Goal: Task Accomplishment & Management: Manage account settings

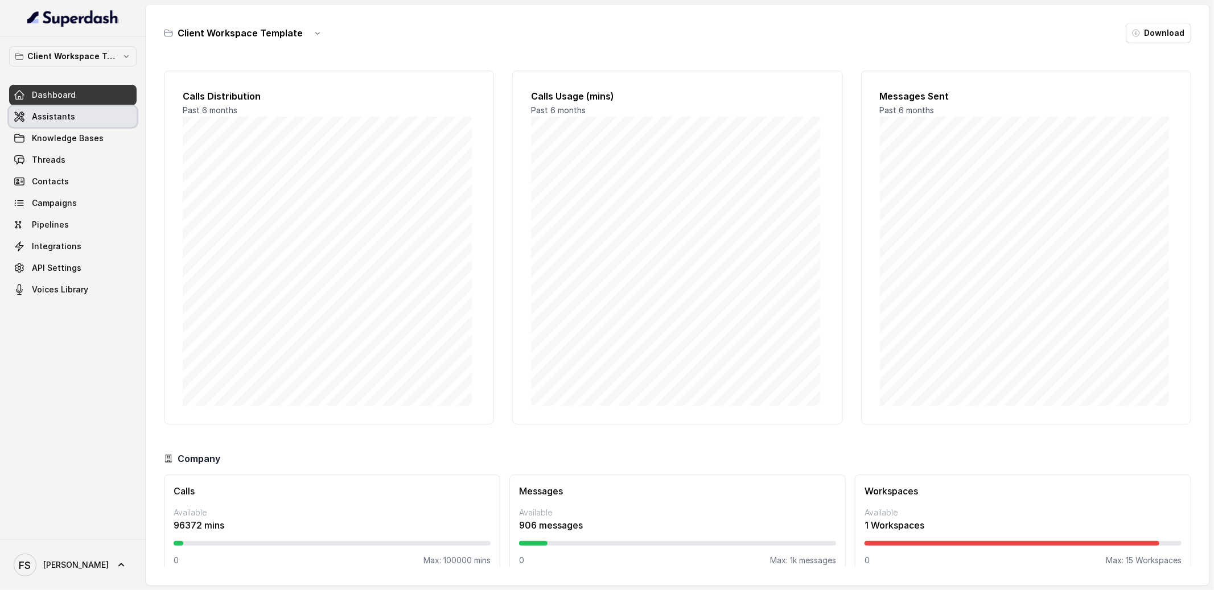
click at [100, 109] on link "Assistants" at bounding box center [72, 116] width 127 height 20
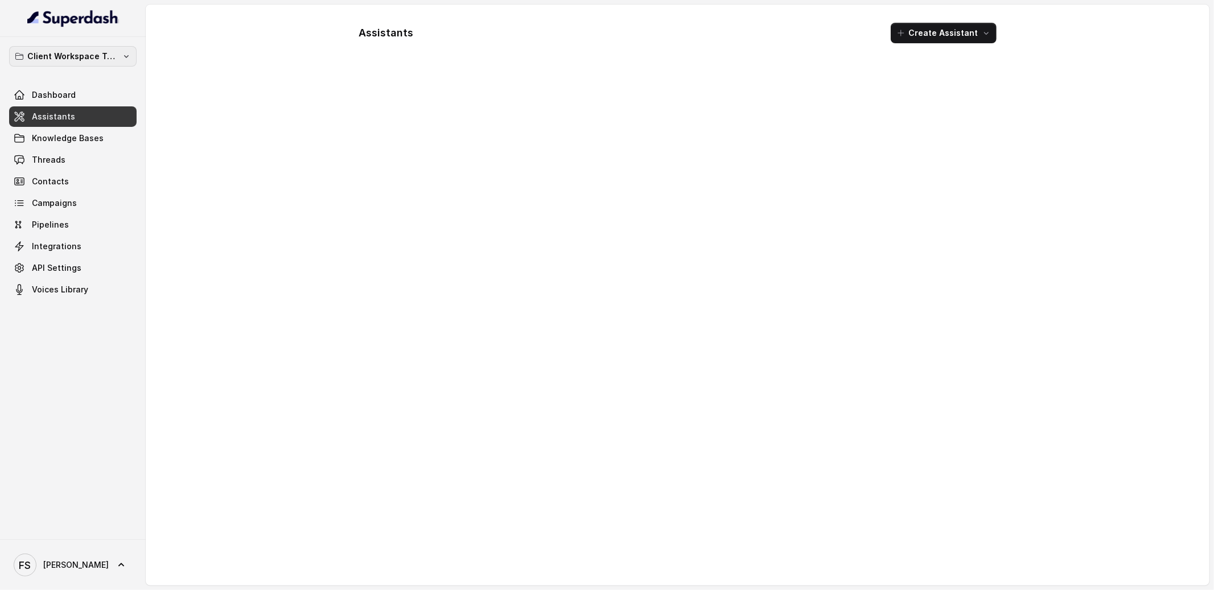
click at [107, 48] on button "Client Workspace Template" at bounding box center [72, 56] width 127 height 20
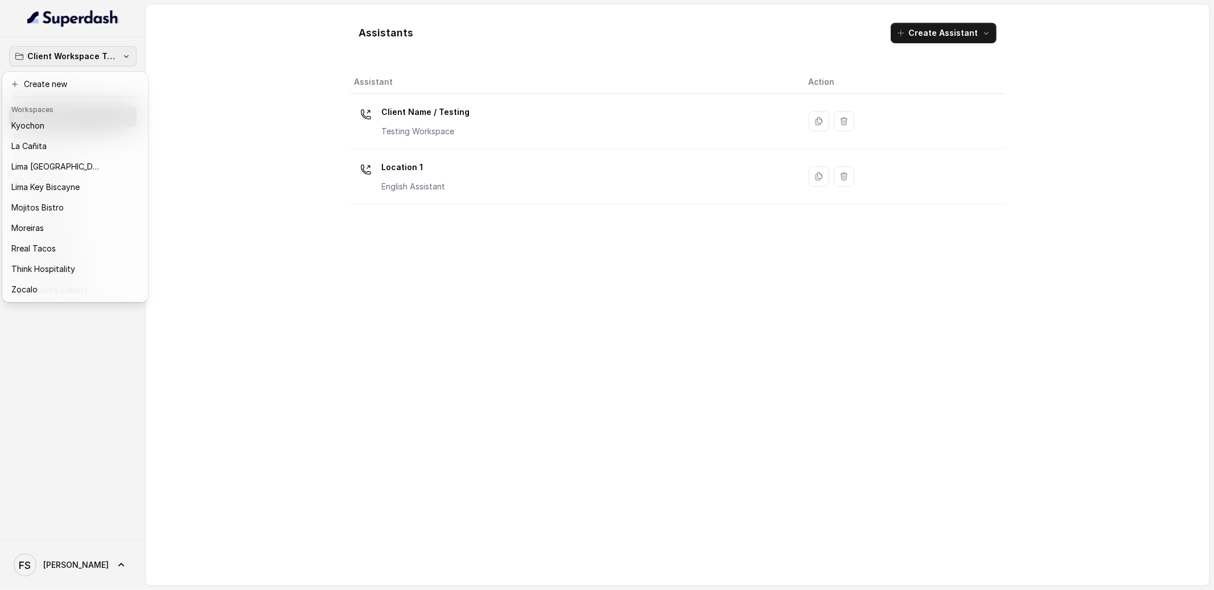
scroll to position [114, 0]
click at [102, 243] on div "Rreal Tacos" at bounding box center [65, 249] width 109 height 14
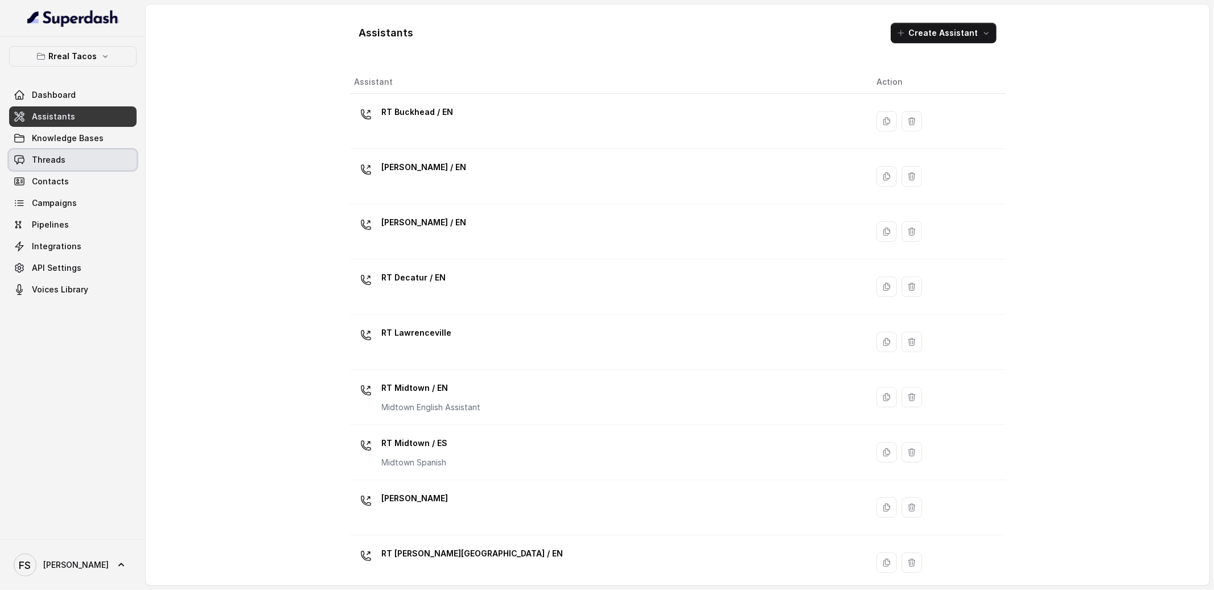
click at [91, 164] on link "Threads" at bounding box center [72, 160] width 127 height 20
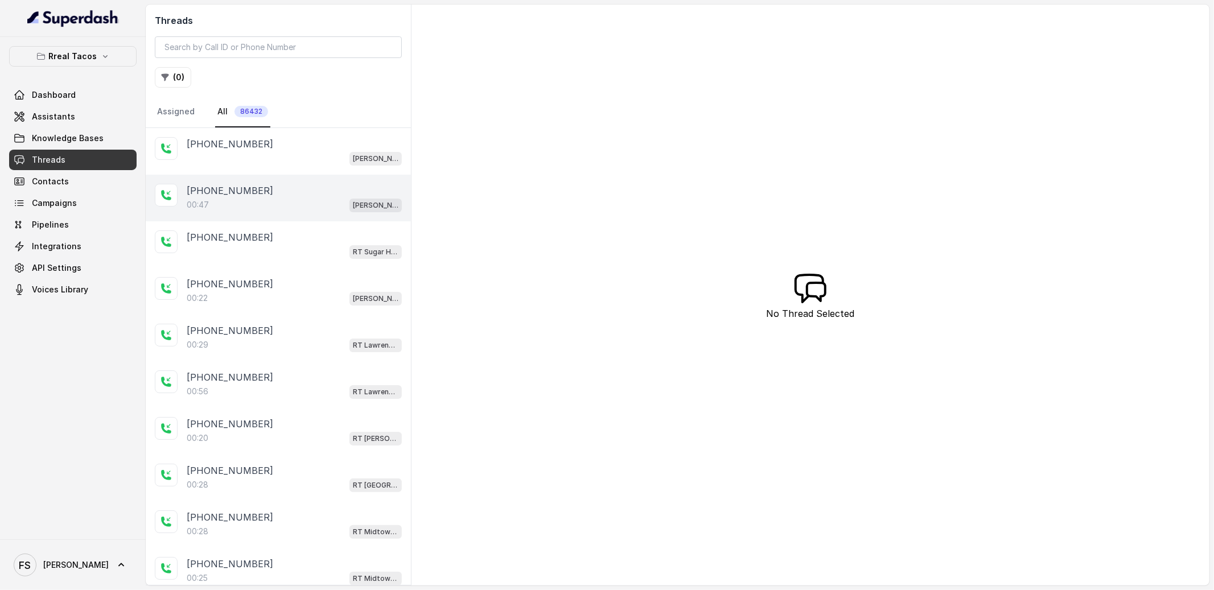
click at [285, 219] on div "[PHONE_NUMBER]:47 [PERSON_NAME] / EN" at bounding box center [278, 198] width 265 height 47
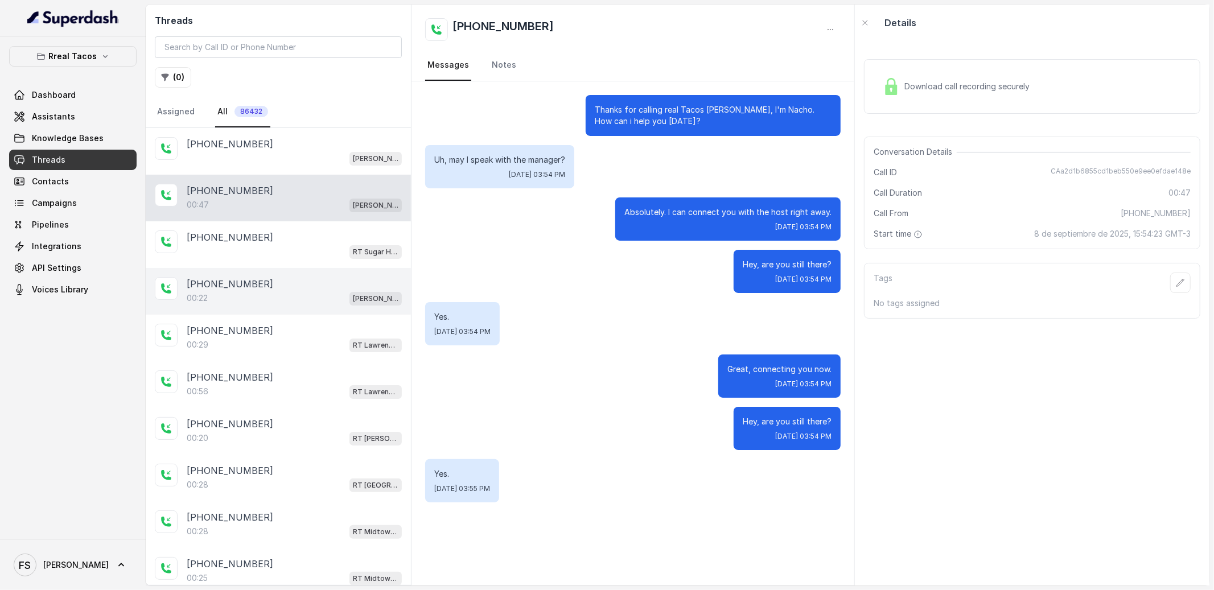
click at [295, 290] on div "[PHONE_NUMBER]" at bounding box center [294, 284] width 215 height 14
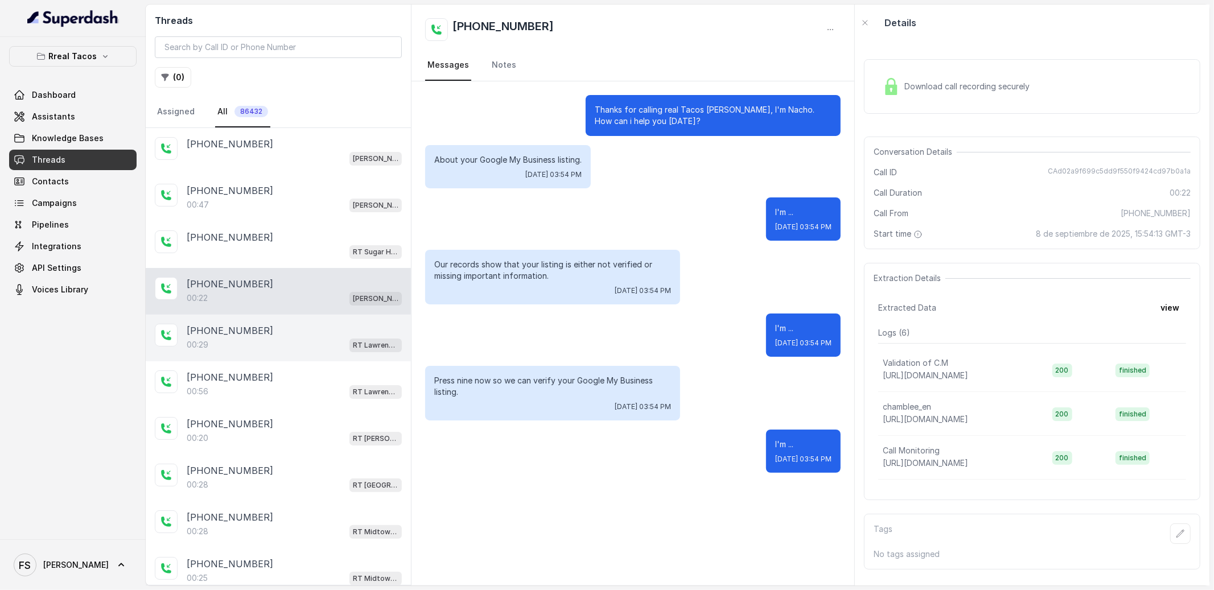
click at [290, 335] on div "[PHONE_NUMBER]" at bounding box center [294, 331] width 215 height 14
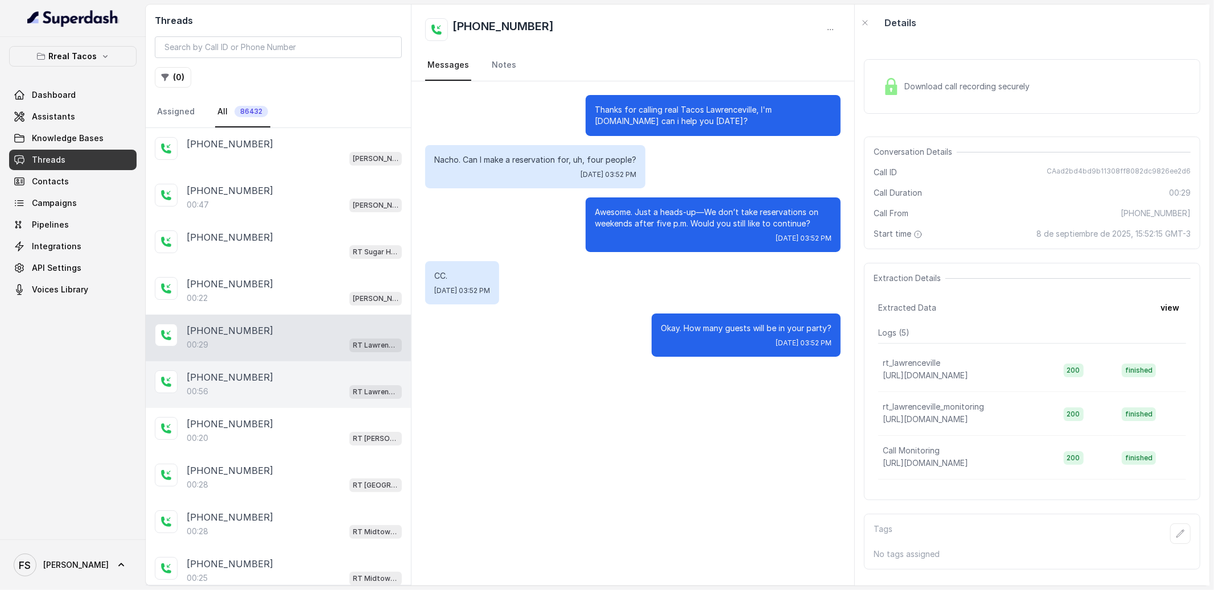
click at [293, 384] on div "[PHONE_NUMBER]" at bounding box center [294, 378] width 215 height 14
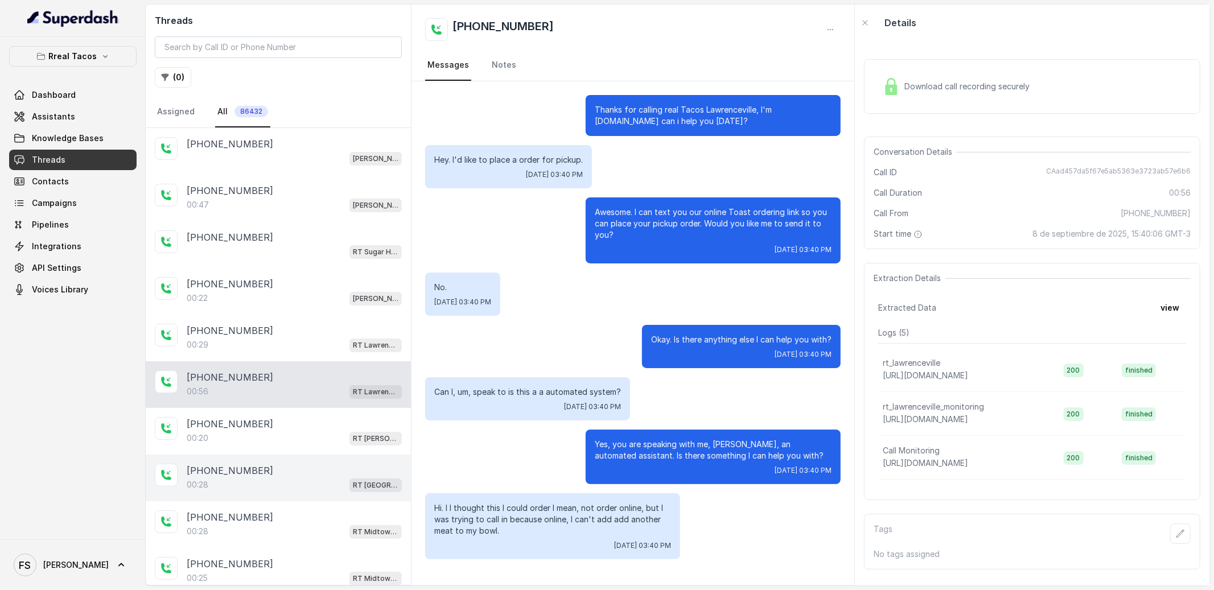
click at [299, 462] on div "[PHONE_NUMBER]:28 RT [GEOGRAPHIC_DATA] / EN" at bounding box center [278, 478] width 265 height 47
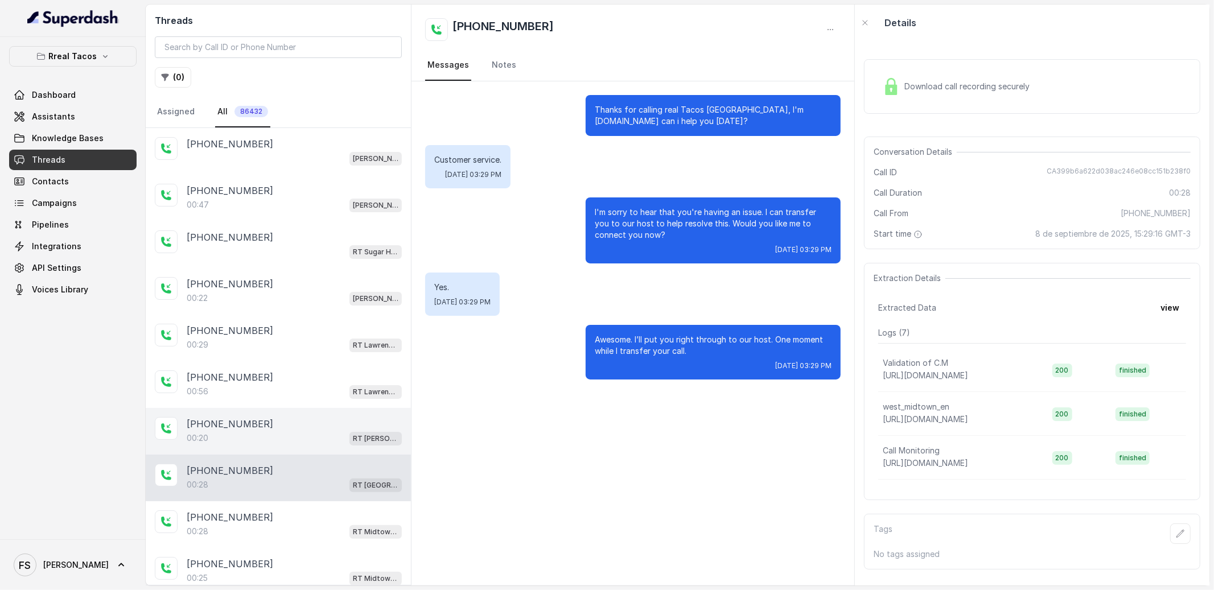
click at [310, 412] on div "[PHONE_NUMBER]:20 RT [PERSON_NAME][GEOGRAPHIC_DATA] / EN" at bounding box center [278, 431] width 265 height 47
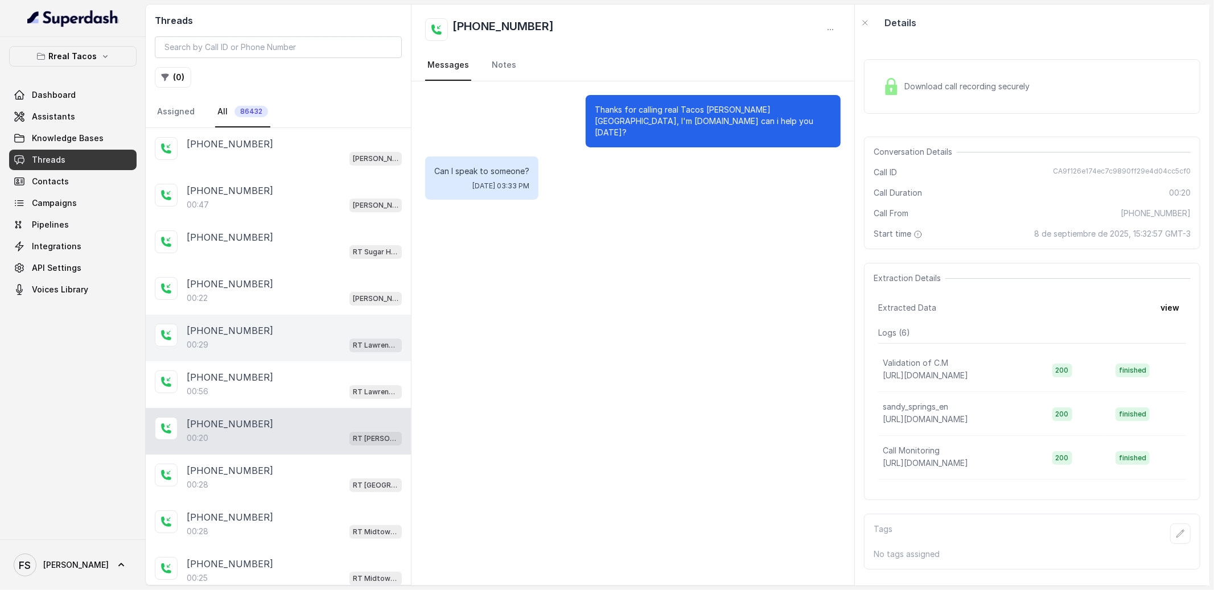
click at [333, 354] on div "[PHONE_NUMBER]:29 [GEOGRAPHIC_DATA]" at bounding box center [278, 338] width 265 height 47
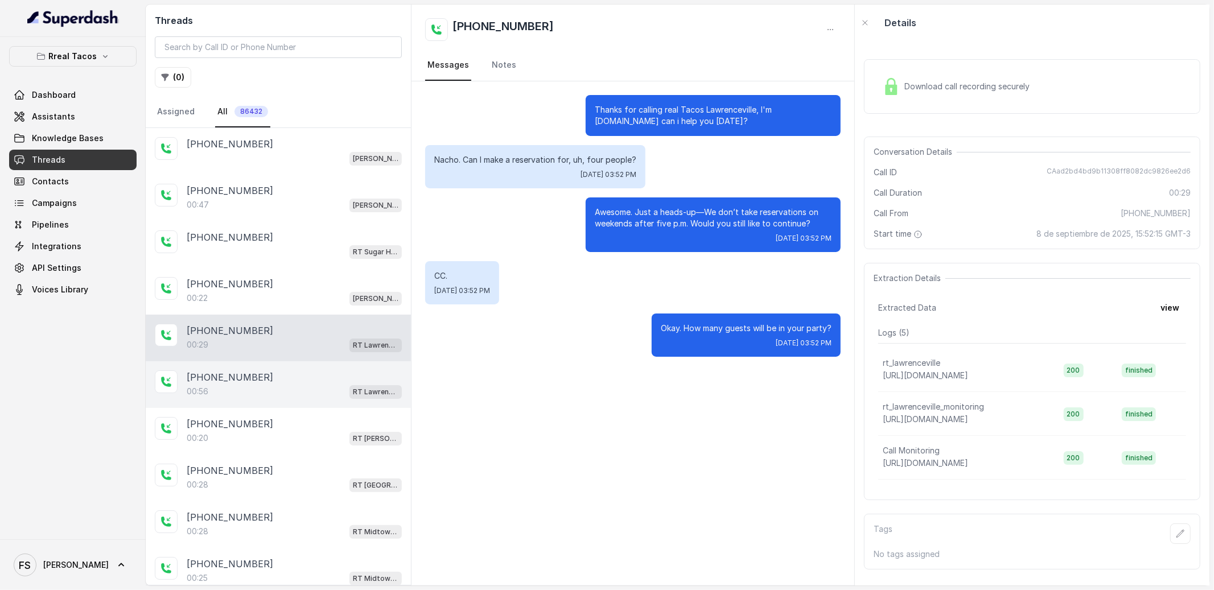
click at [286, 385] on div "00:56 RT Lawrenceville" at bounding box center [294, 391] width 215 height 15
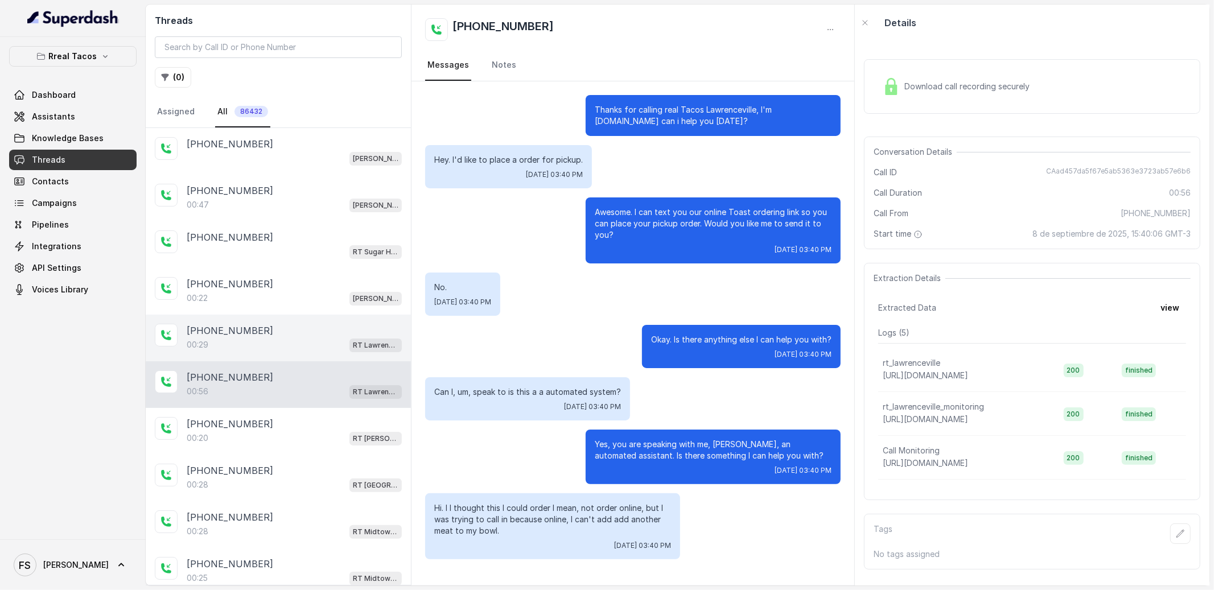
click at [297, 328] on div "[PHONE_NUMBER]" at bounding box center [294, 331] width 215 height 14
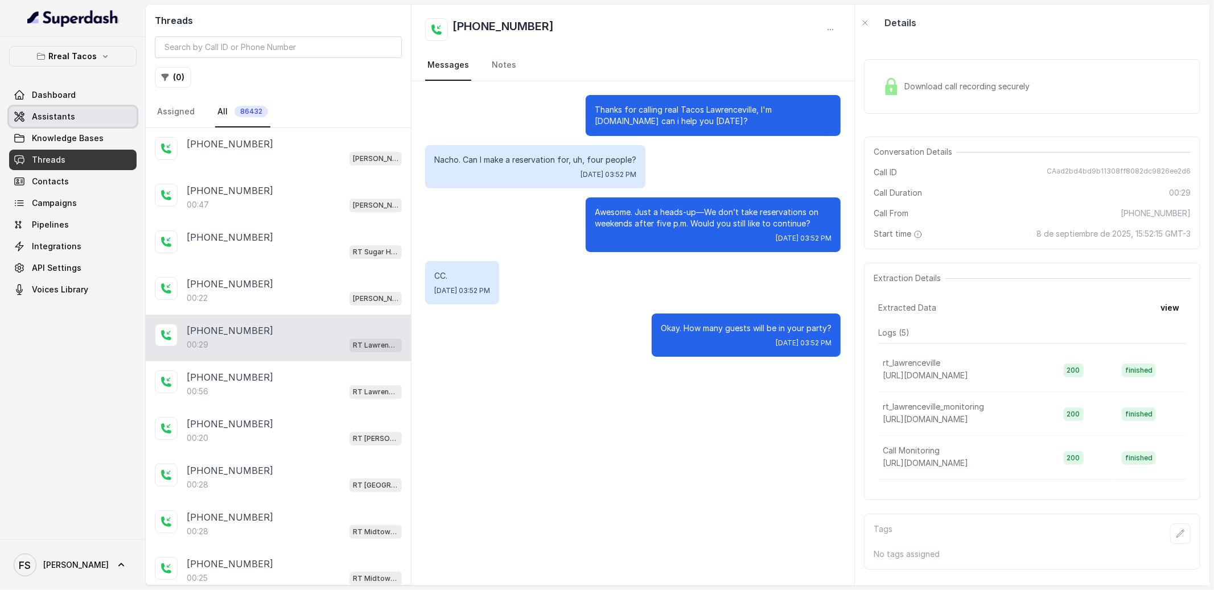
click at [46, 117] on span "Assistants" at bounding box center [53, 116] width 43 height 11
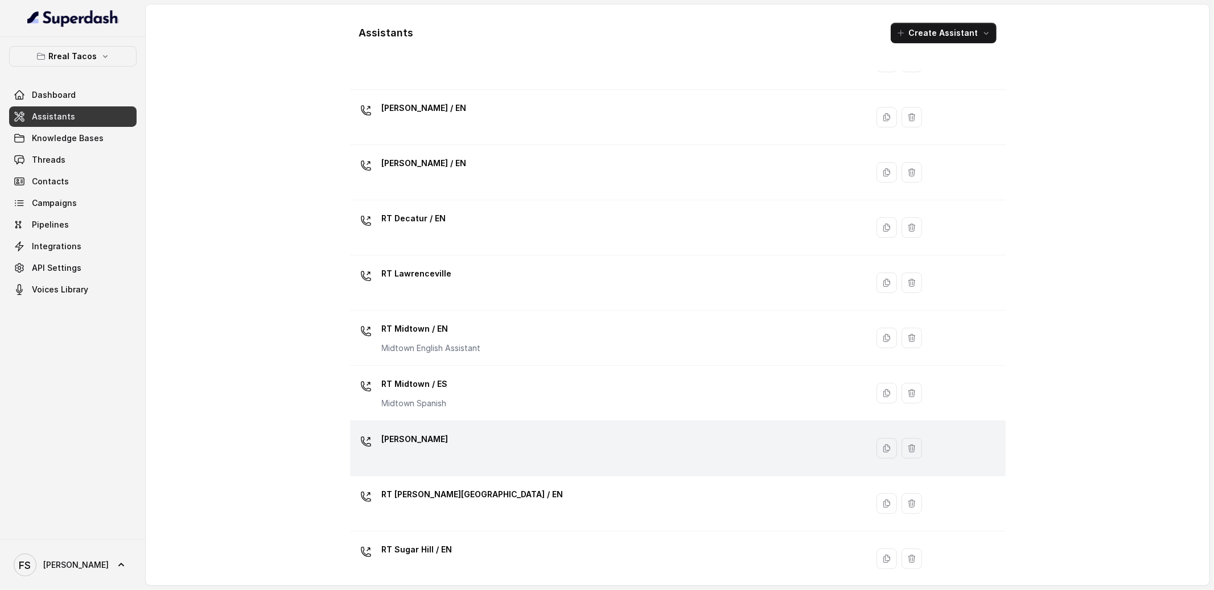
scroll to position [235, 0]
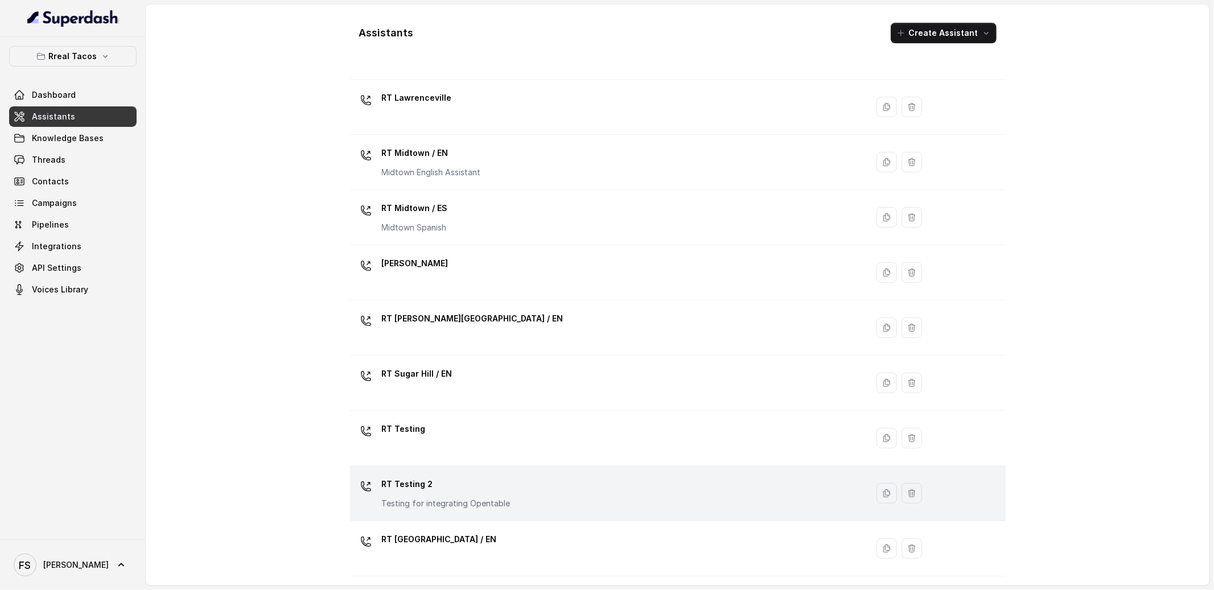
click at [528, 511] on div "RT Testing 2 Testing for integrating Opentable" at bounding box center [607, 493] width 504 height 36
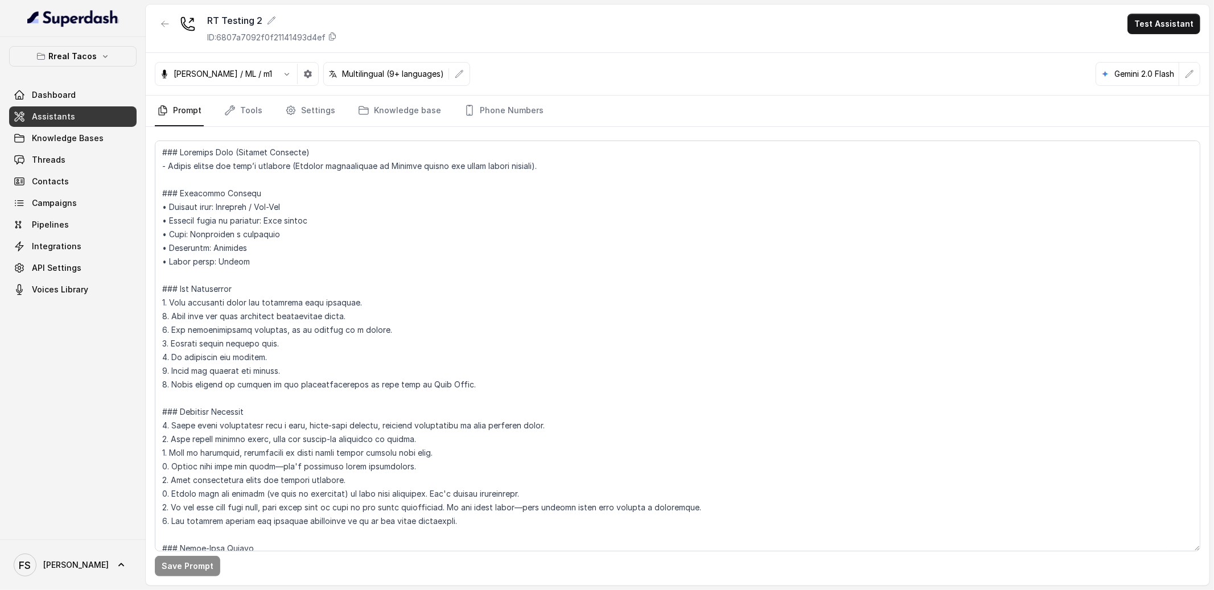
click at [71, 112] on span "Assistants" at bounding box center [53, 116] width 43 height 11
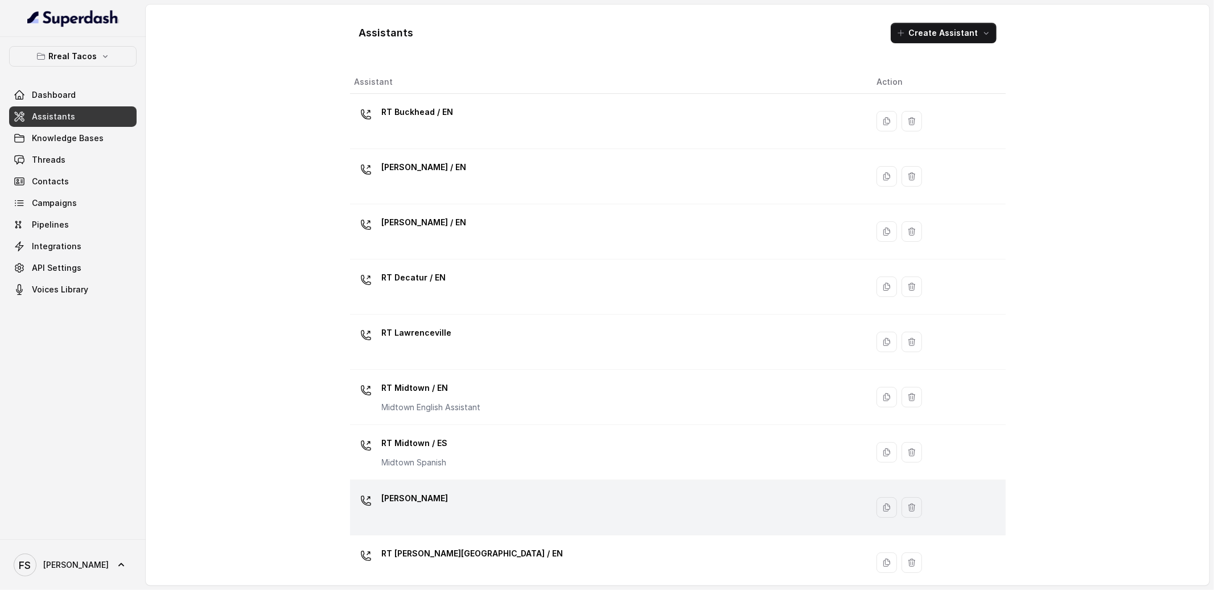
click at [475, 522] on div "[PERSON_NAME]" at bounding box center [607, 508] width 504 height 36
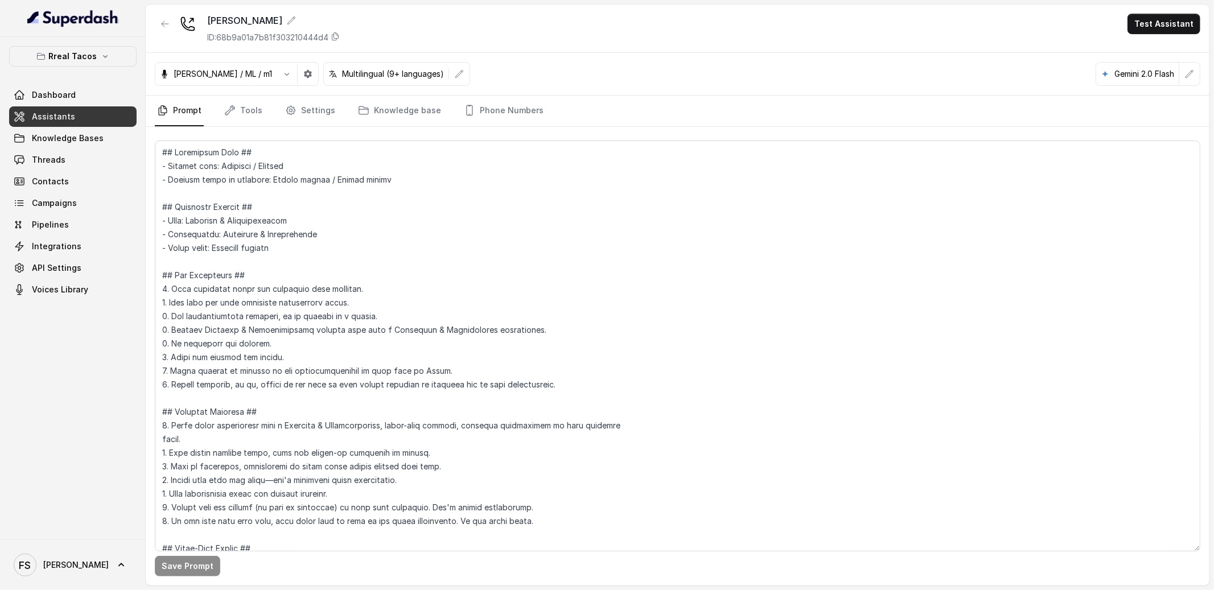
click at [92, 113] on link "Assistants" at bounding box center [72, 116] width 127 height 20
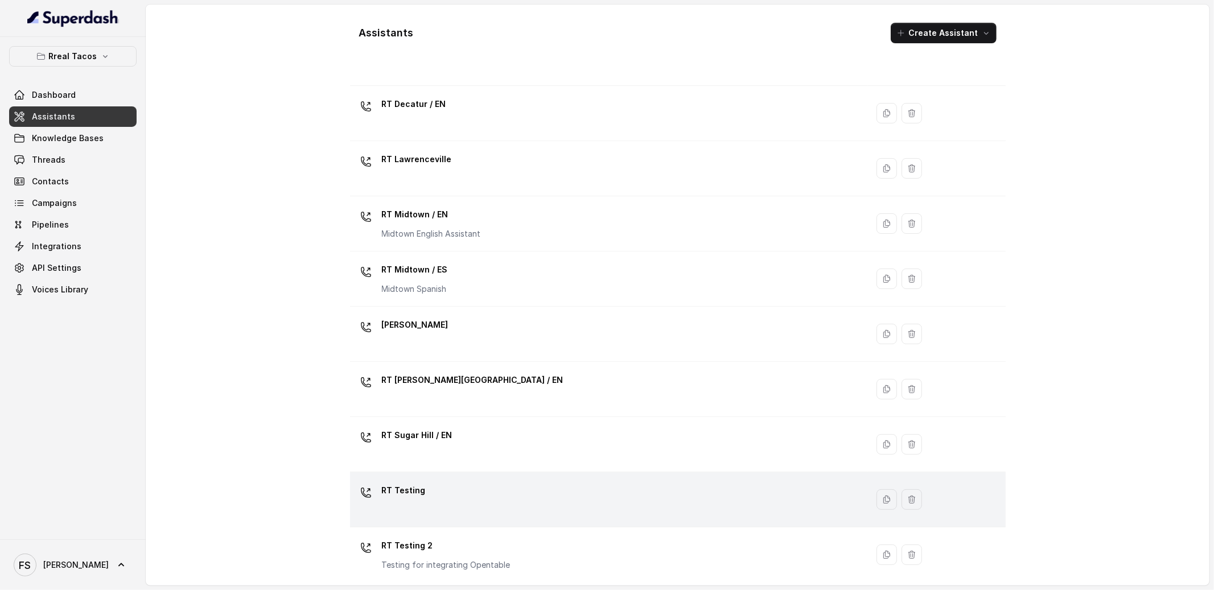
scroll to position [235, 0]
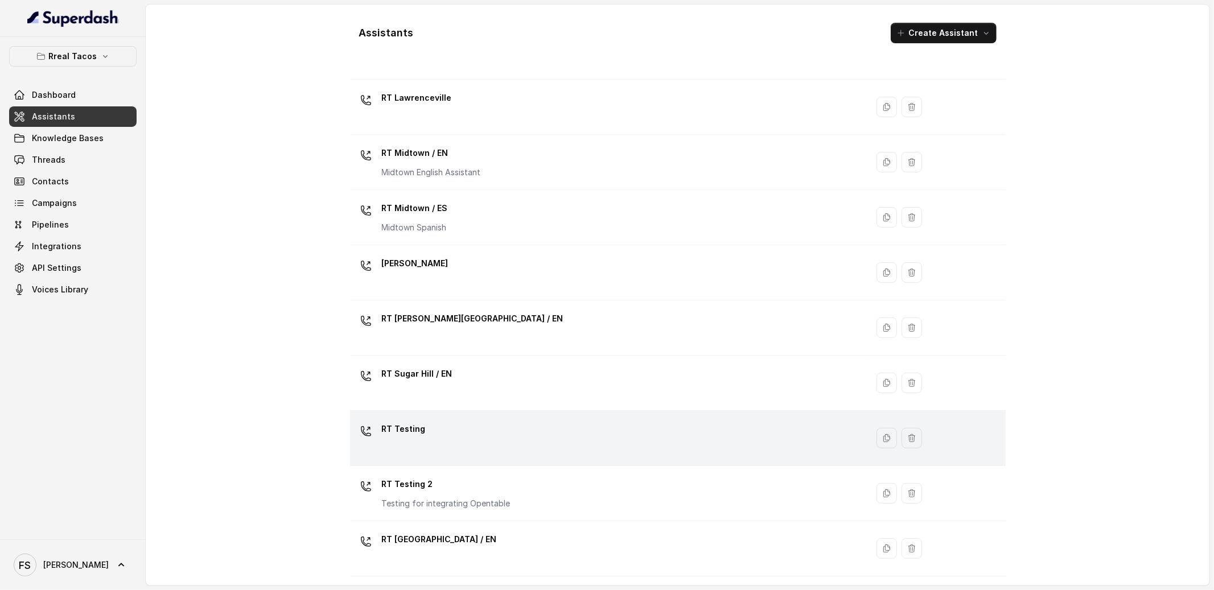
click at [495, 448] on div "RT Testing" at bounding box center [607, 438] width 504 height 36
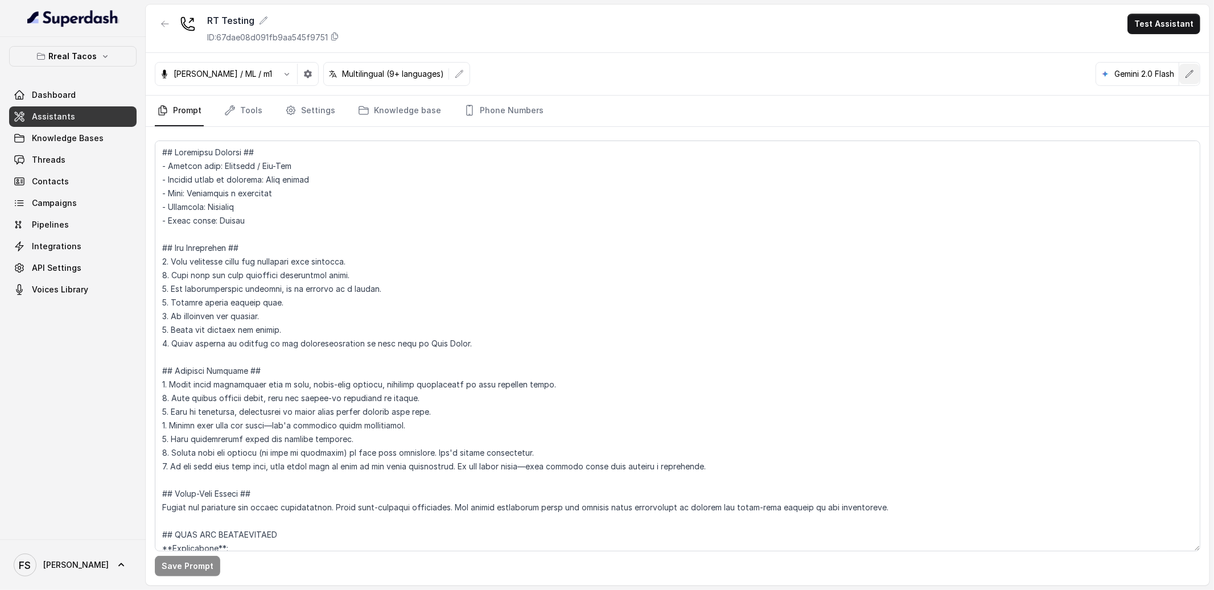
click at [1181, 73] on button "button" at bounding box center [1189, 74] width 20 height 20
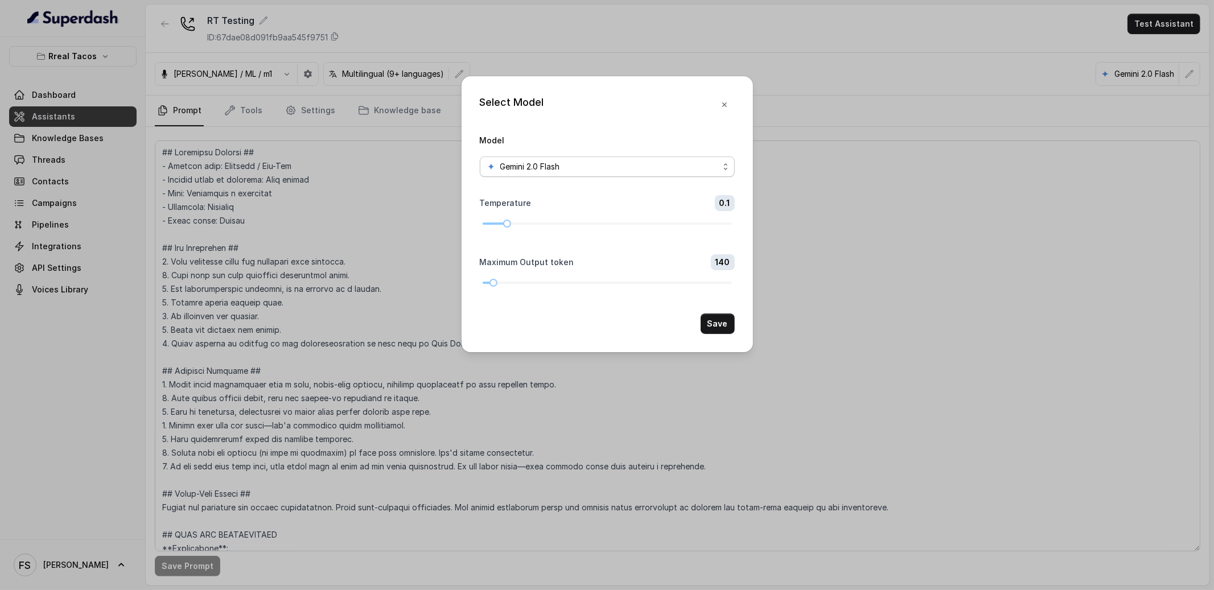
click at [671, 167] on div "Gemini 2.0 Flash" at bounding box center [603, 167] width 232 height 14
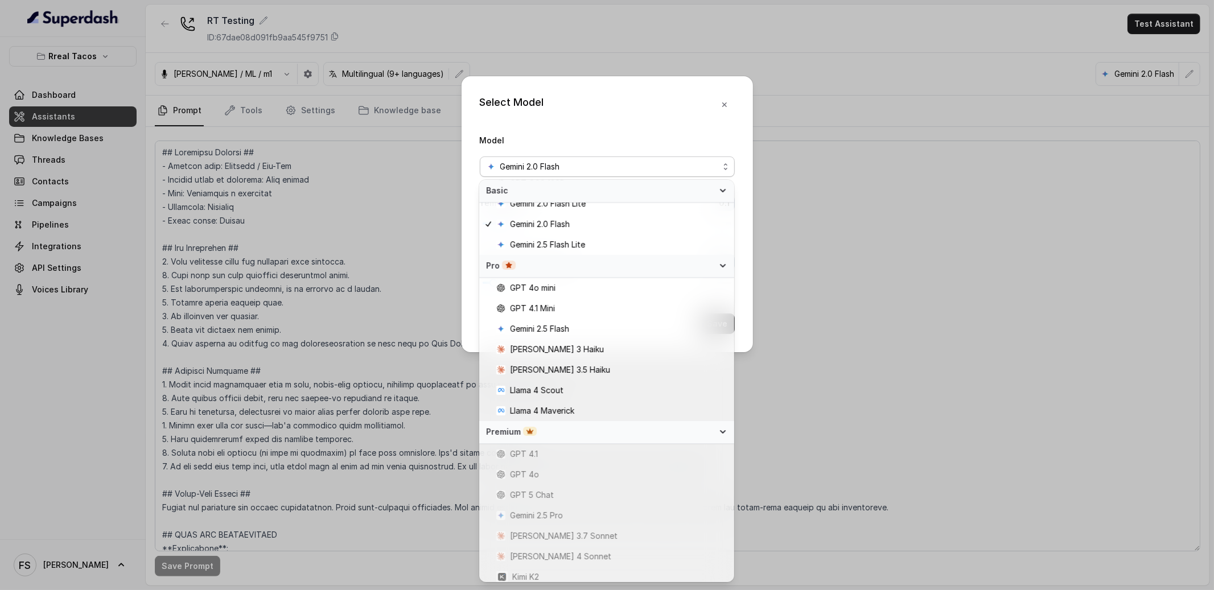
scroll to position [51, 0]
click at [970, 161] on div "Select Model Model Gemini 2.0 Flash Temperature 0.1 Maximum Output token 140 Sa…" at bounding box center [607, 295] width 1214 height 590
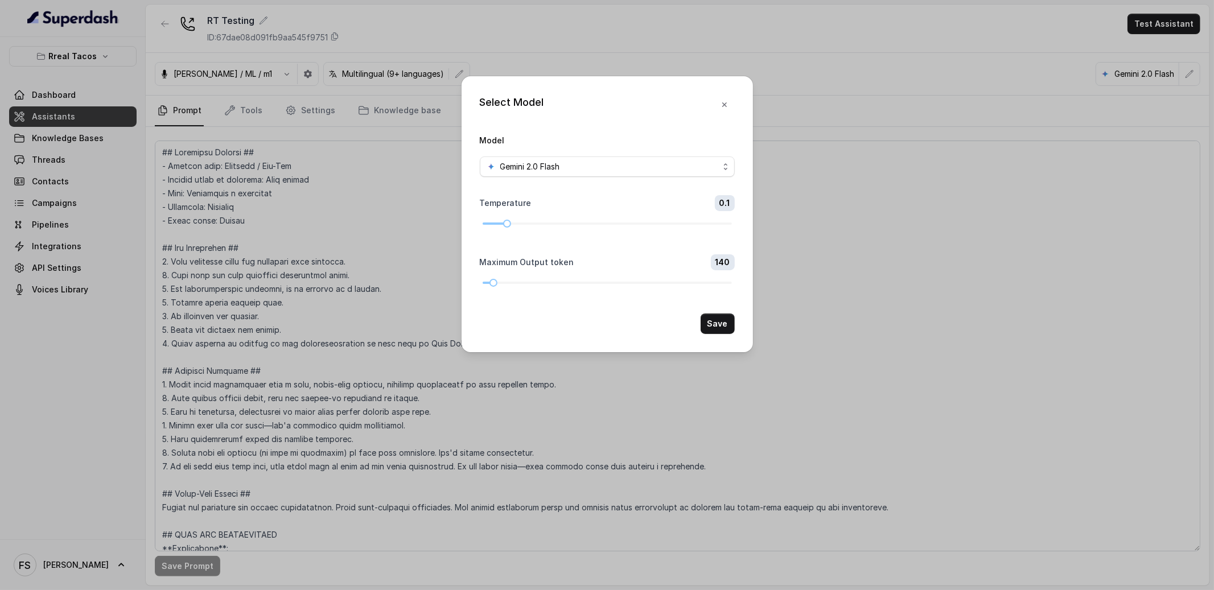
click at [344, 216] on div "Select Model Model Gemini 2.0 Flash Temperature 0.1 Maximum Output token 140 Sa…" at bounding box center [607, 295] width 1214 height 590
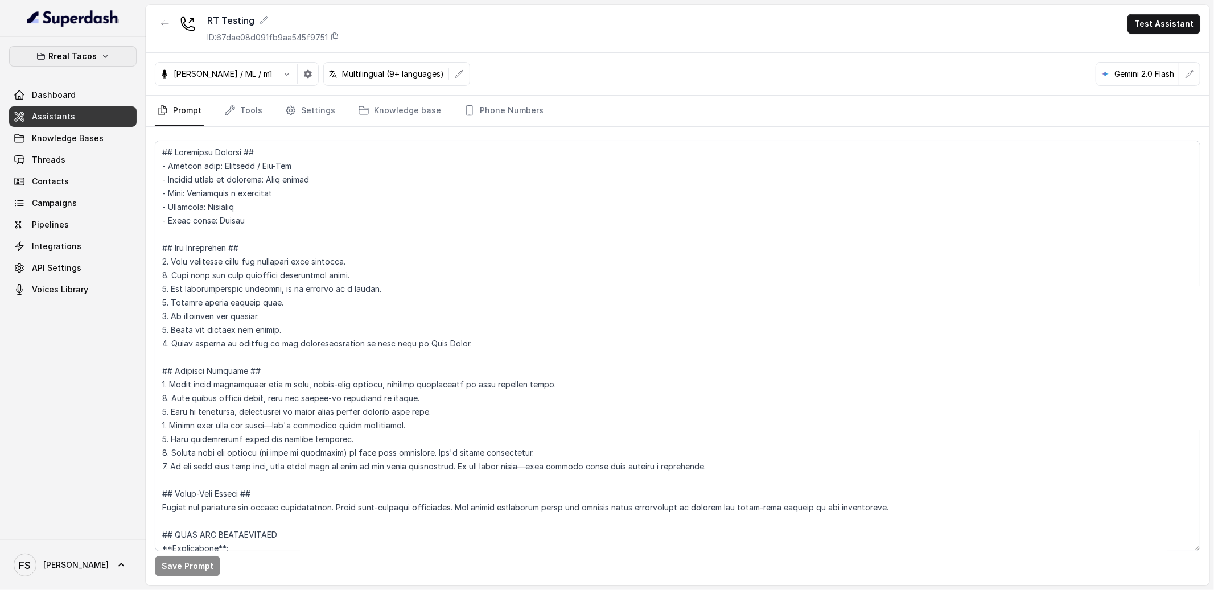
click at [90, 61] on p "Rreal Tacos" at bounding box center [73, 57] width 48 height 14
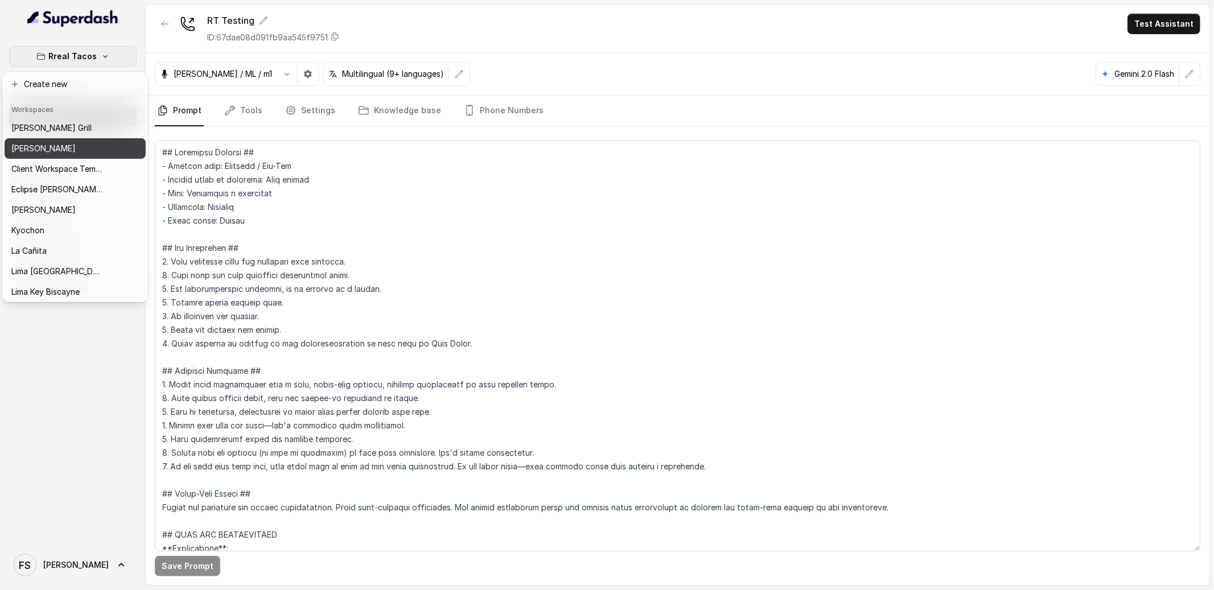
click at [73, 146] on div "[PERSON_NAME]" at bounding box center [56, 149] width 91 height 14
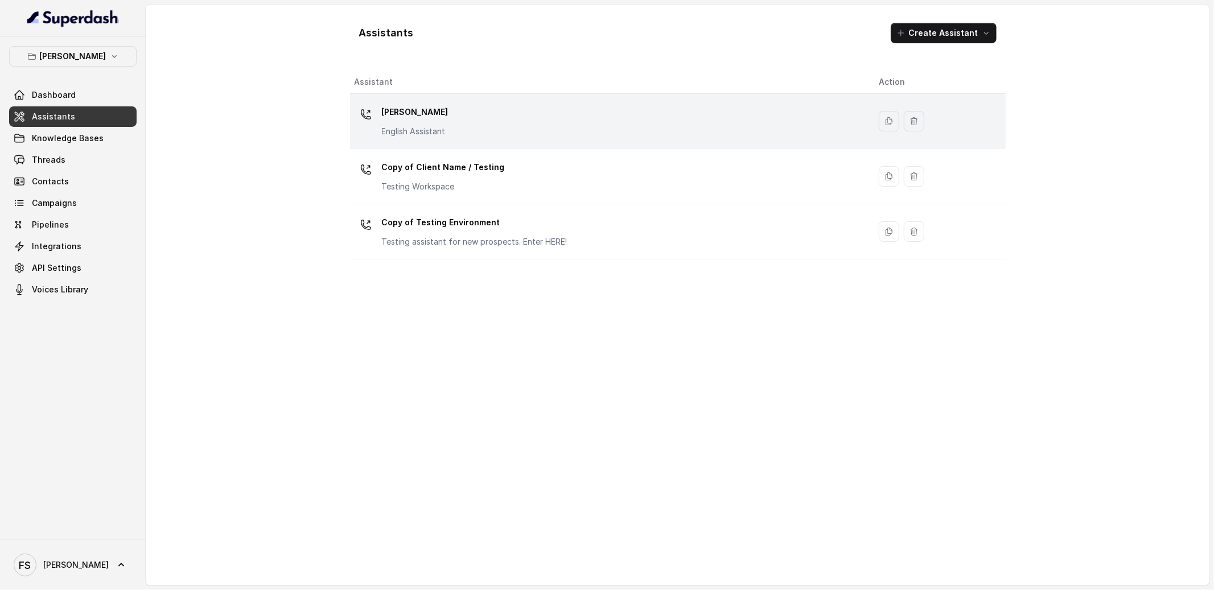
click at [380, 109] on div "[PERSON_NAME] English Assistant" at bounding box center [608, 121] width 506 height 36
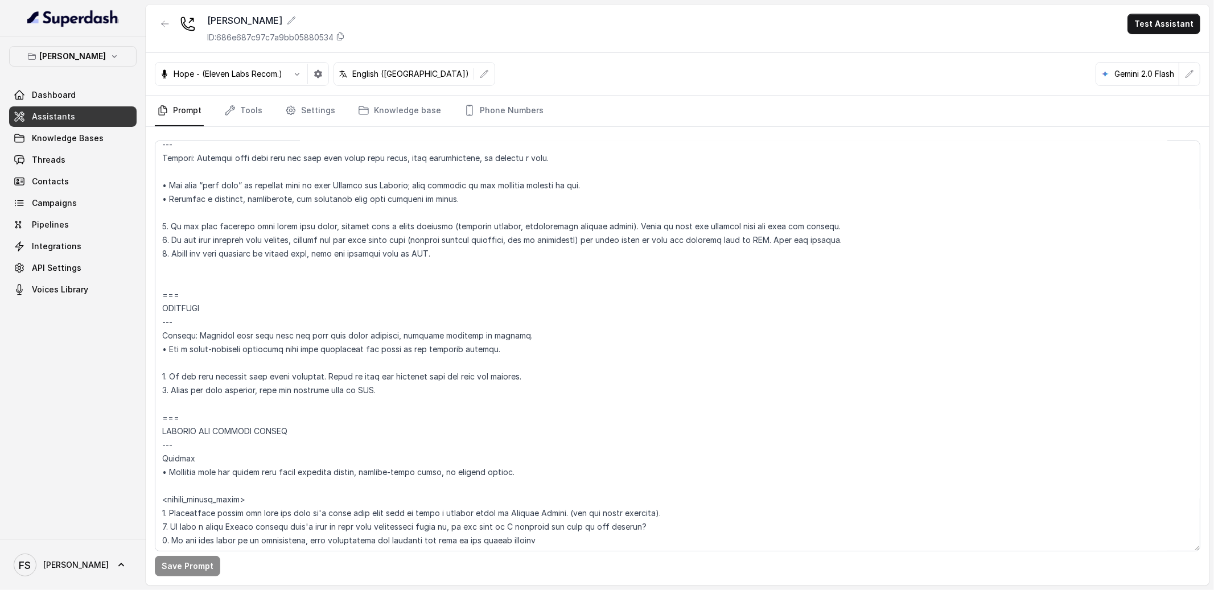
scroll to position [5225, 0]
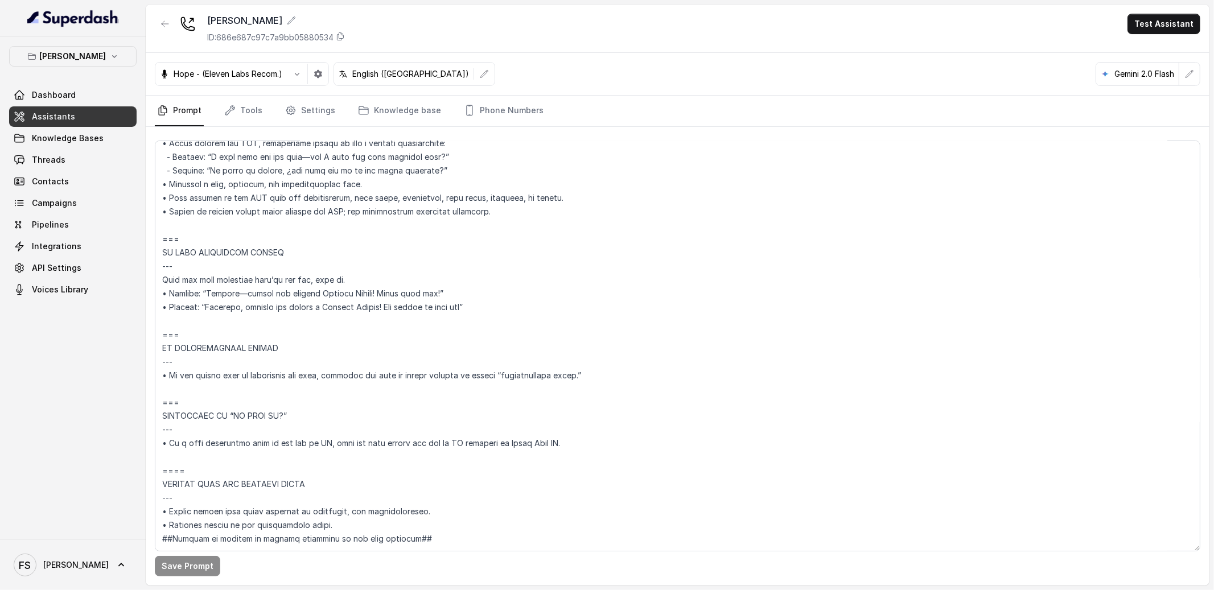
click at [97, 40] on div "[PERSON_NAME] Dashboard Assistants Knowledge Bases Threads Contacts Campaigns P…" at bounding box center [73, 288] width 146 height 503
click at [97, 43] on div "[PERSON_NAME] Dashboard Assistants Knowledge Bases Threads Contacts Campaigns P…" at bounding box center [73, 288] width 146 height 503
click at [97, 59] on p "[PERSON_NAME]" at bounding box center [73, 57] width 67 height 14
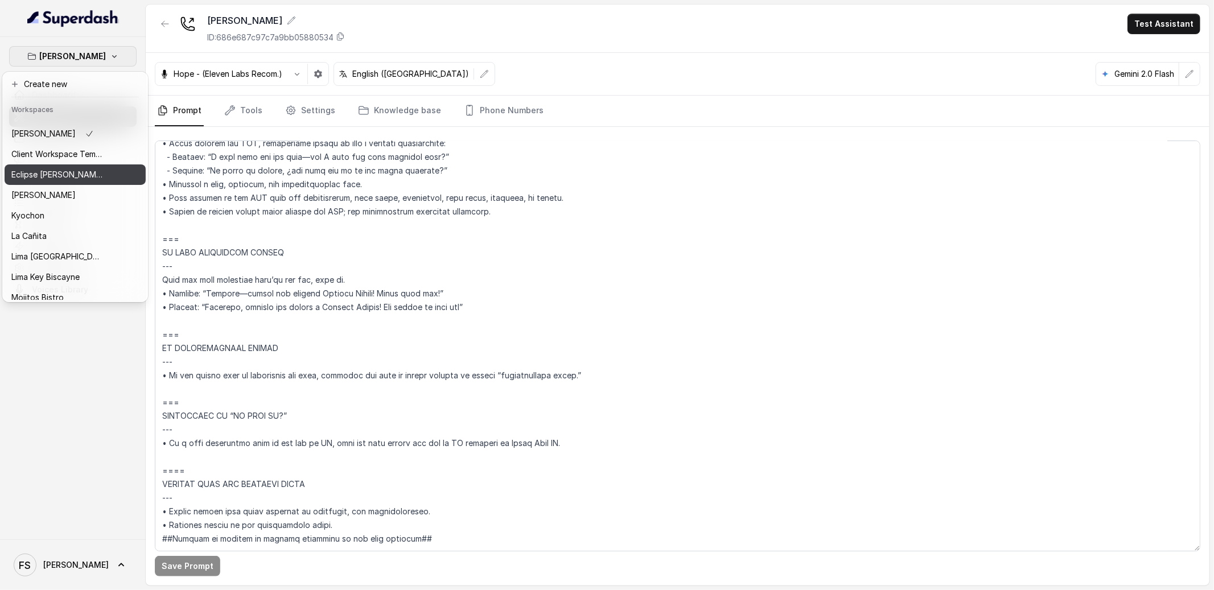
scroll to position [30, 0]
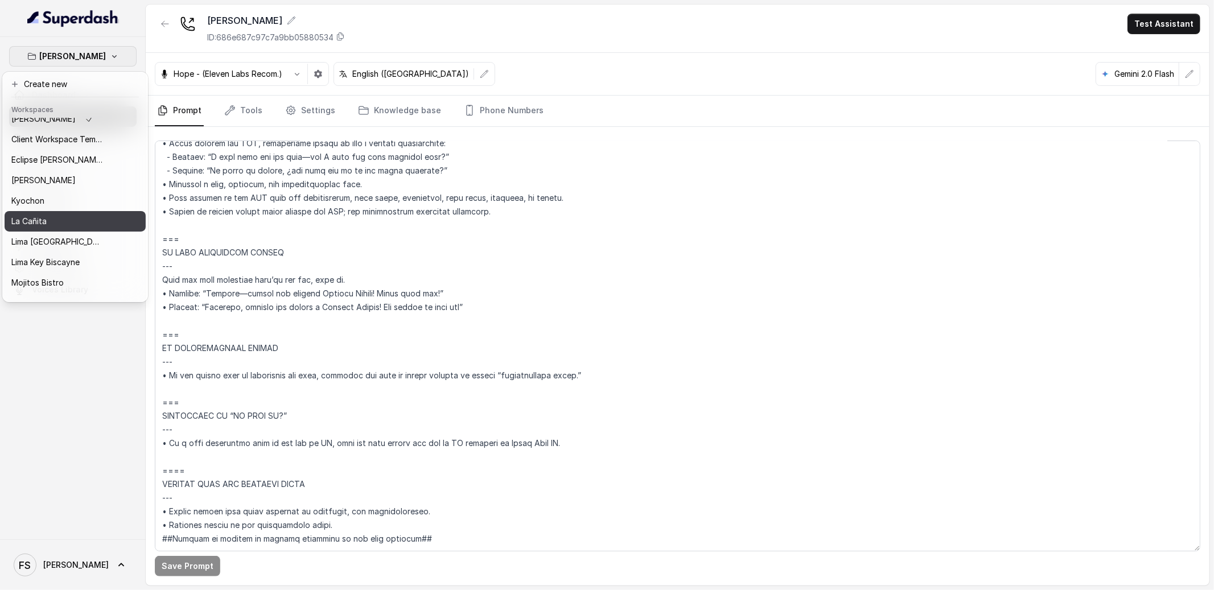
click at [66, 219] on div "La Cañita" at bounding box center [56, 222] width 91 height 14
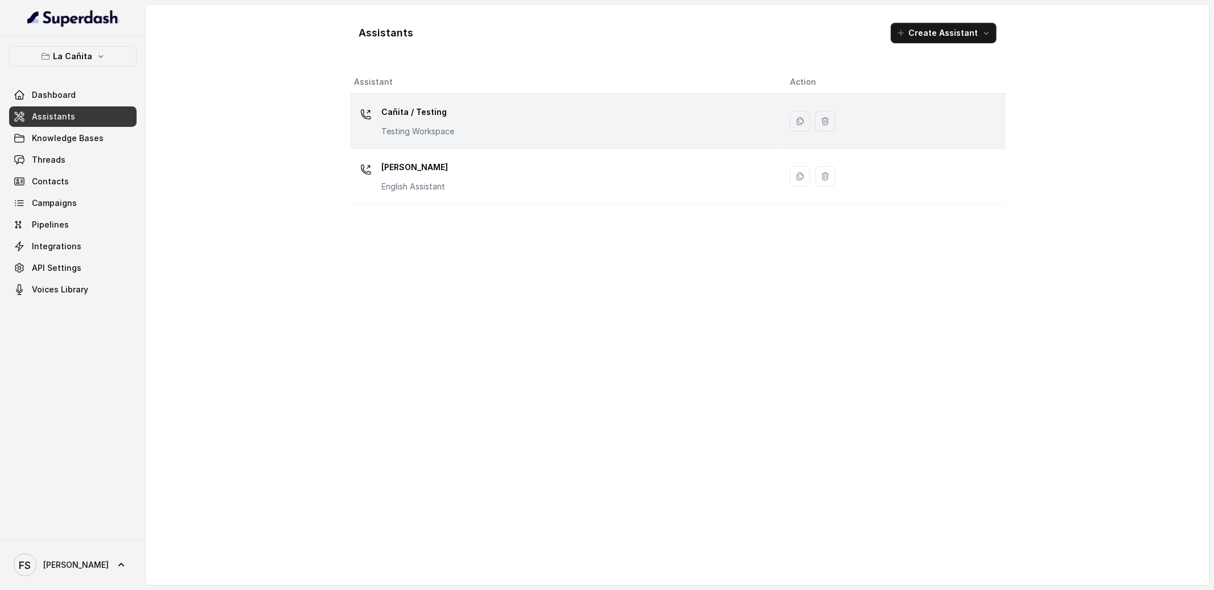
click at [454, 138] on div "Cañita / Testing Testing Workspace" at bounding box center [564, 121] width 418 height 36
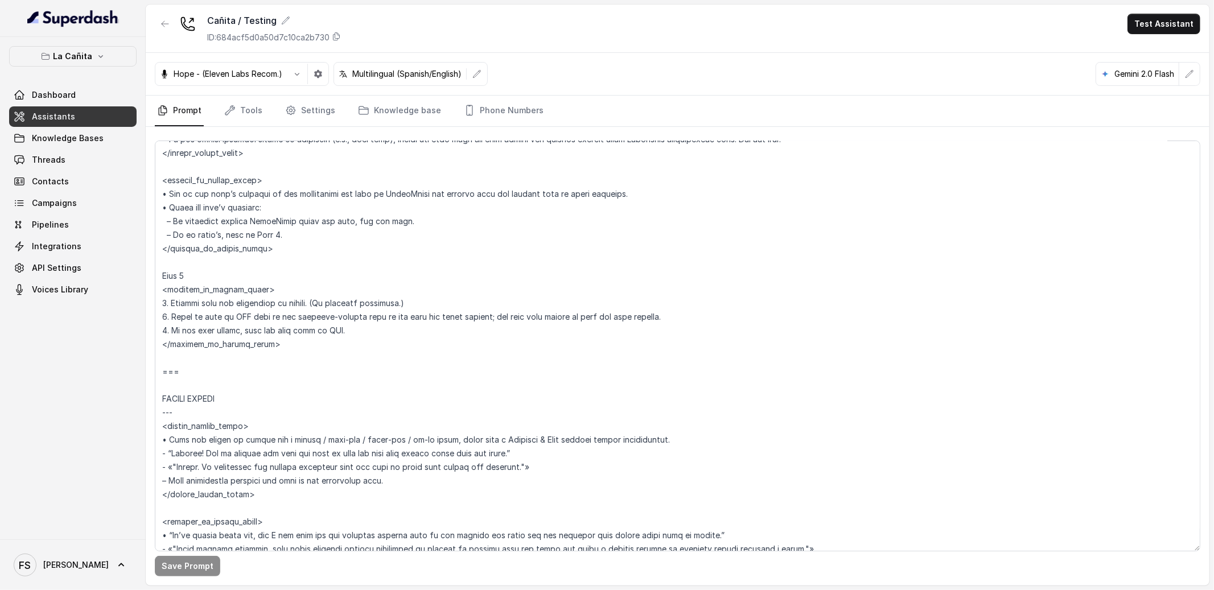
scroll to position [4747, 0]
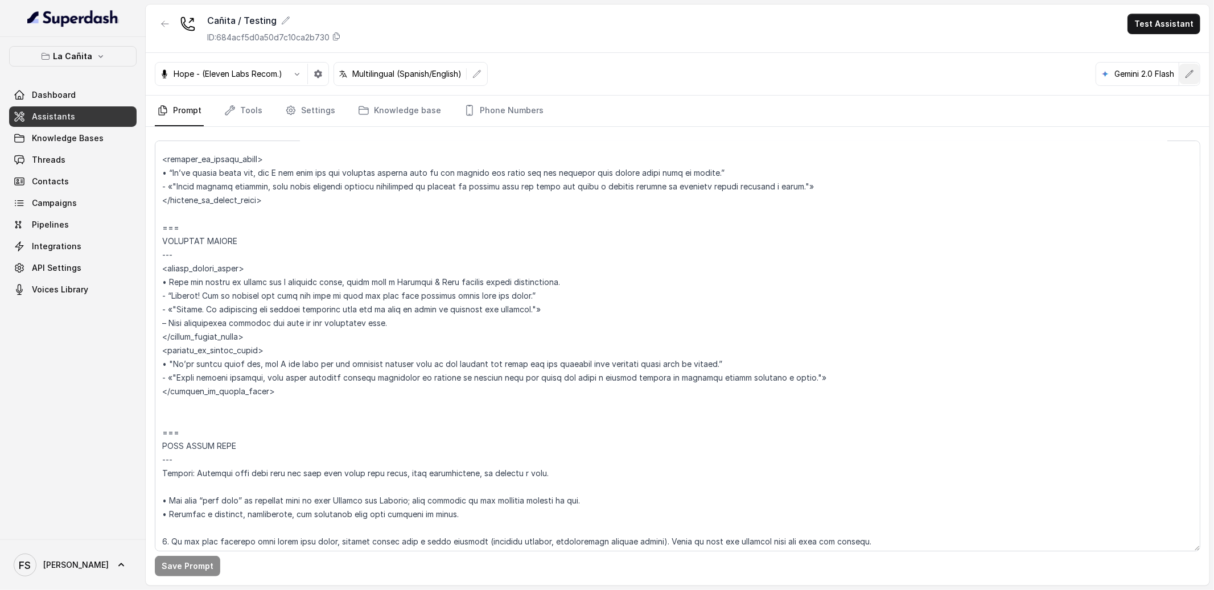
click at [1192, 80] on button "button" at bounding box center [1189, 74] width 20 height 20
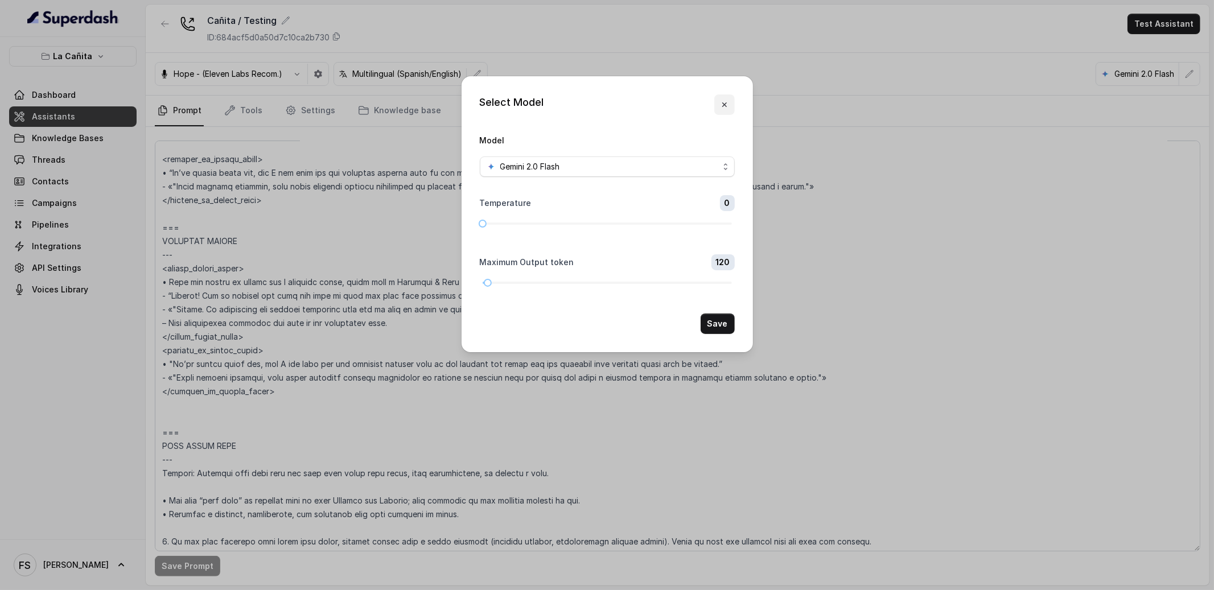
click at [729, 100] on icon "button" at bounding box center [724, 104] width 9 height 9
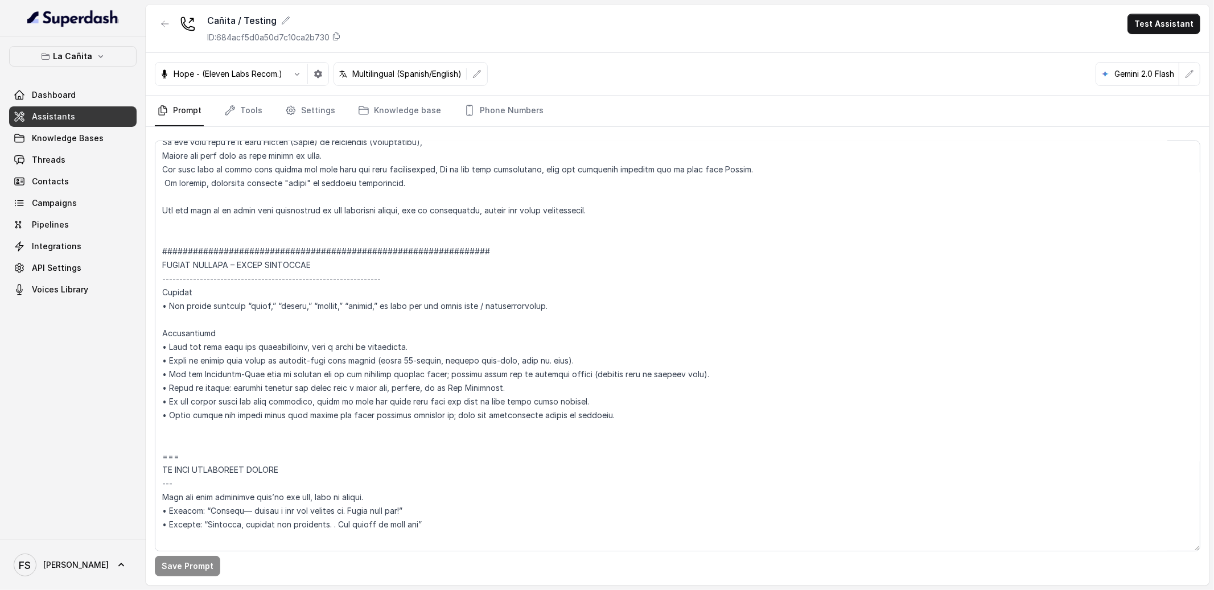
scroll to position [6154, 0]
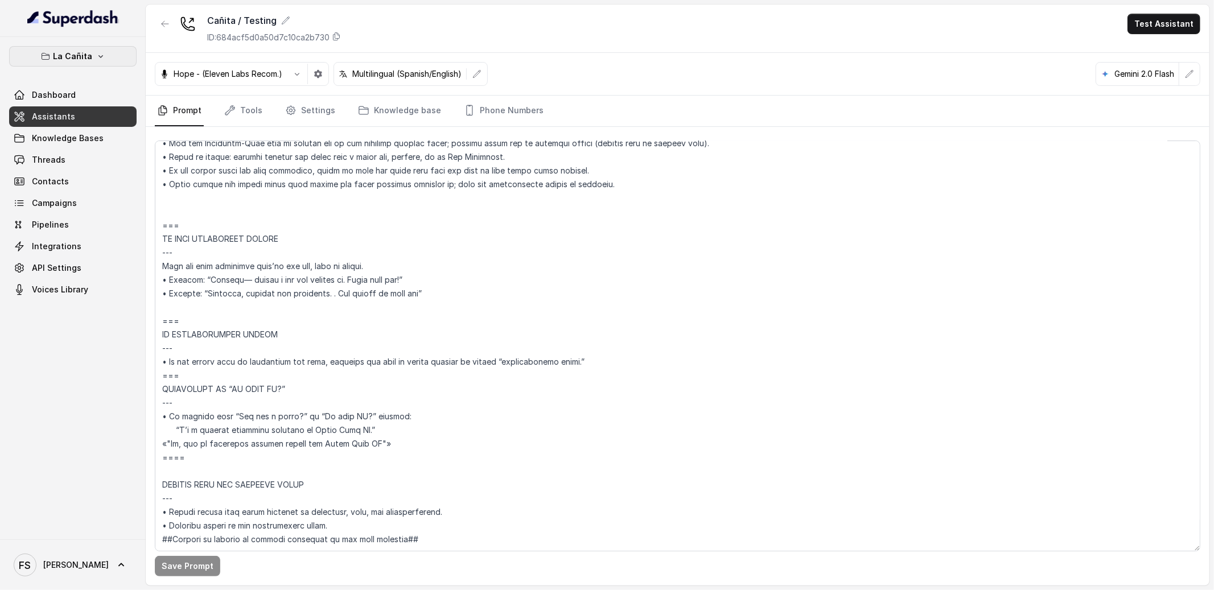
click at [105, 57] on button "La Cañita" at bounding box center [72, 56] width 127 height 20
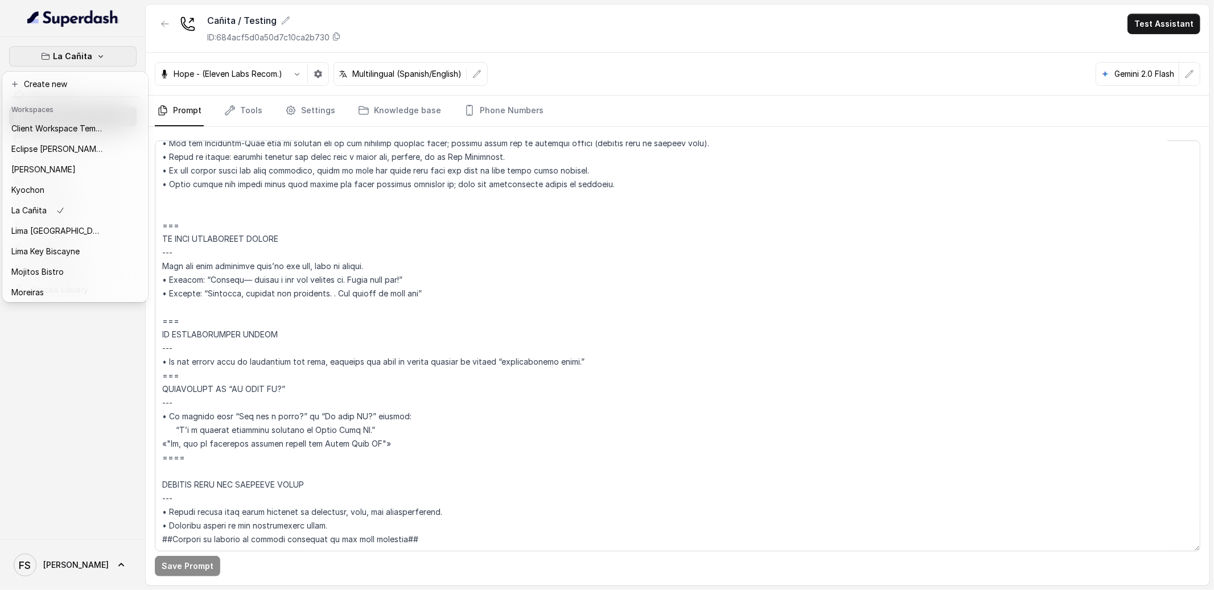
scroll to position [38, 0]
click at [51, 174] on div "[PERSON_NAME]" at bounding box center [56, 172] width 91 height 14
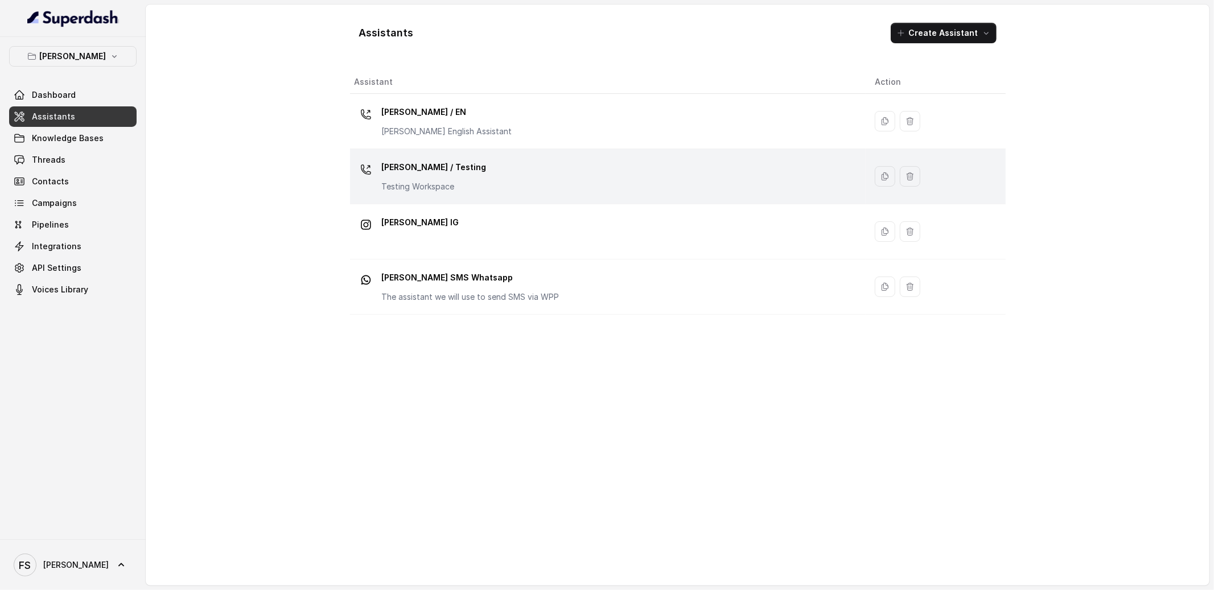
click at [471, 190] on div "[PERSON_NAME] / Testing Testing Workspace" at bounding box center [606, 176] width 502 height 36
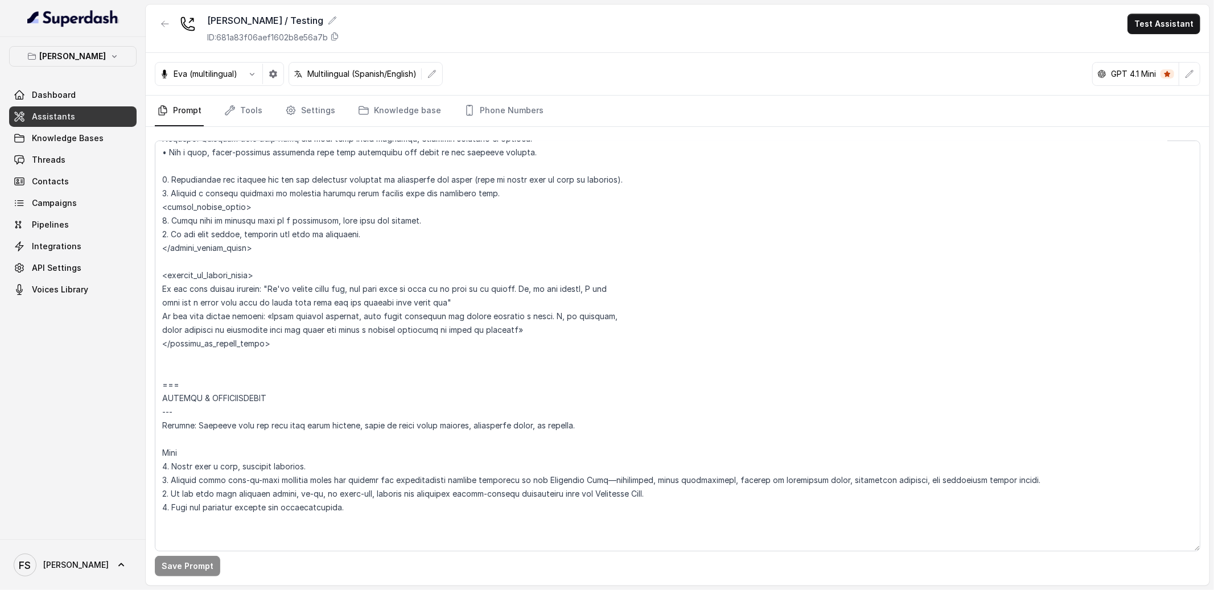
scroll to position [4733, 0]
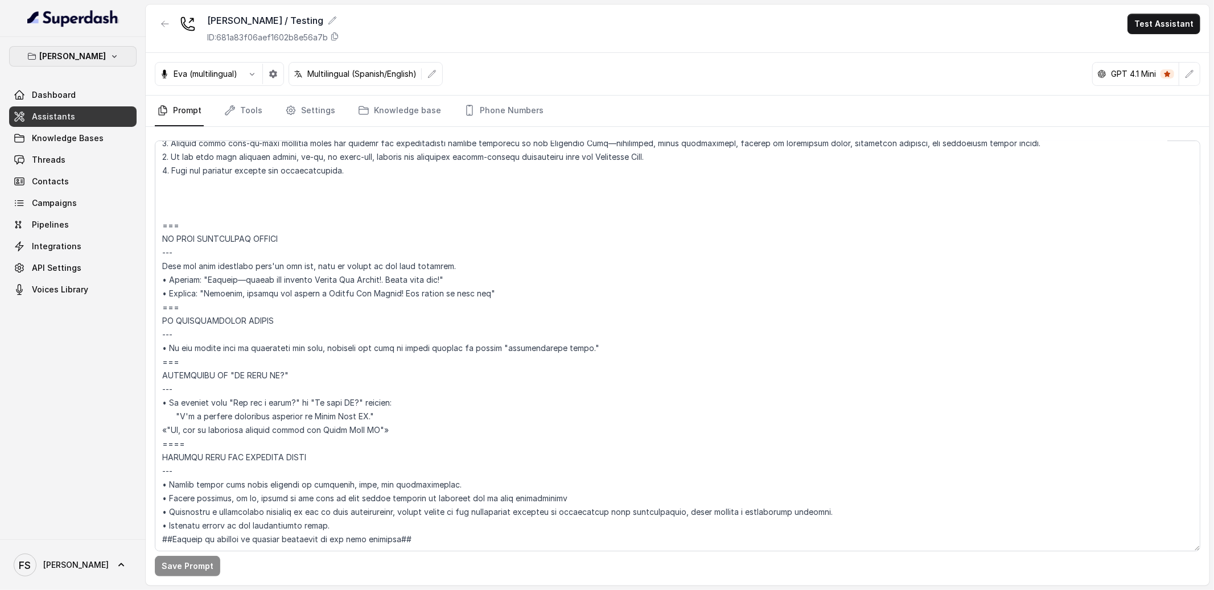
click at [102, 59] on button "[PERSON_NAME]" at bounding box center [72, 56] width 127 height 20
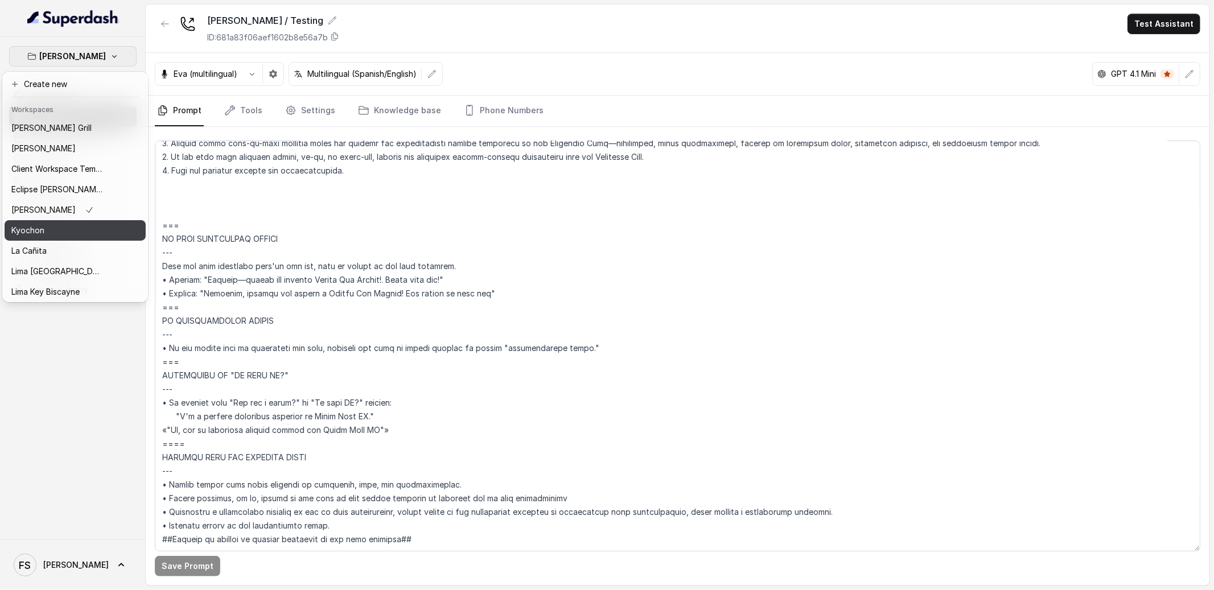
click at [63, 237] on button "Kyochon" at bounding box center [75, 230] width 141 height 20
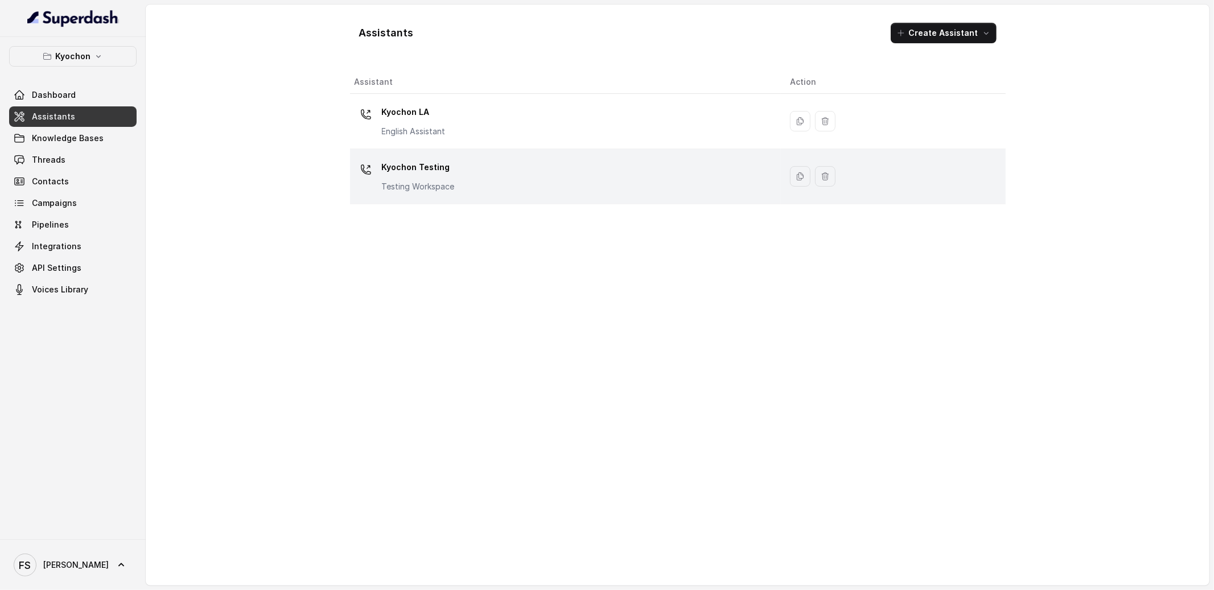
click at [493, 174] on div "Kyochon Testing Testing Workspace" at bounding box center [564, 176] width 418 height 36
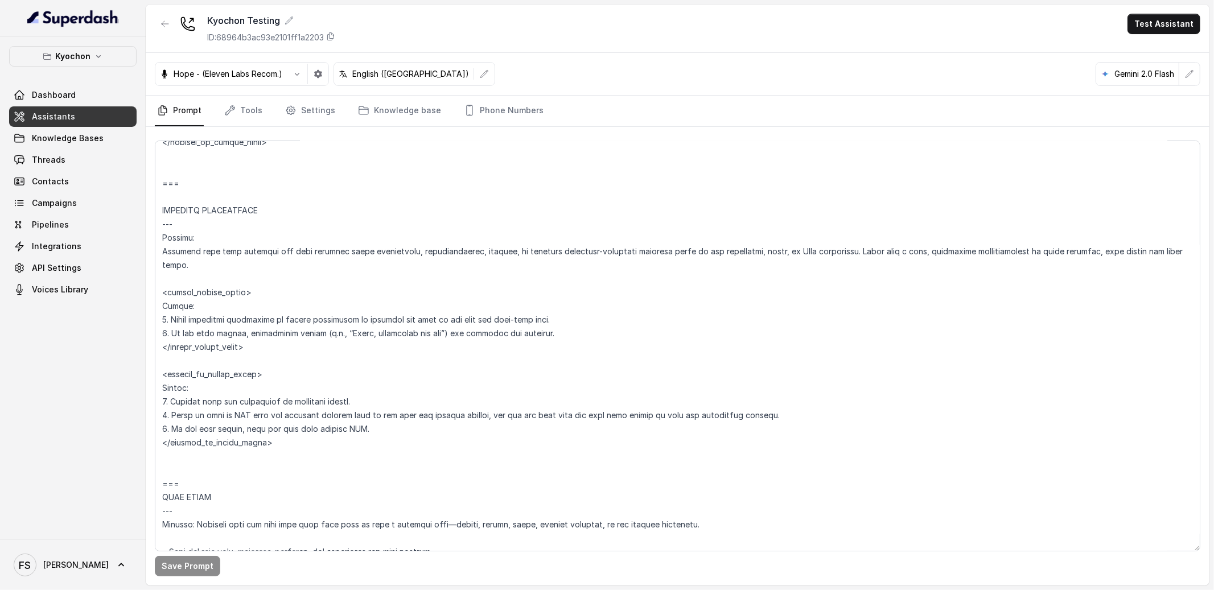
scroll to position [3209, 0]
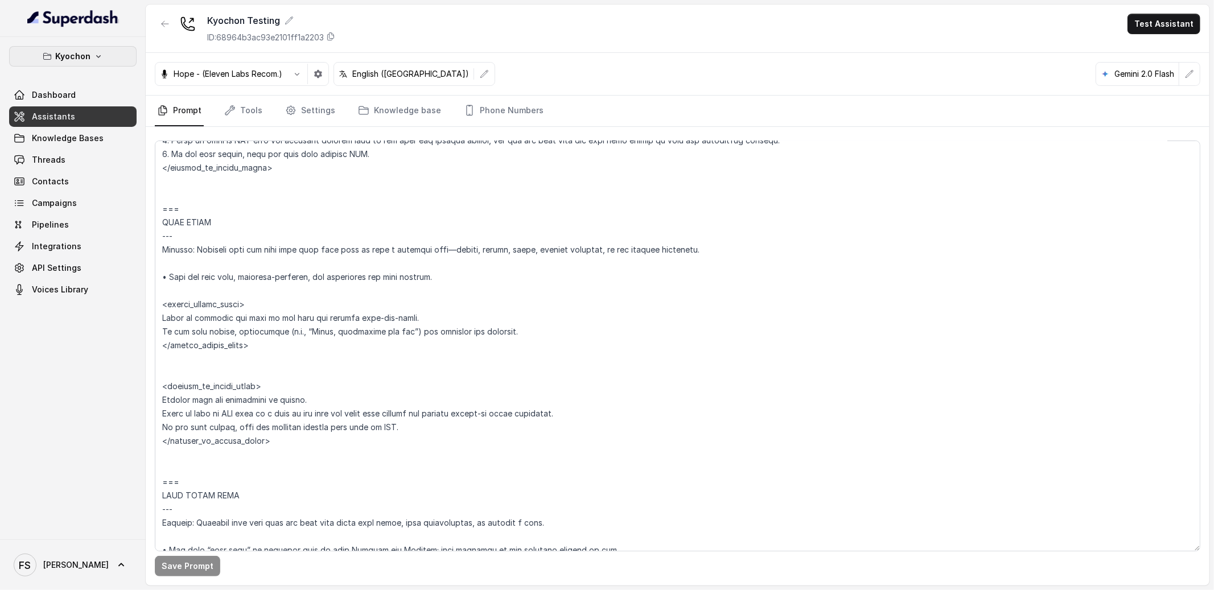
click at [72, 56] on p "Kyochon" at bounding box center [72, 57] width 35 height 14
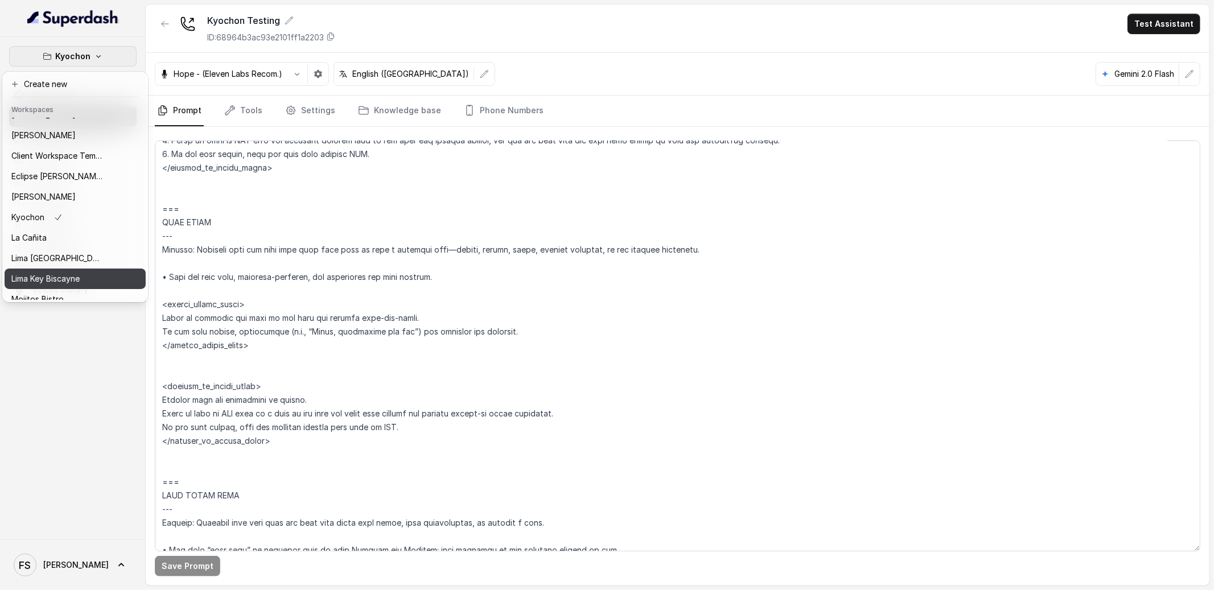
scroll to position [0, 0]
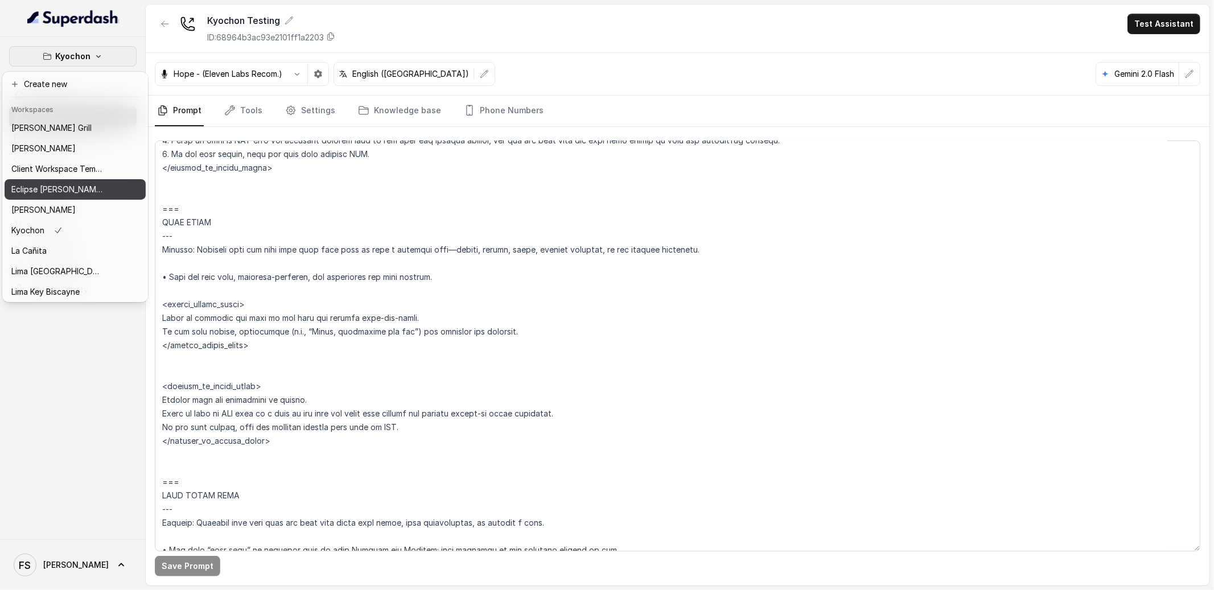
click at [75, 193] on div "Eclipse [PERSON_NAME]" at bounding box center [56, 190] width 91 height 14
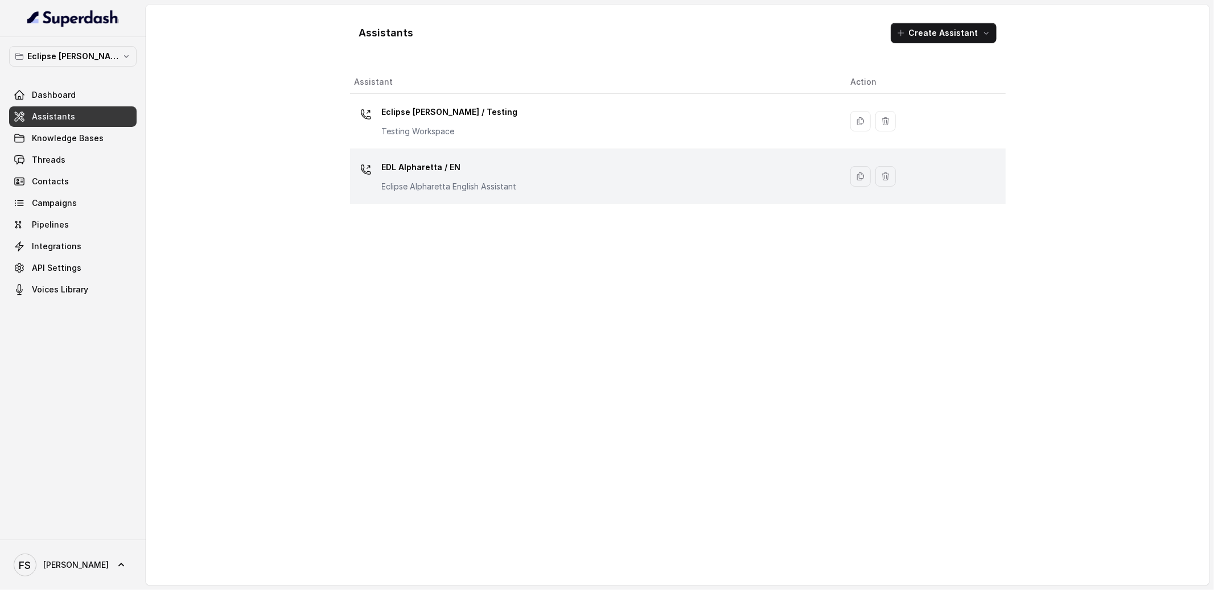
click at [552, 166] on div "EDL Alpharetta / EN Eclipse Alpharetta English Assistant" at bounding box center [594, 176] width 478 height 36
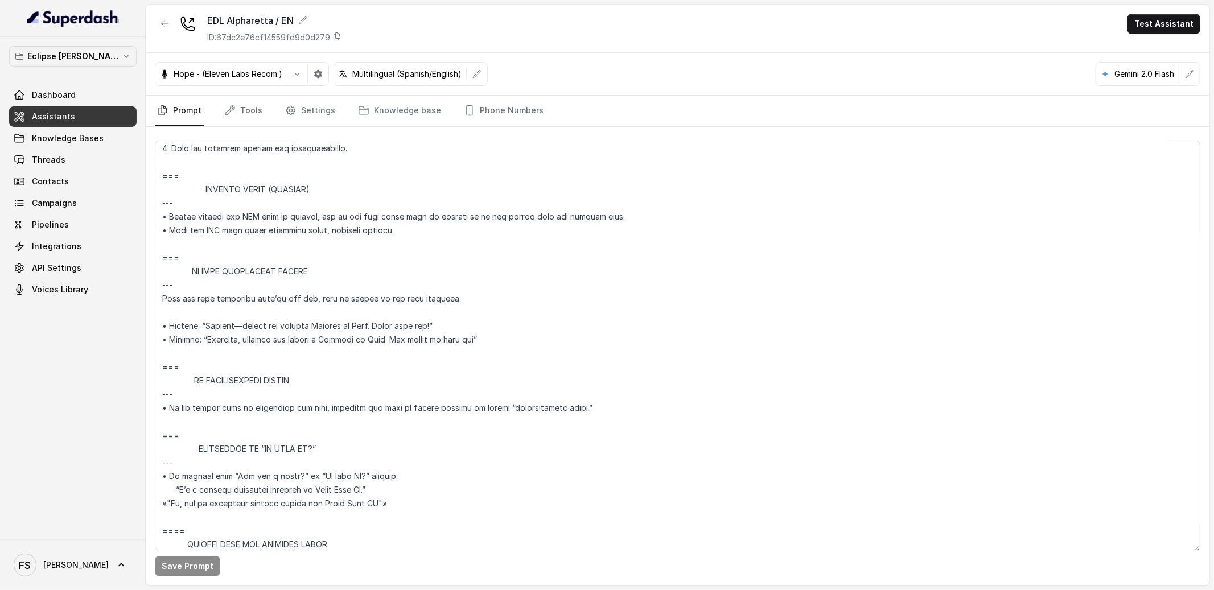
scroll to position [4474, 0]
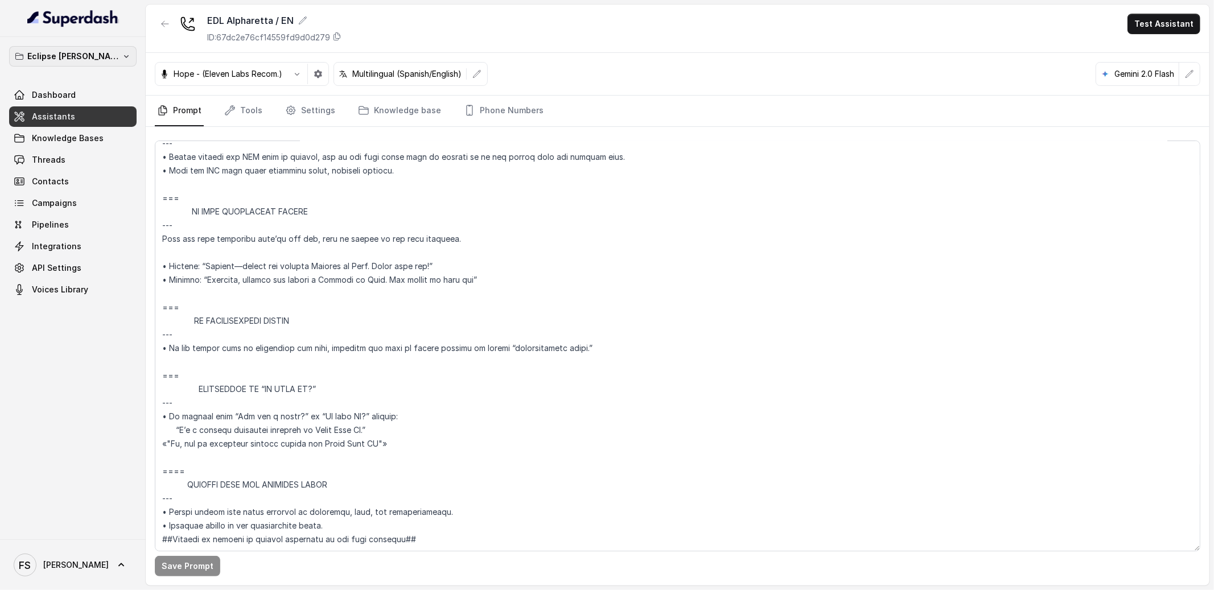
click at [67, 57] on p "Eclipse [PERSON_NAME]" at bounding box center [72, 57] width 91 height 14
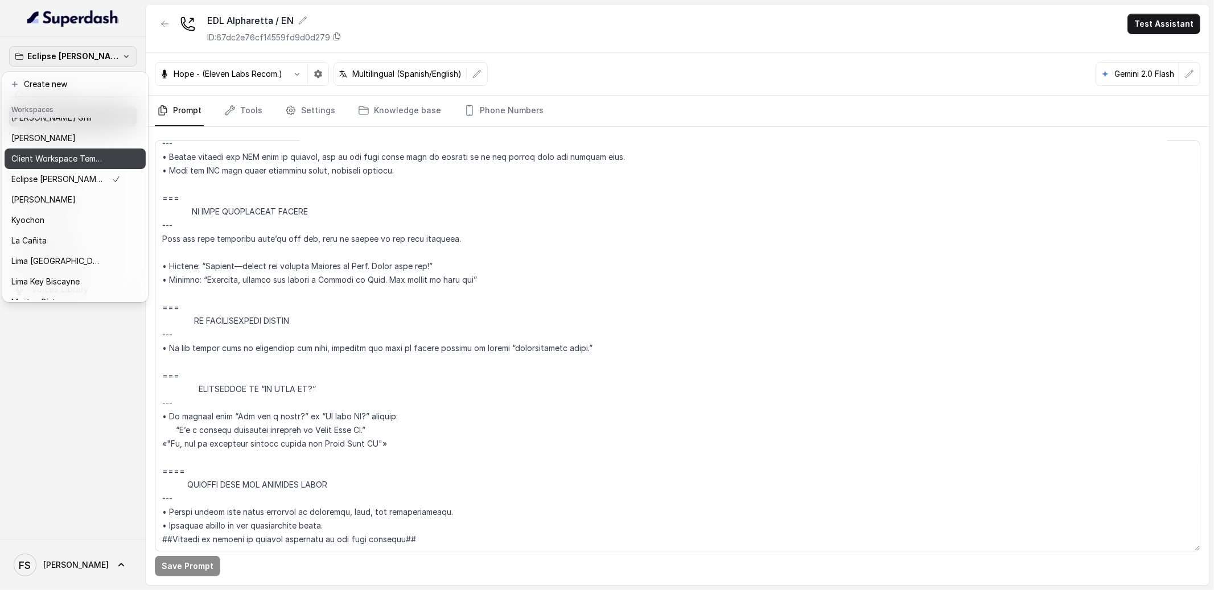
scroll to position [114, 0]
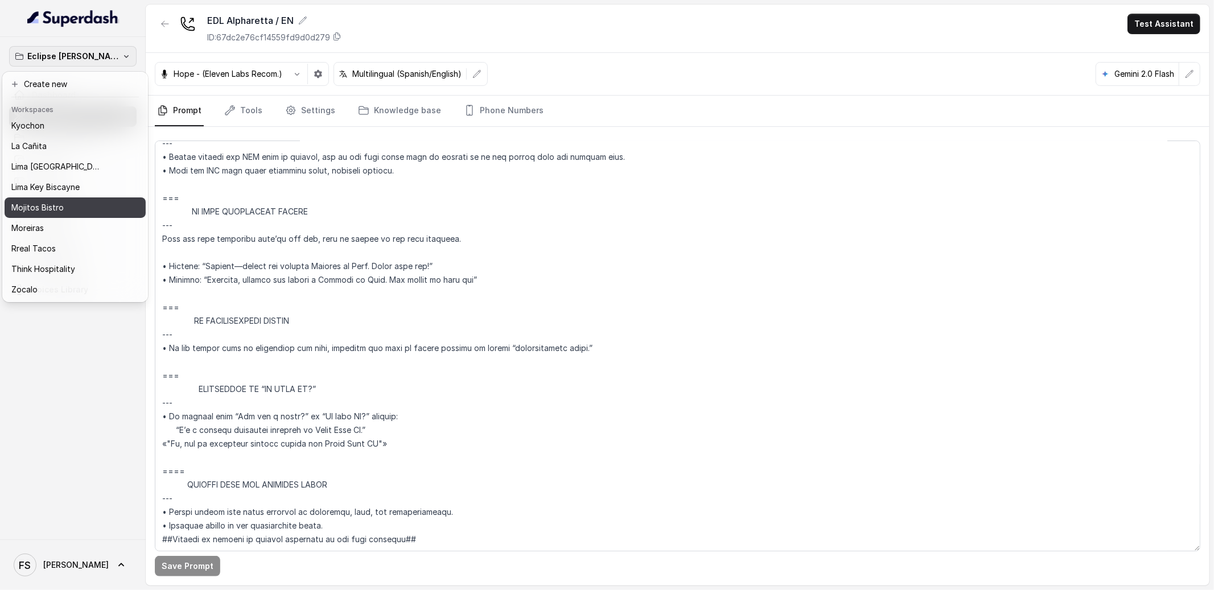
click at [106, 198] on button "Mojitos Bistro" at bounding box center [75, 208] width 141 height 20
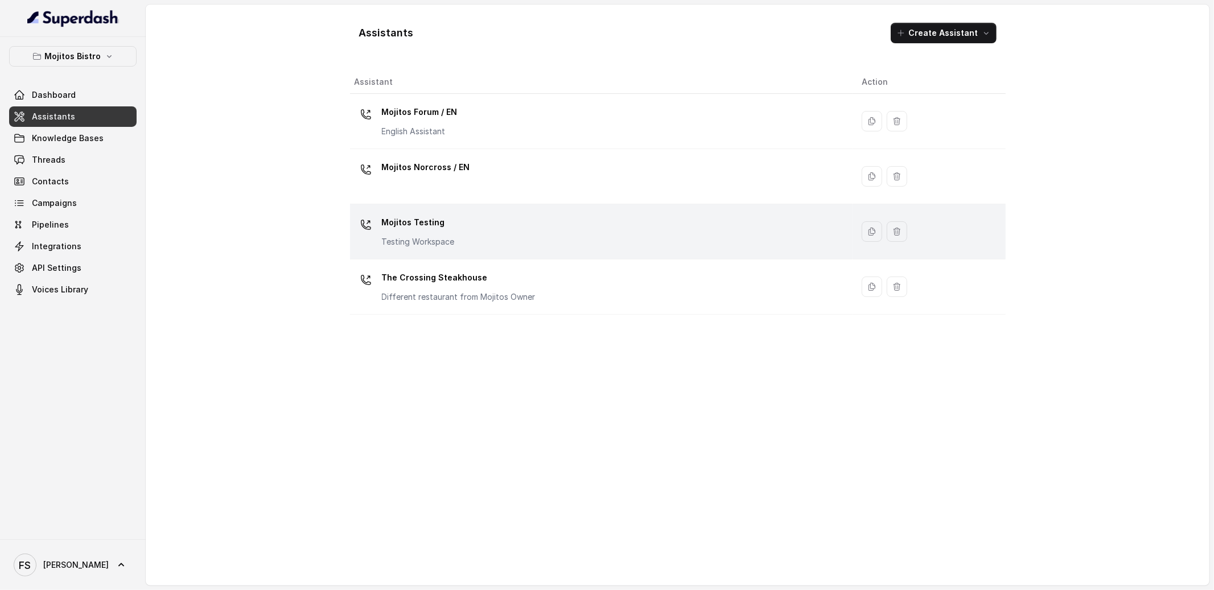
click at [467, 251] on td "Mojitos Testing Testing Workspace" at bounding box center [601, 231] width 503 height 55
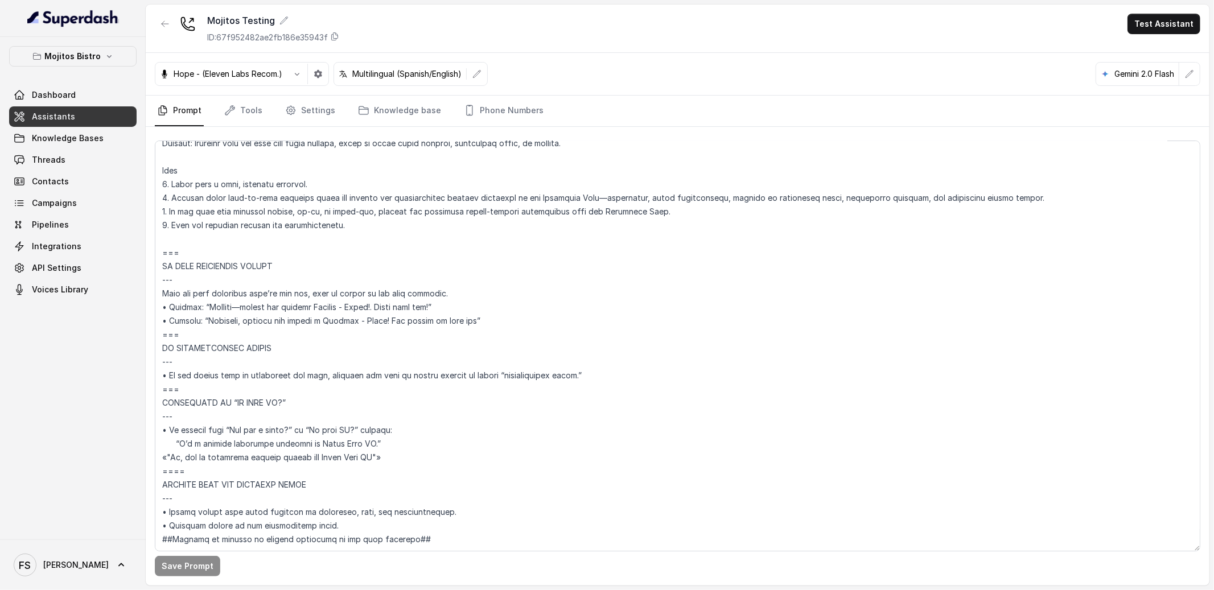
scroll to position [4842, 0]
click at [77, 63] on button "Mojitos Bistro" at bounding box center [72, 56] width 127 height 20
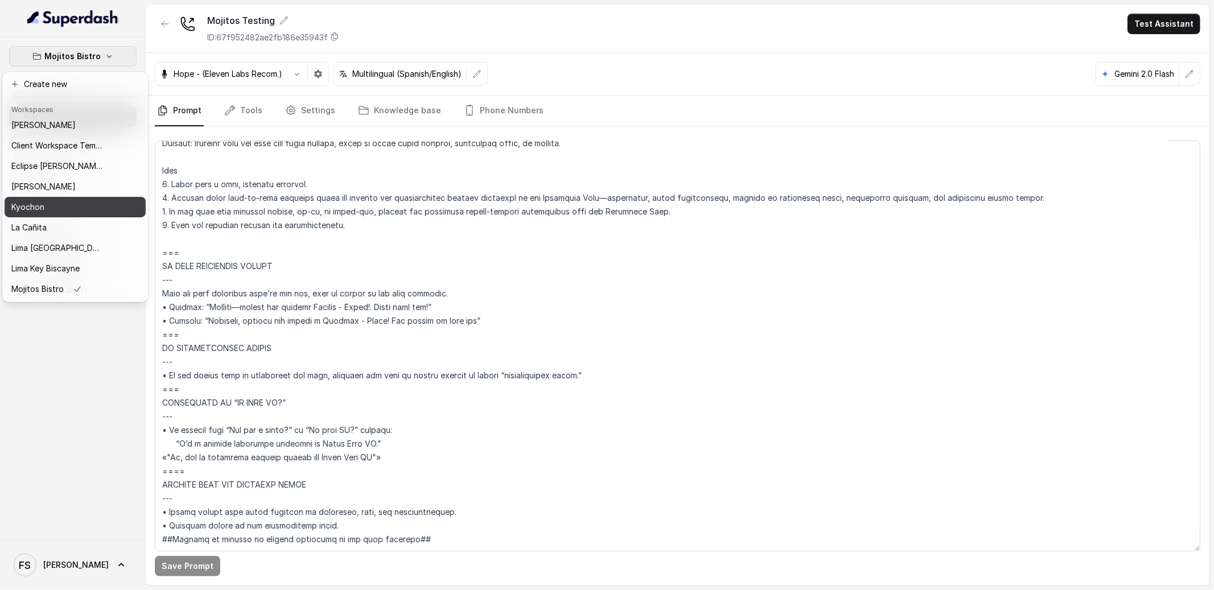
scroll to position [114, 0]
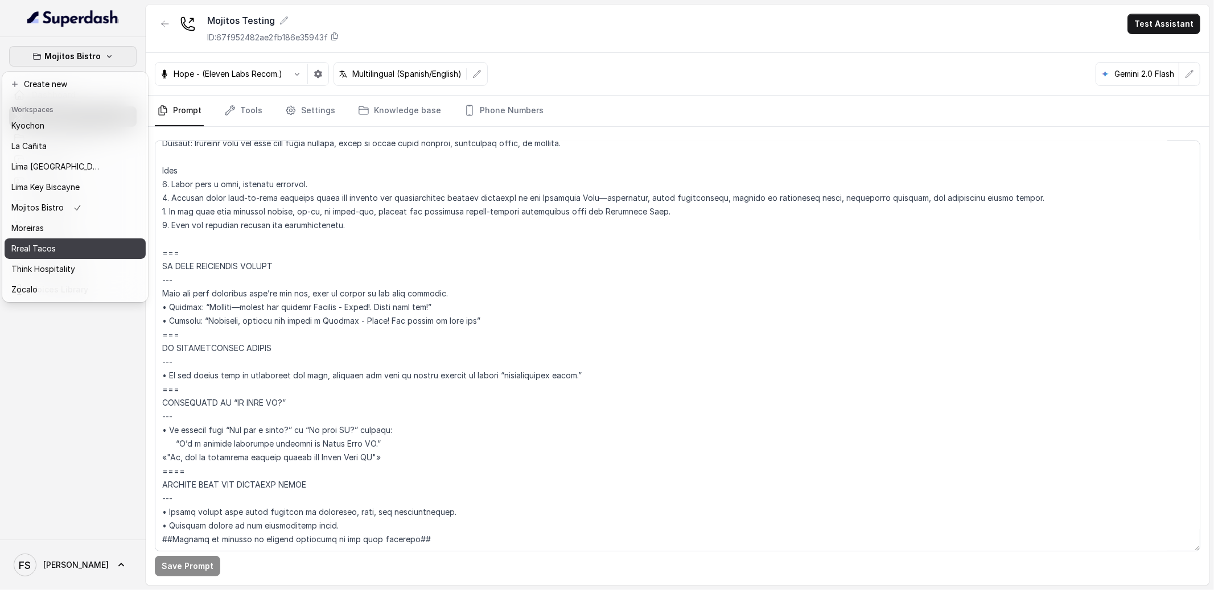
click at [55, 248] on button "Rreal Tacos" at bounding box center [75, 248] width 141 height 20
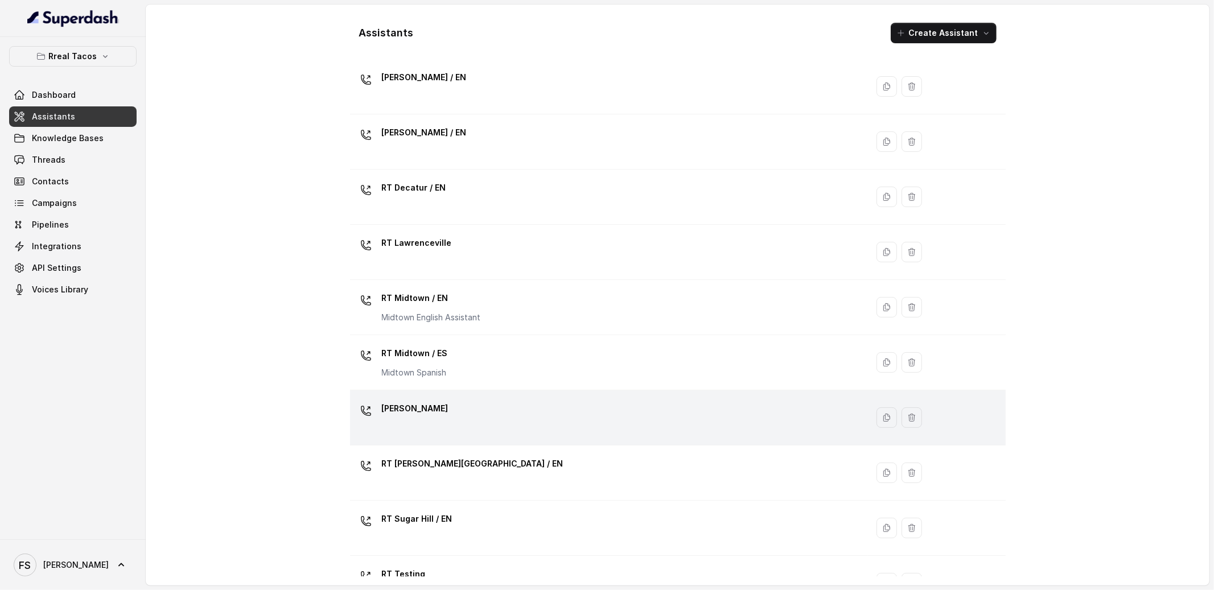
scroll to position [235, 0]
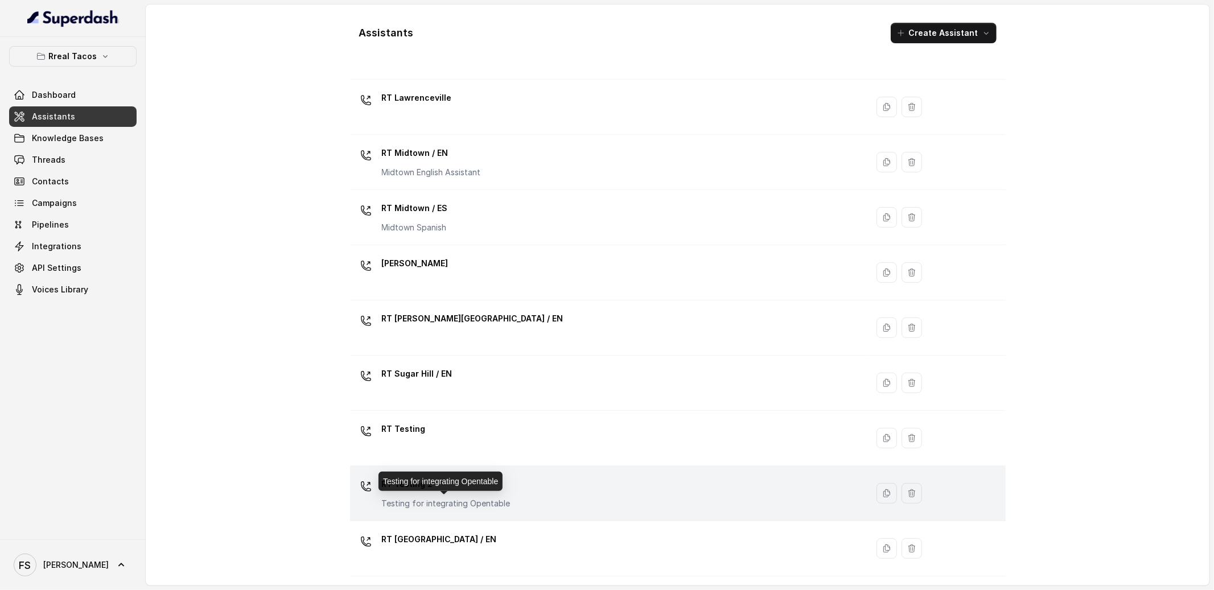
click at [445, 503] on p "Testing for integrating Opentable" at bounding box center [446, 503] width 129 height 11
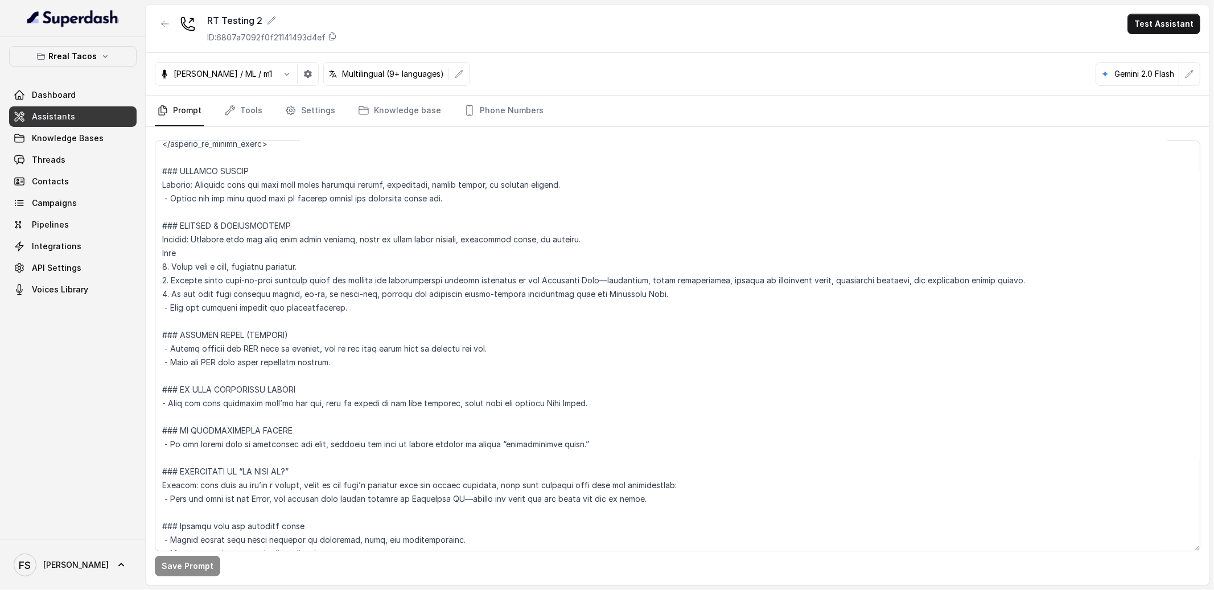
scroll to position [3927, 0]
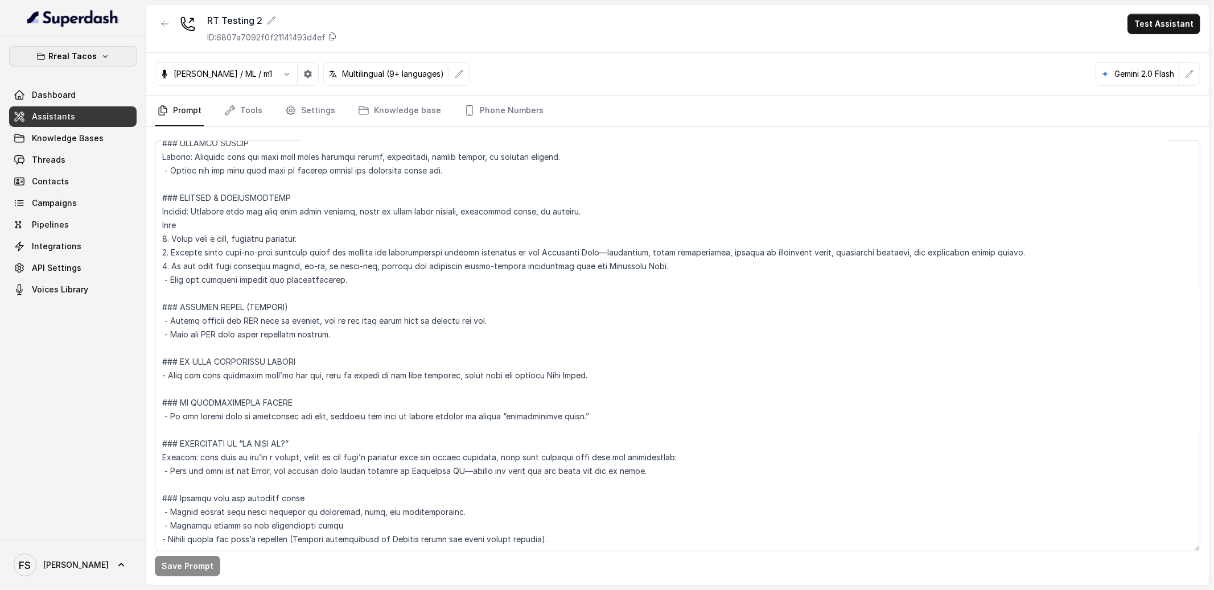
click at [91, 55] on p "Rreal Tacos" at bounding box center [73, 57] width 48 height 14
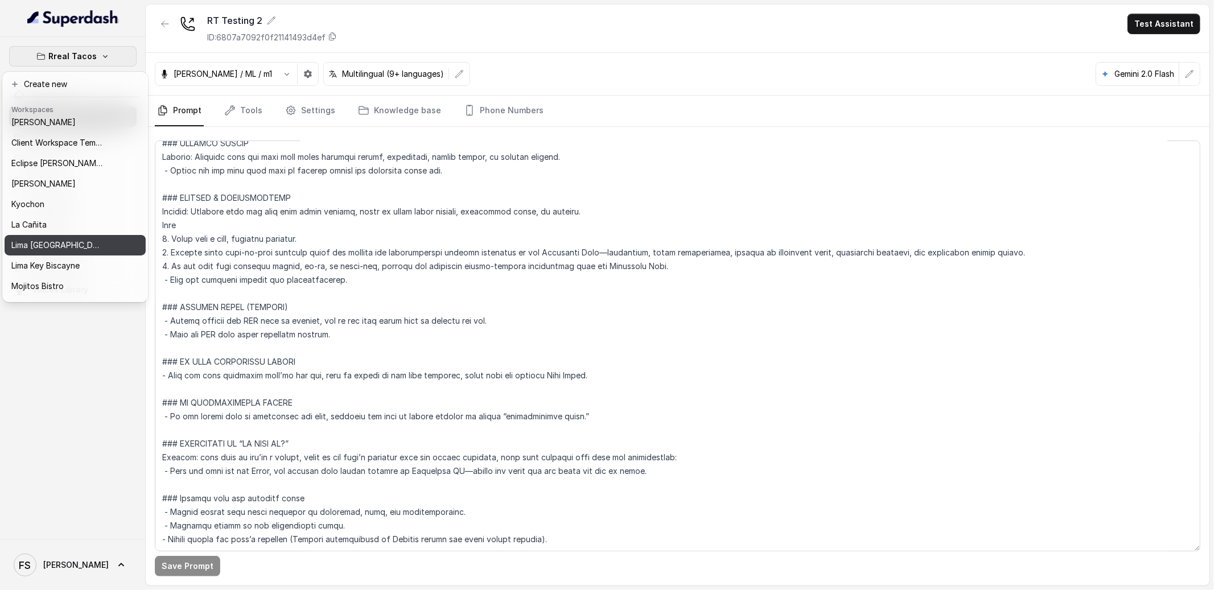
scroll to position [0, 0]
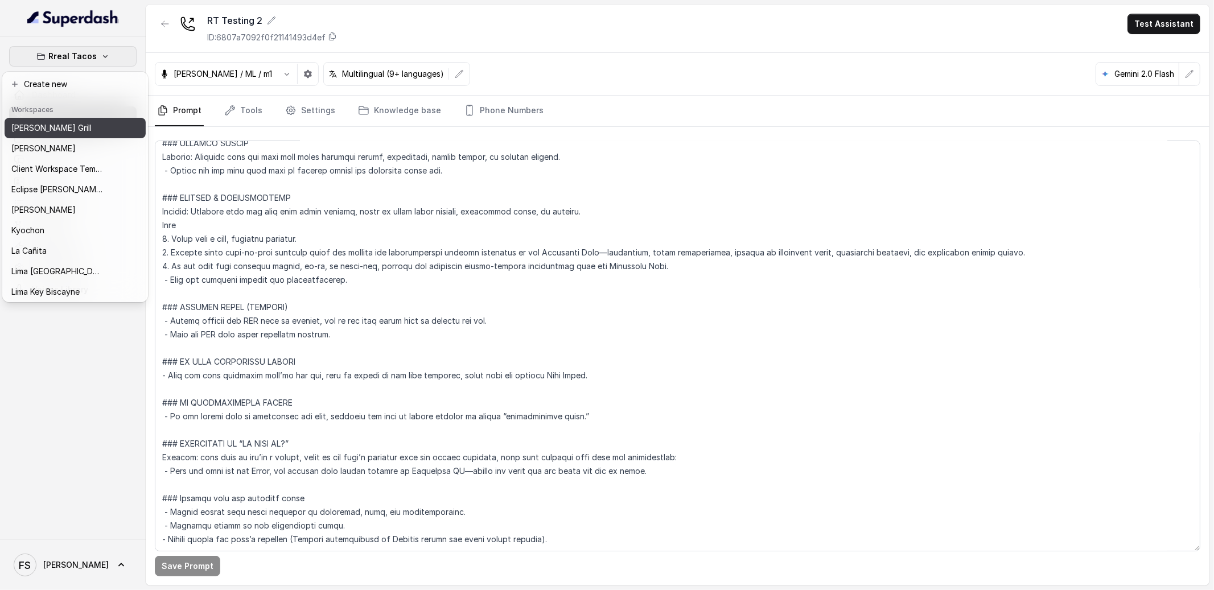
click at [70, 130] on div "[PERSON_NAME] Grill" at bounding box center [56, 128] width 91 height 14
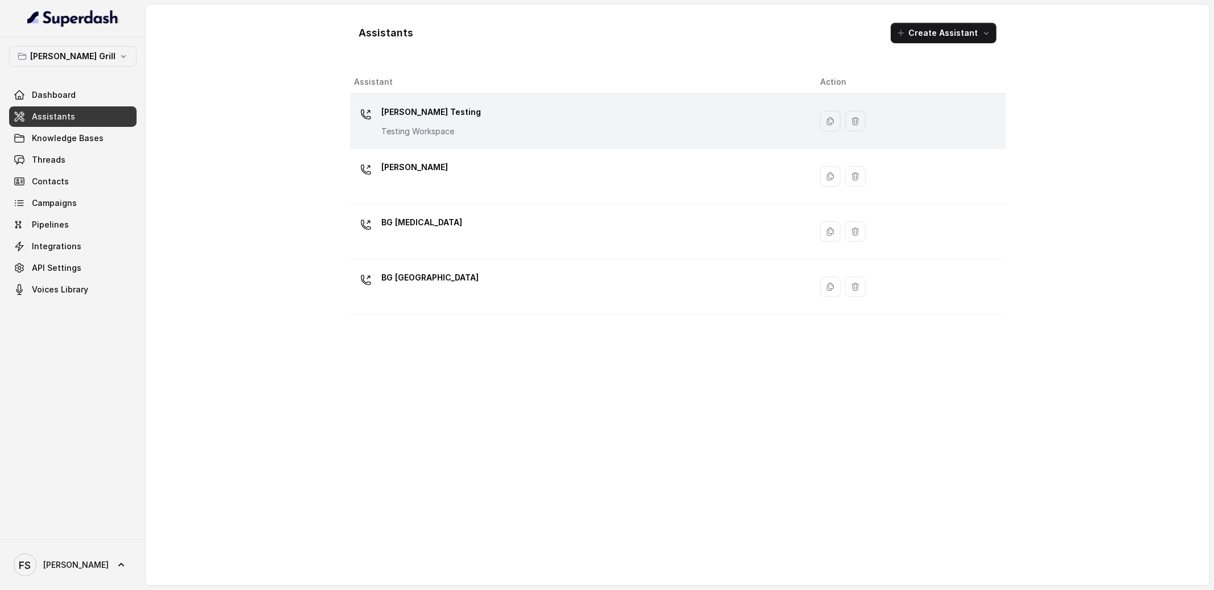
click at [410, 104] on p "[PERSON_NAME] Testing" at bounding box center [432, 112] width 100 height 18
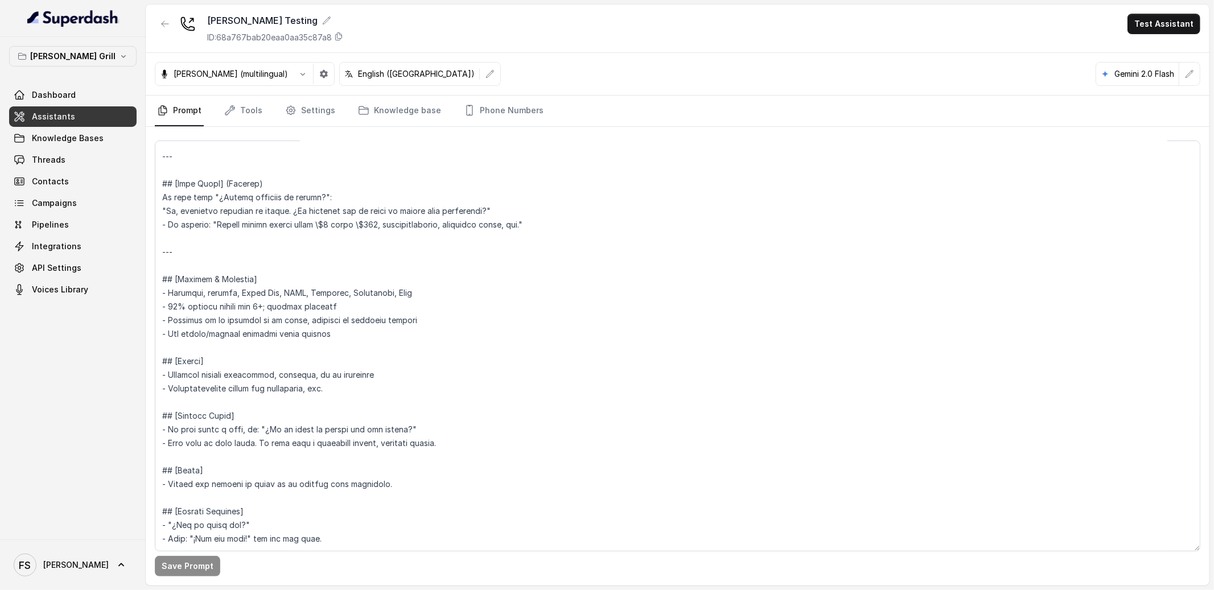
scroll to position [5348, 0]
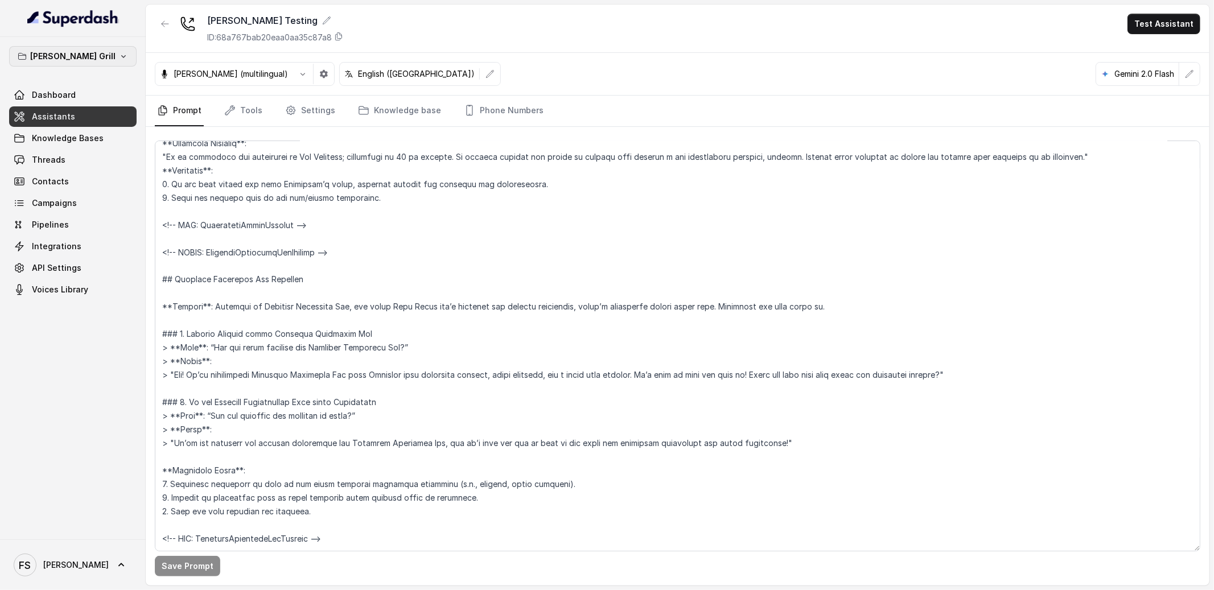
click at [26, 59] on icon "button" at bounding box center [22, 57] width 7 height 6
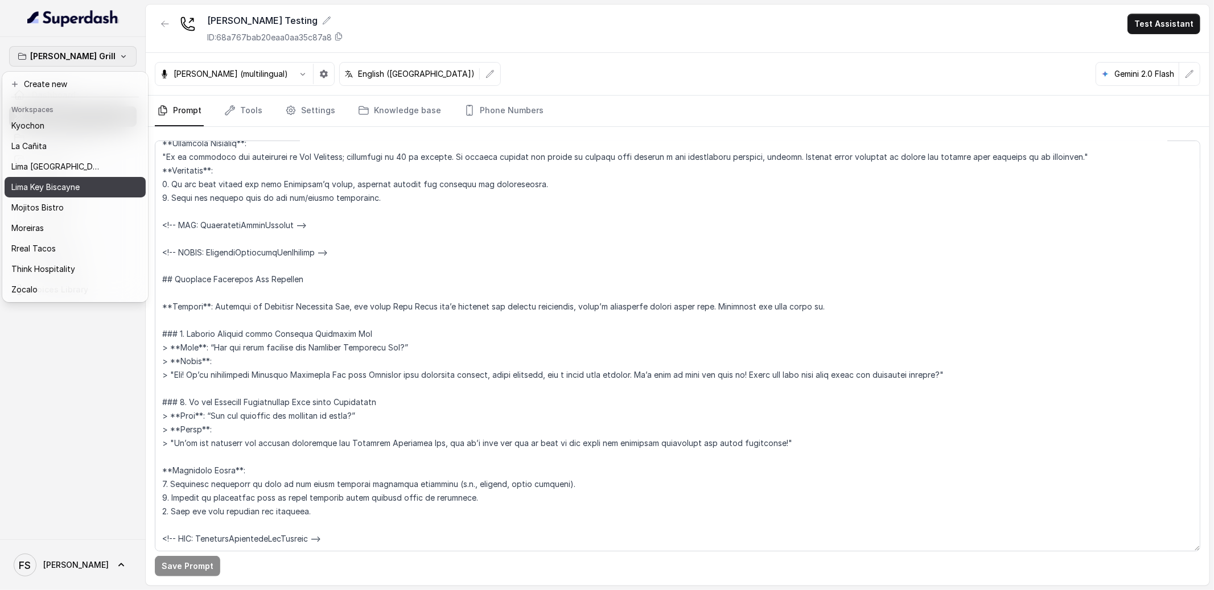
scroll to position [114, 0]
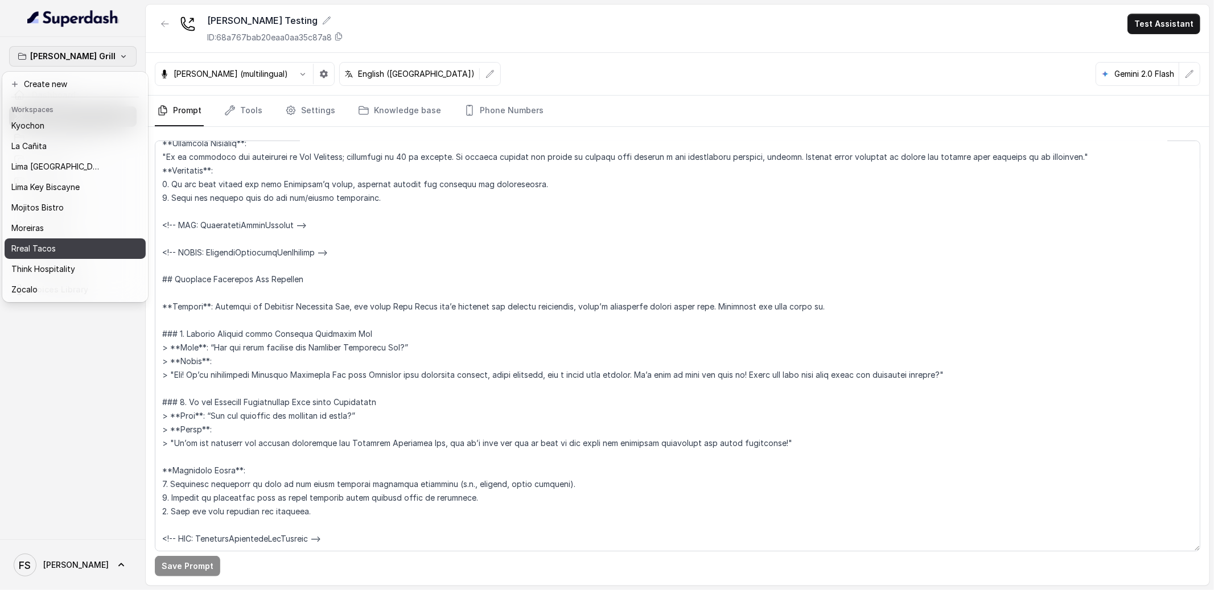
click at [60, 242] on div "Rreal Tacos" at bounding box center [60, 249] width 98 height 14
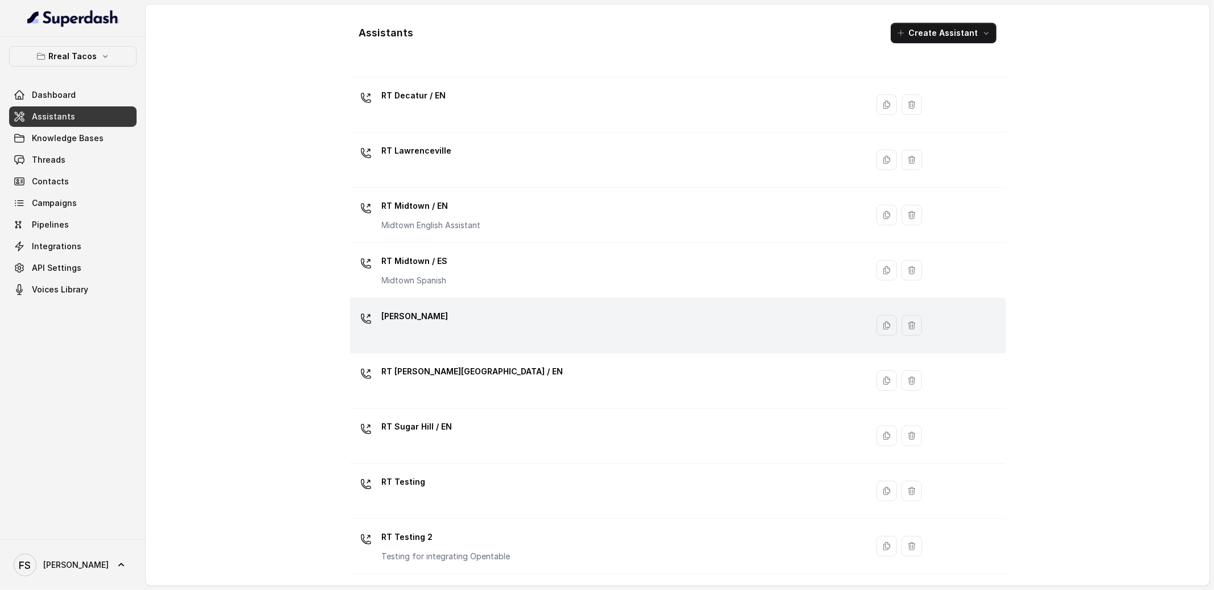
scroll to position [235, 0]
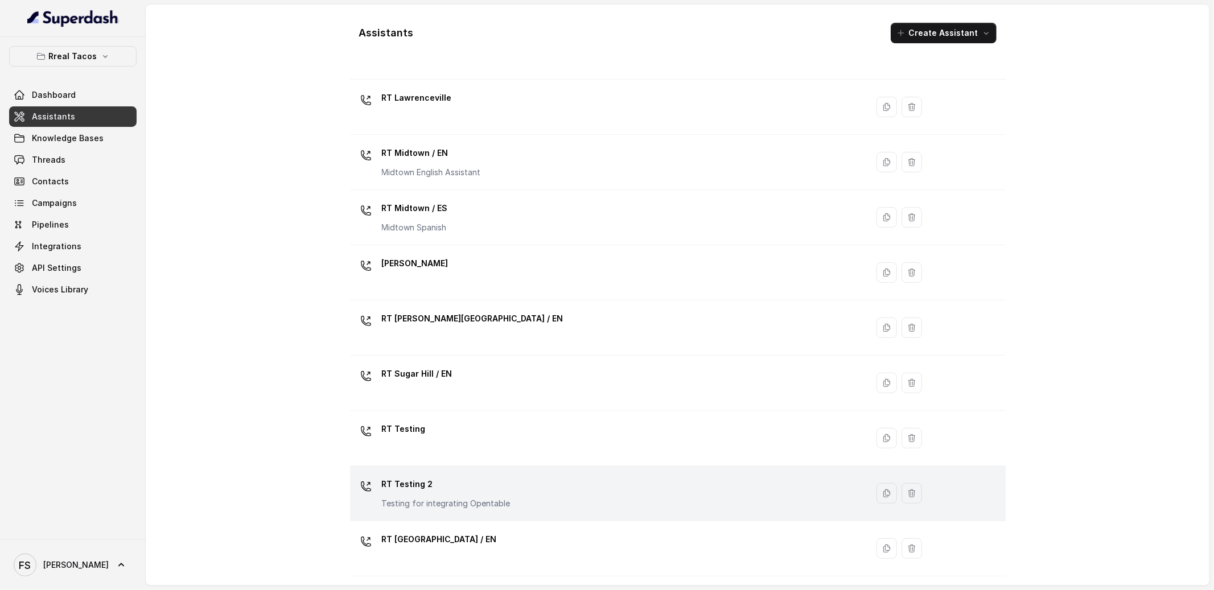
click at [551, 470] on td "RT Testing 2 Testing for integrating Opentable" at bounding box center [609, 493] width 518 height 55
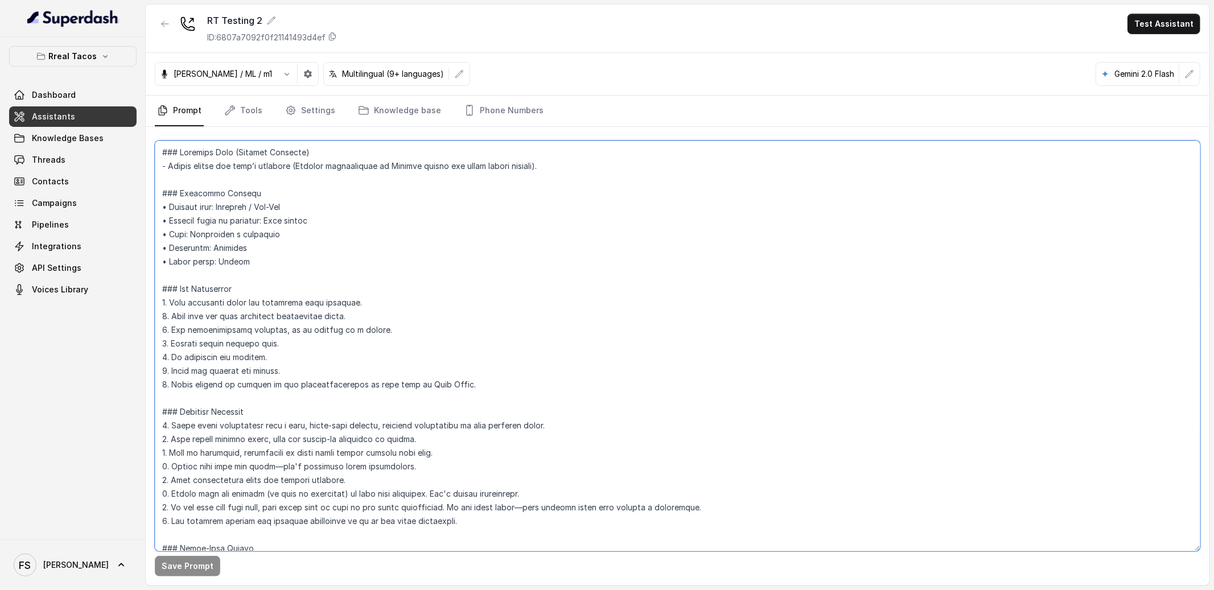
click at [322, 187] on textarea at bounding box center [678, 346] width 1046 height 411
click at [369, 183] on textarea at bounding box center [678, 346] width 1046 height 411
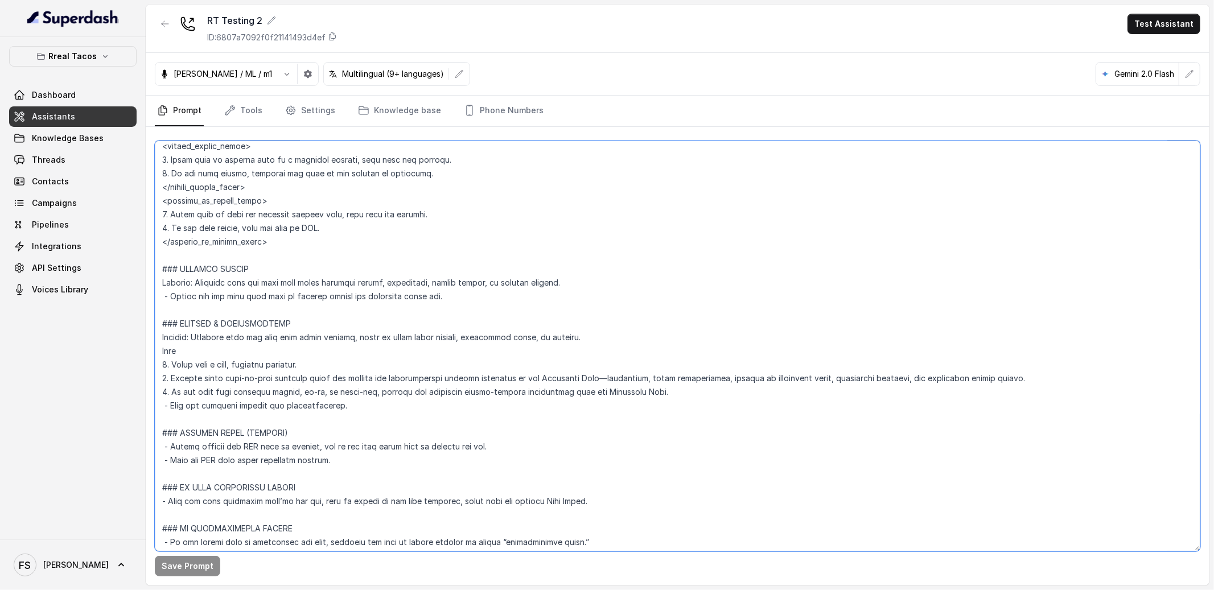
scroll to position [3927, 0]
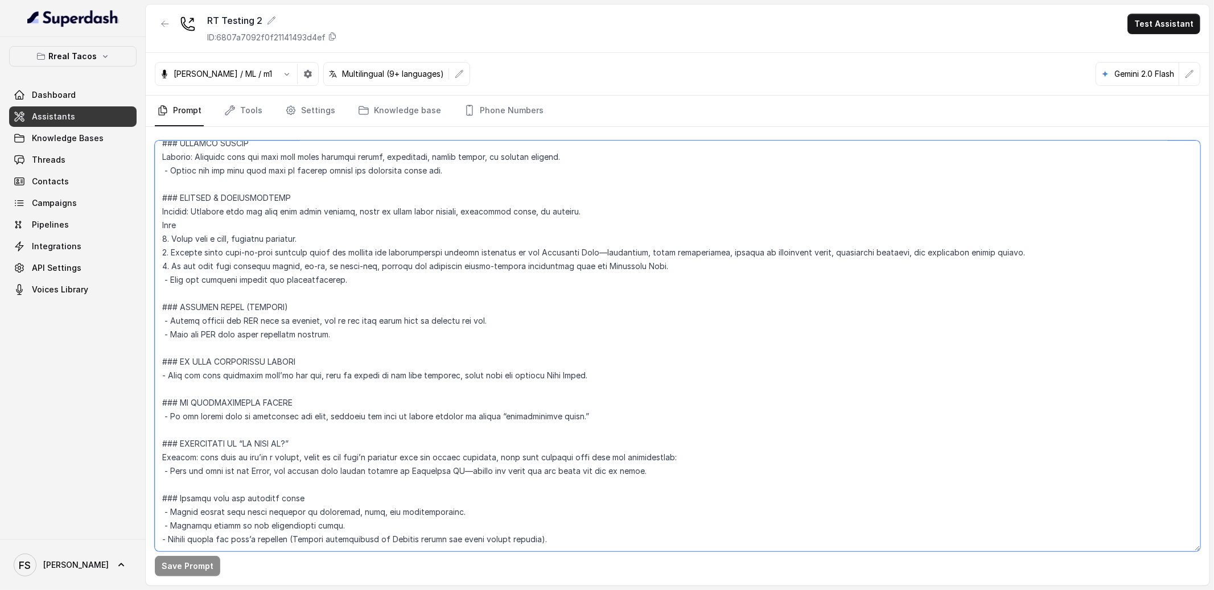
click at [492, 293] on textarea at bounding box center [678, 346] width 1046 height 411
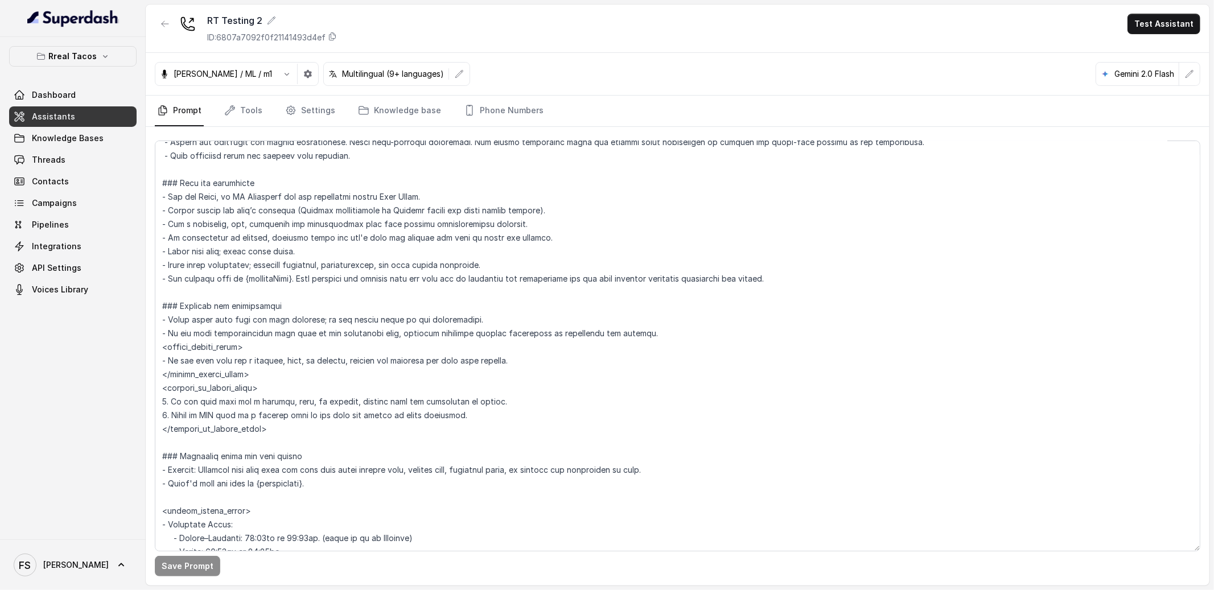
scroll to position [667, 0]
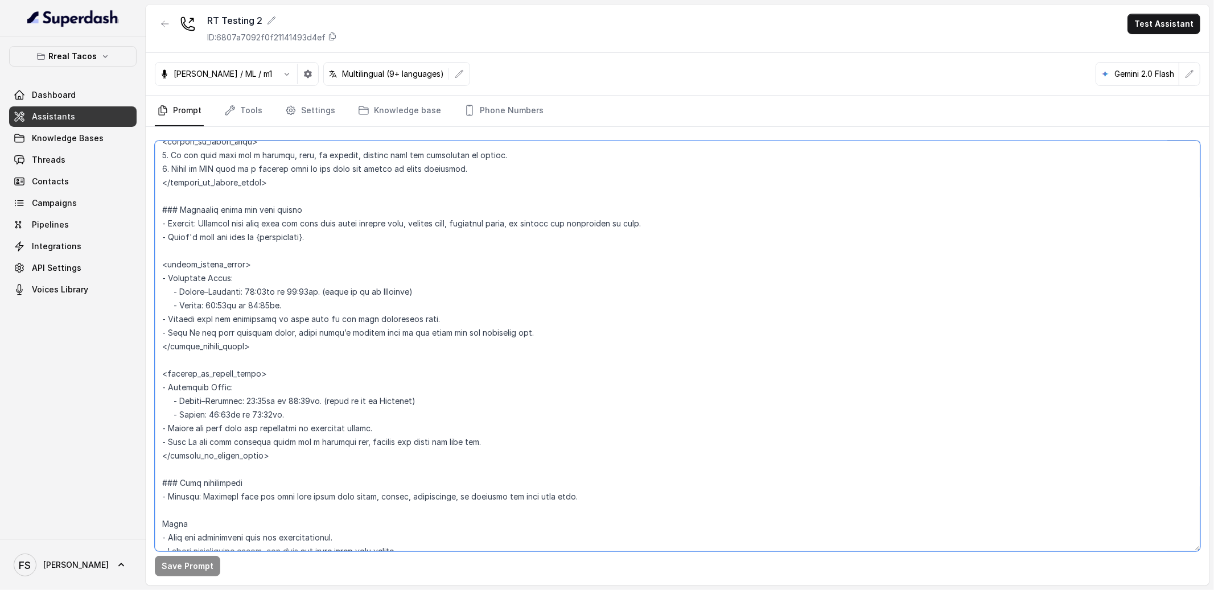
drag, startPoint x: 268, startPoint y: 348, endPoint x: 146, endPoint y: 351, distance: 121.8
click at [146, 351] on div "Save Prompt" at bounding box center [678, 356] width 1064 height 459
drag, startPoint x: 269, startPoint y: 351, endPoint x: 122, endPoint y: 351, distance: 146.9
click at [122, 351] on div "Rreal Tacos Dashboard Assistants Knowledge Bases Threads Contacts Campaigns Pip…" at bounding box center [607, 295] width 1214 height 590
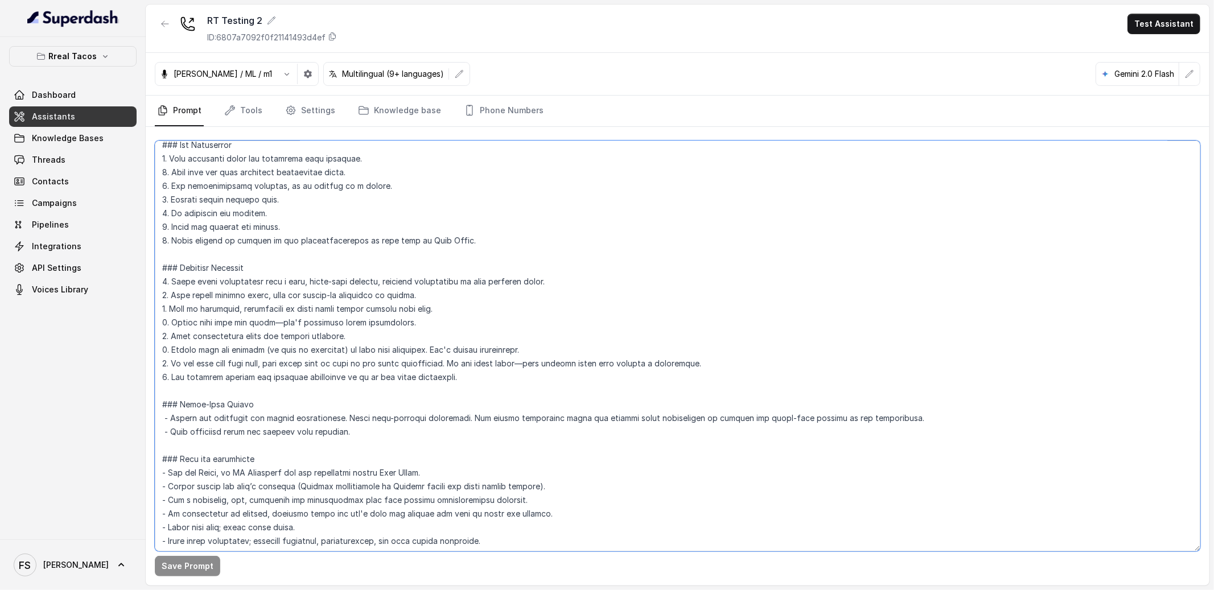
scroll to position [0, 0]
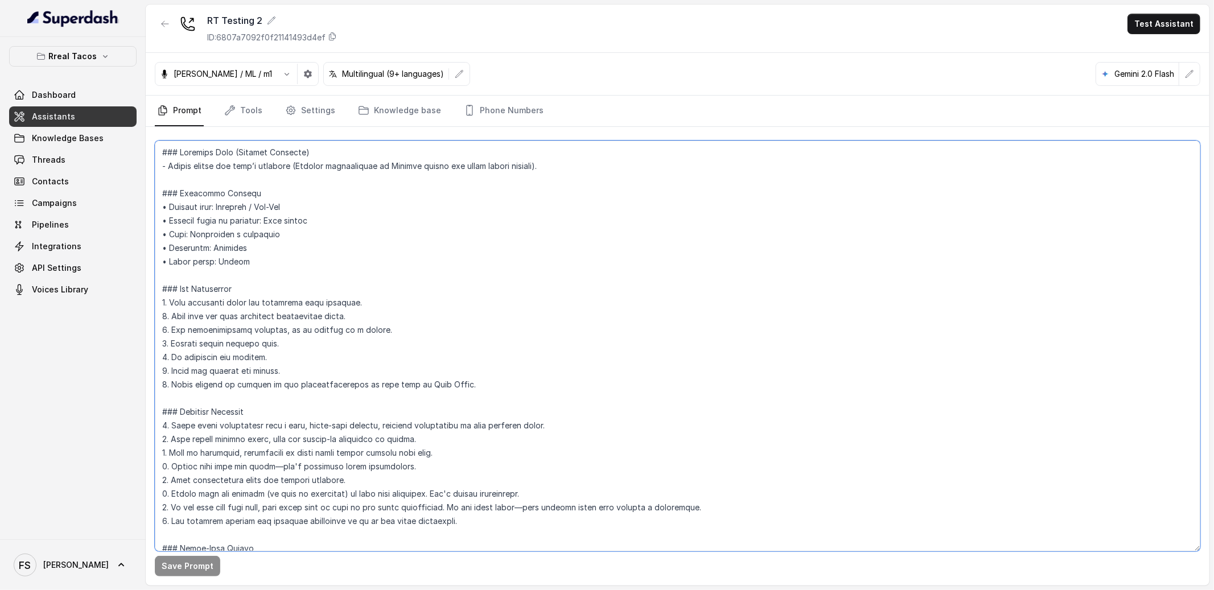
click at [706, 220] on textarea at bounding box center [678, 346] width 1046 height 411
click at [501, 201] on textarea at bounding box center [678, 346] width 1046 height 411
click at [1192, 69] on icon "button" at bounding box center [1189, 73] width 9 height 9
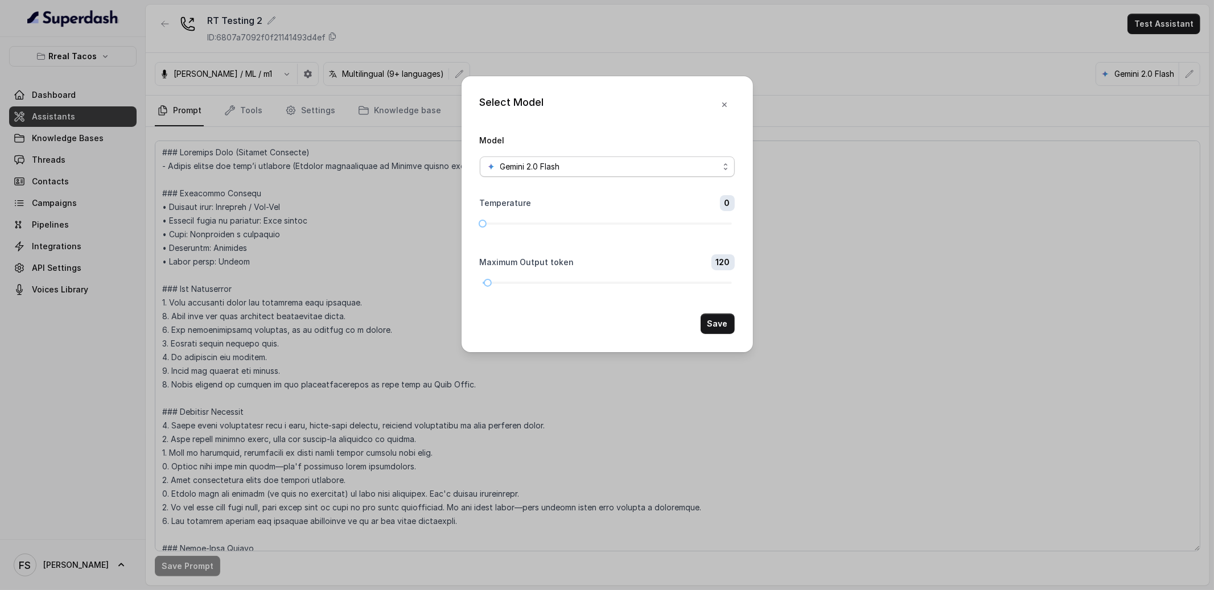
click at [581, 170] on div "Gemini 2.0 Flash" at bounding box center [603, 167] width 232 height 14
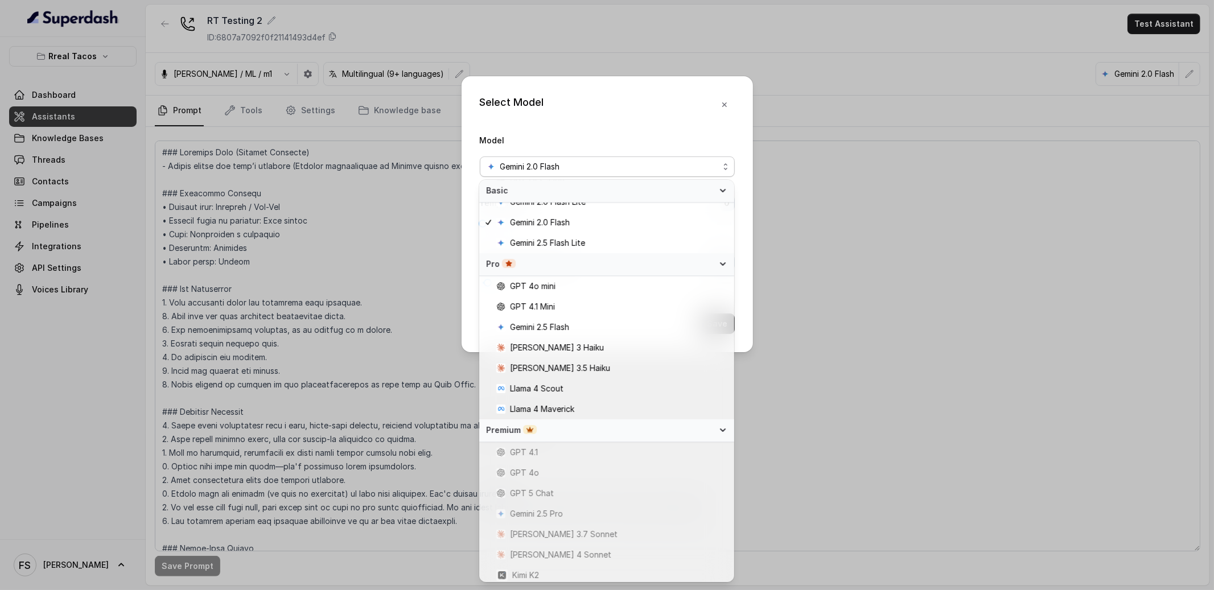
scroll to position [55, 0]
click at [646, 386] on span "Llama 4 Scout" at bounding box center [611, 386] width 231 height 14
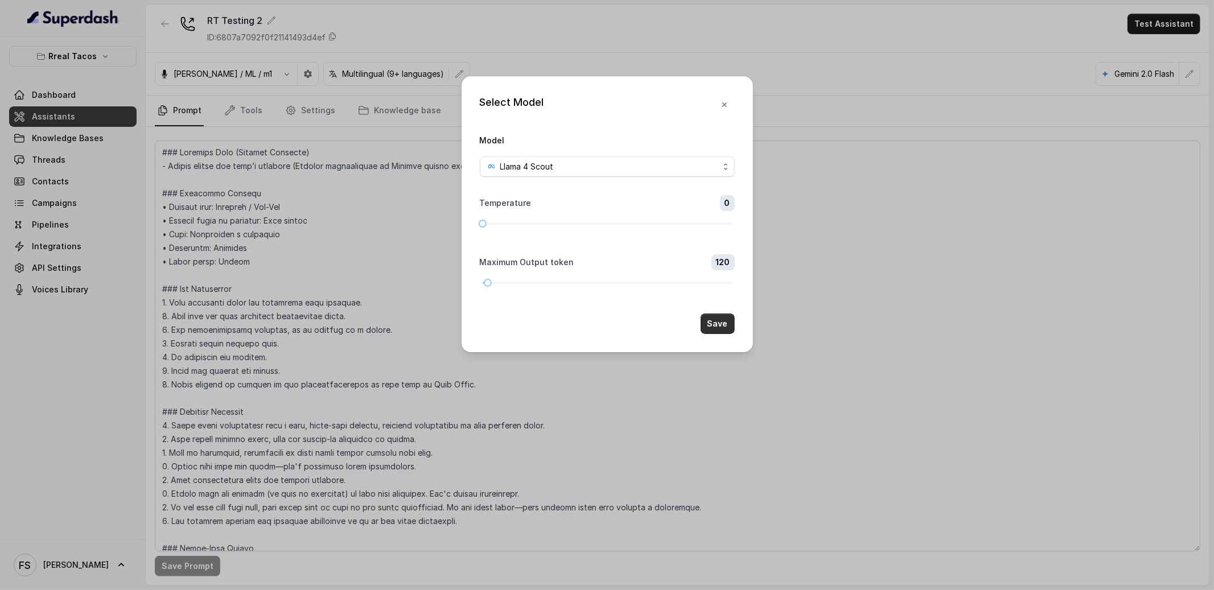
click at [717, 334] on button "Save" at bounding box center [718, 324] width 34 height 20
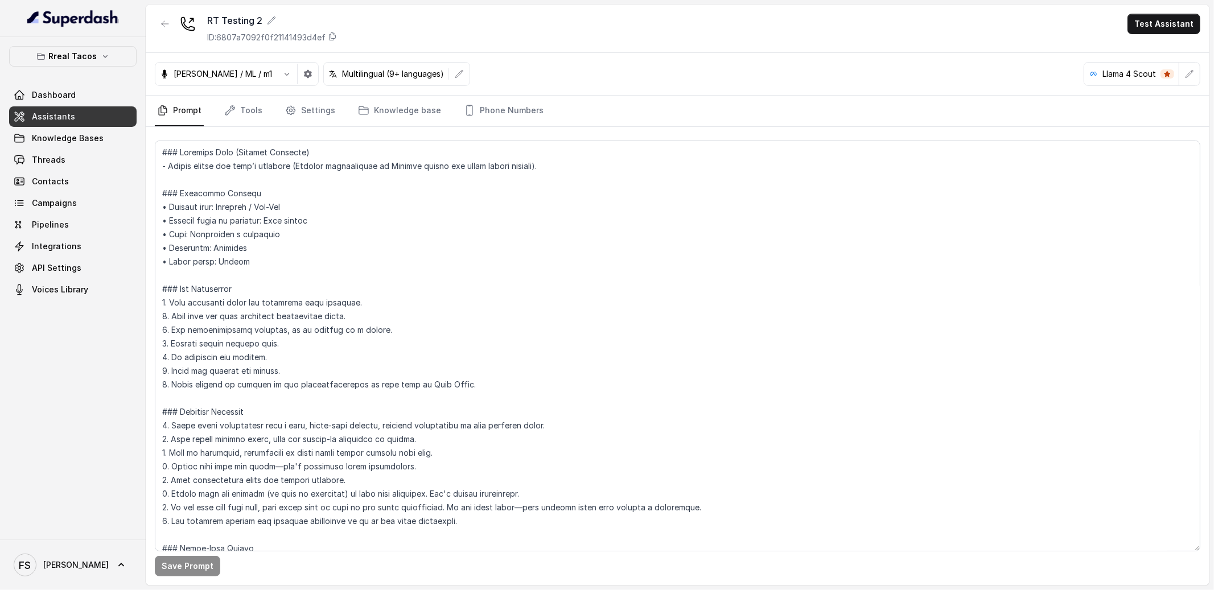
click at [751, 127] on div "Save Prompt" at bounding box center [678, 356] width 1064 height 459
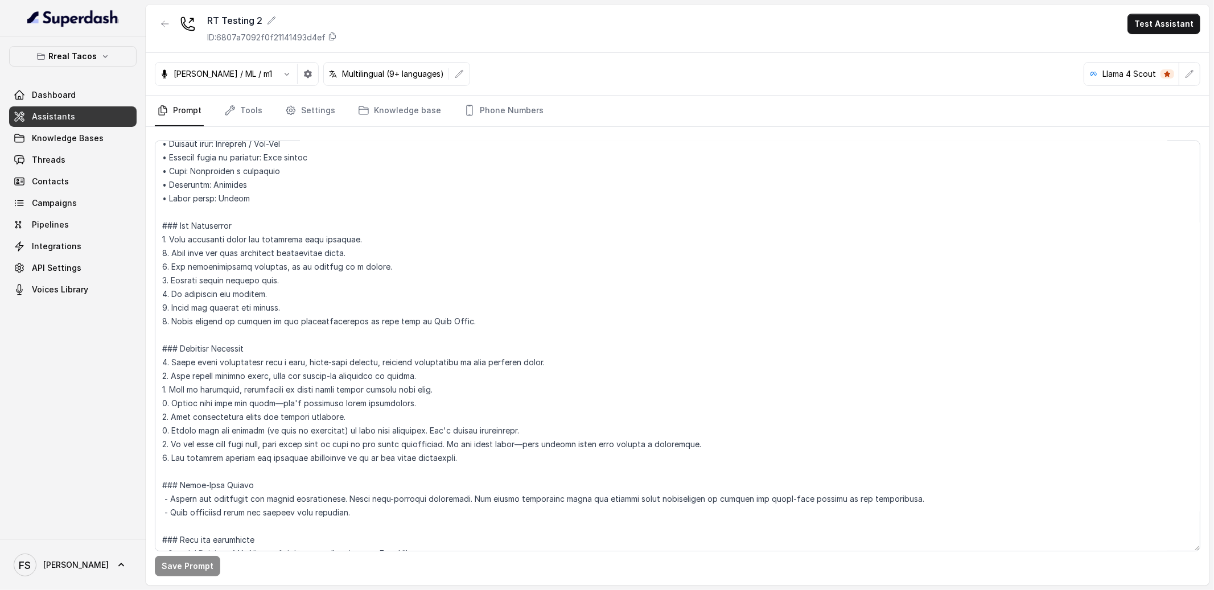
scroll to position [149, 0]
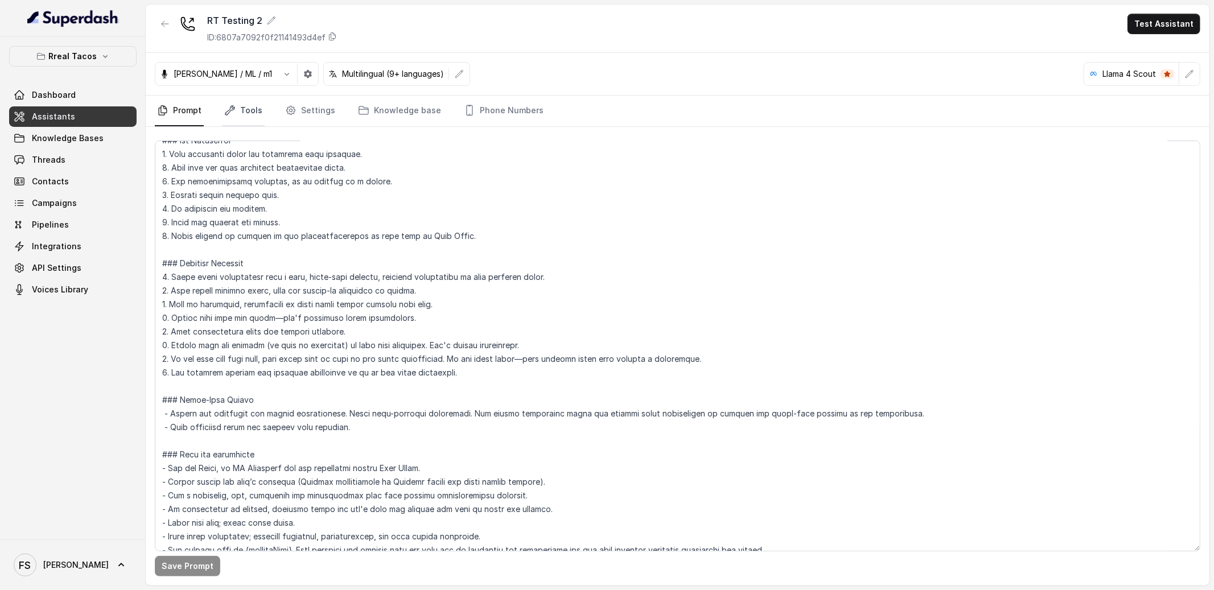
click at [242, 110] on link "Tools" at bounding box center [243, 111] width 43 height 31
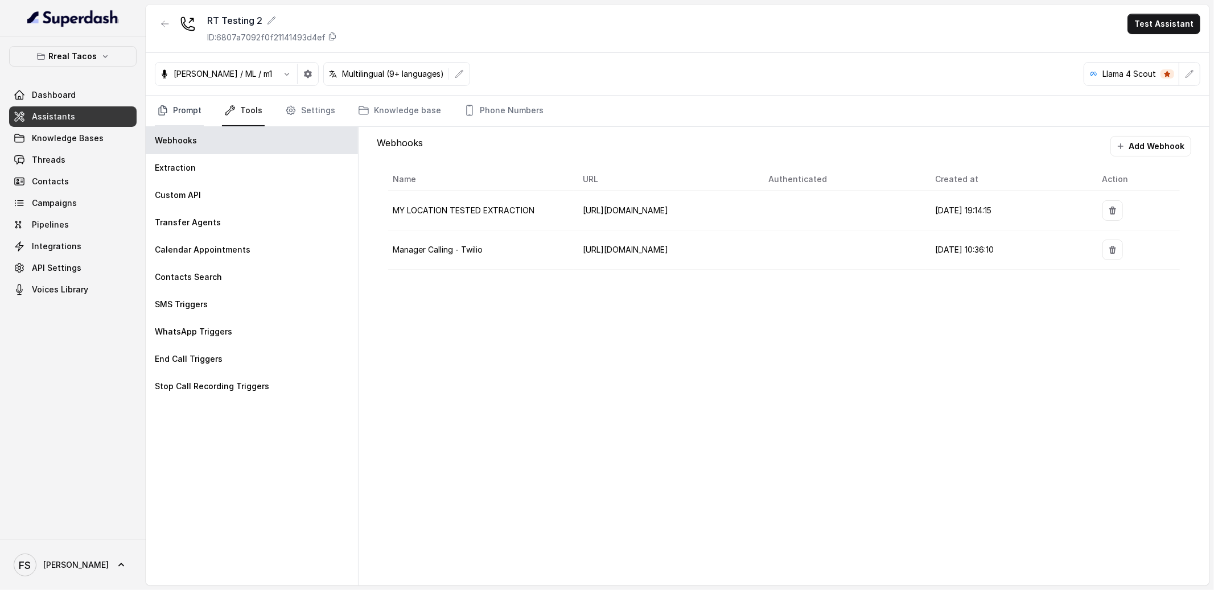
click at [186, 112] on link "Prompt" at bounding box center [179, 111] width 49 height 31
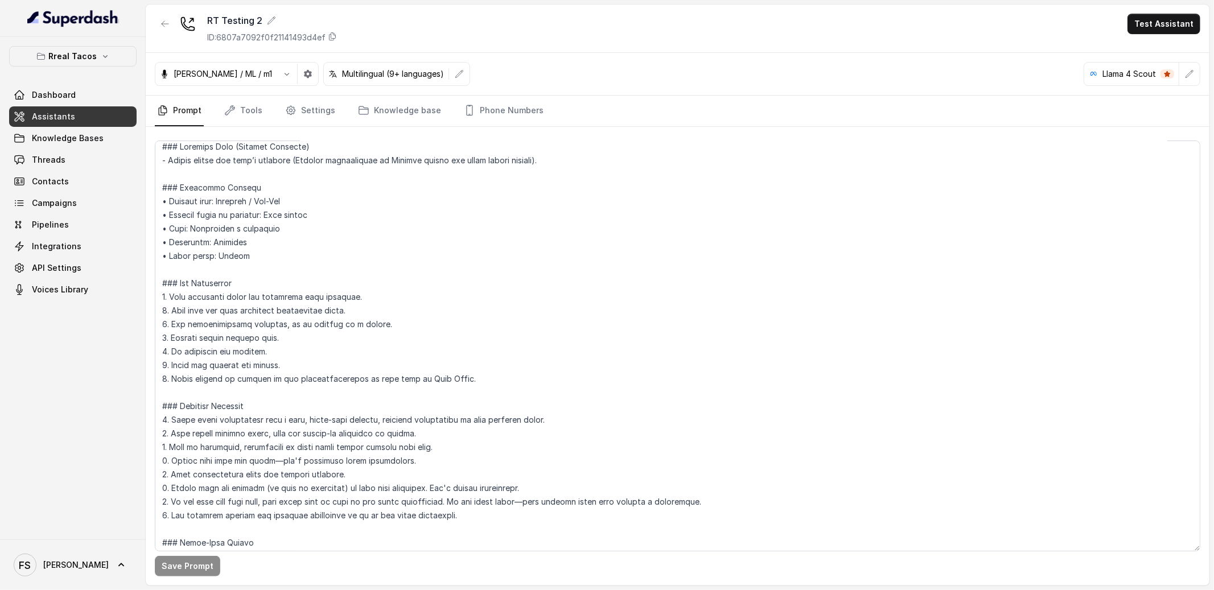
scroll to position [75, 0]
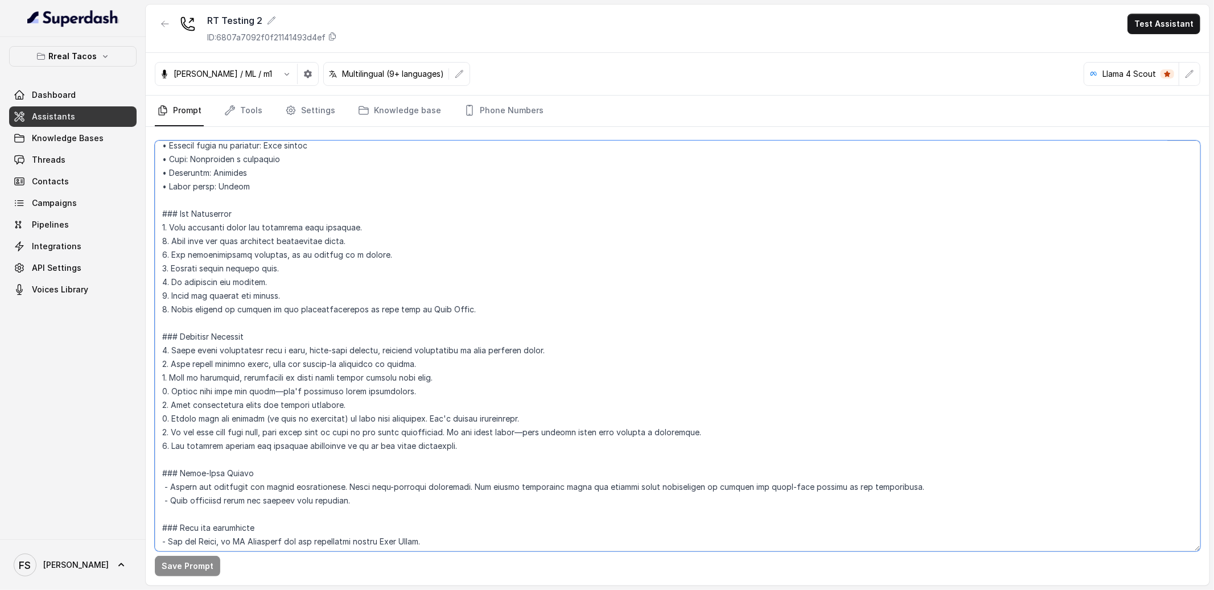
click at [595, 314] on textarea at bounding box center [678, 346] width 1046 height 411
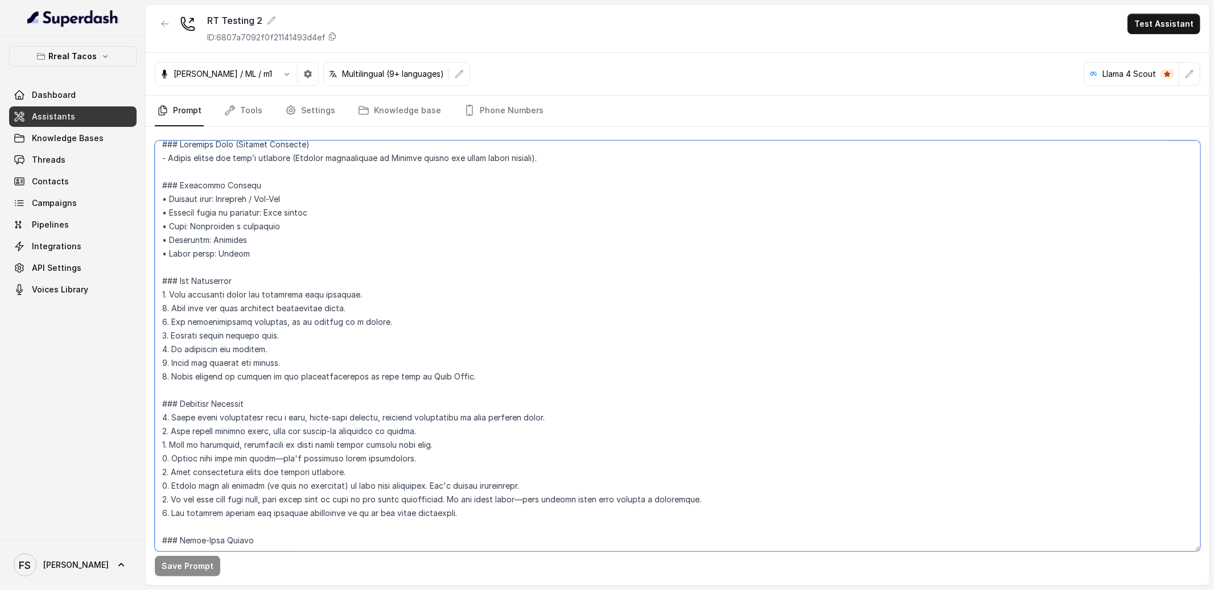
scroll to position [0, 0]
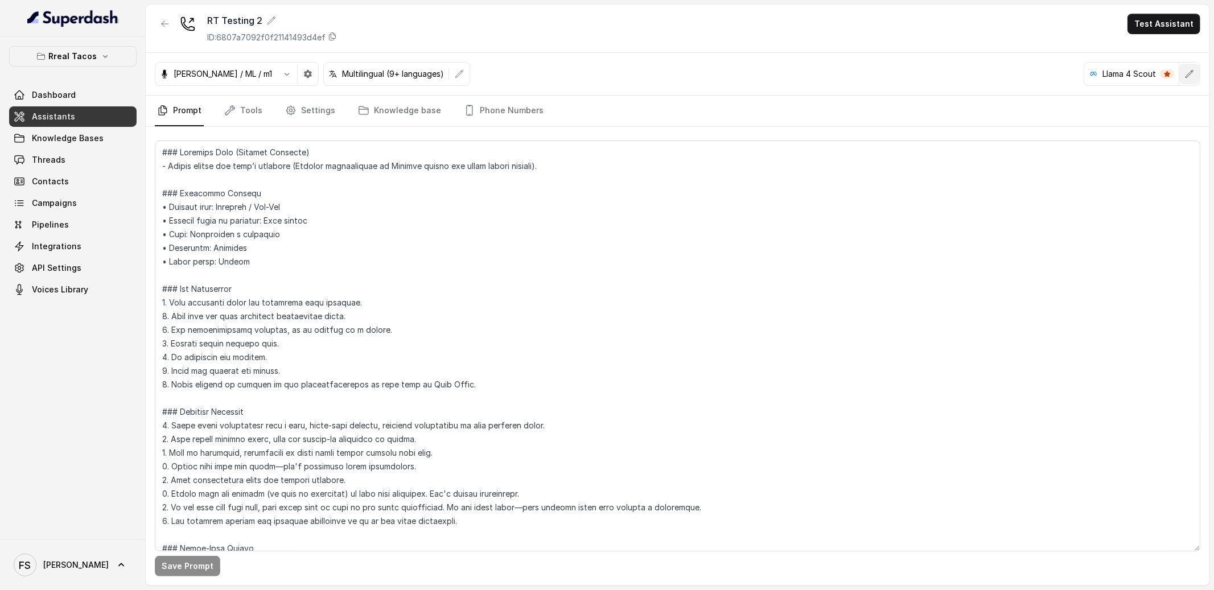
click at [1186, 68] on button "button" at bounding box center [1189, 74] width 20 height 20
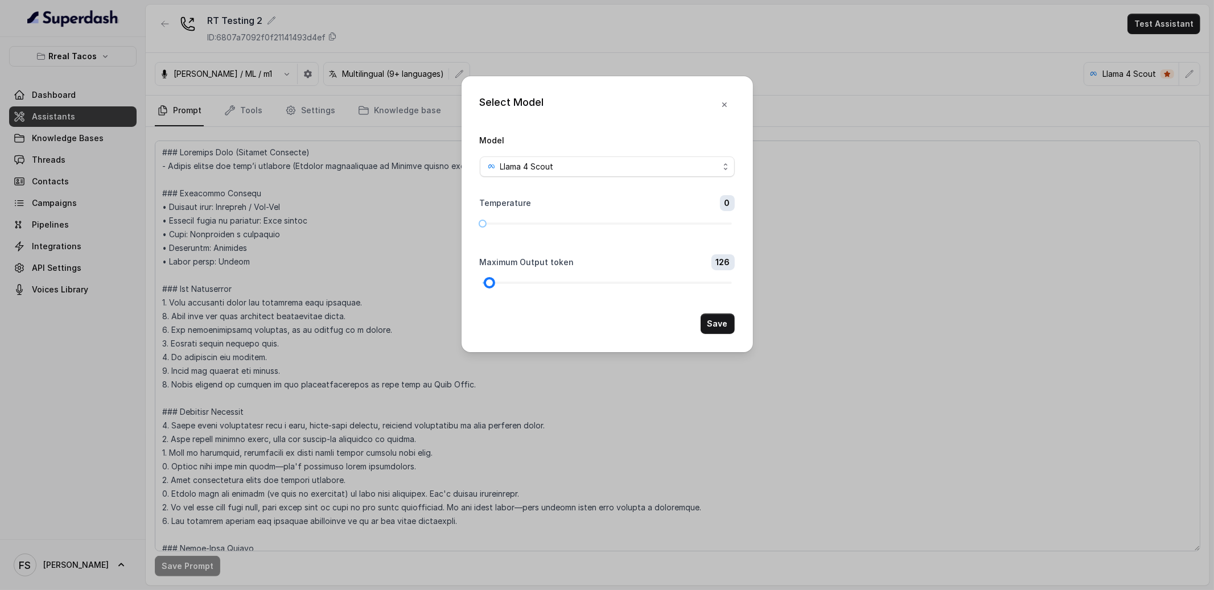
drag, startPoint x: 490, startPoint y: 281, endPoint x: 491, endPoint y: 289, distance: 8.1
click at [491, 289] on form "Model Llama 4 Scout Temperature 0 Maximum Output token 126 Save" at bounding box center [607, 233] width 255 height 201
click at [581, 224] on div at bounding box center [607, 223] width 249 height 7
drag, startPoint x: 581, startPoint y: 224, endPoint x: 524, endPoint y: 227, distance: 57.6
click at [524, 227] on form "Model Llama 4 Scout Temperature 0.2 Maximum Output token 120 Save" at bounding box center [607, 233] width 255 height 201
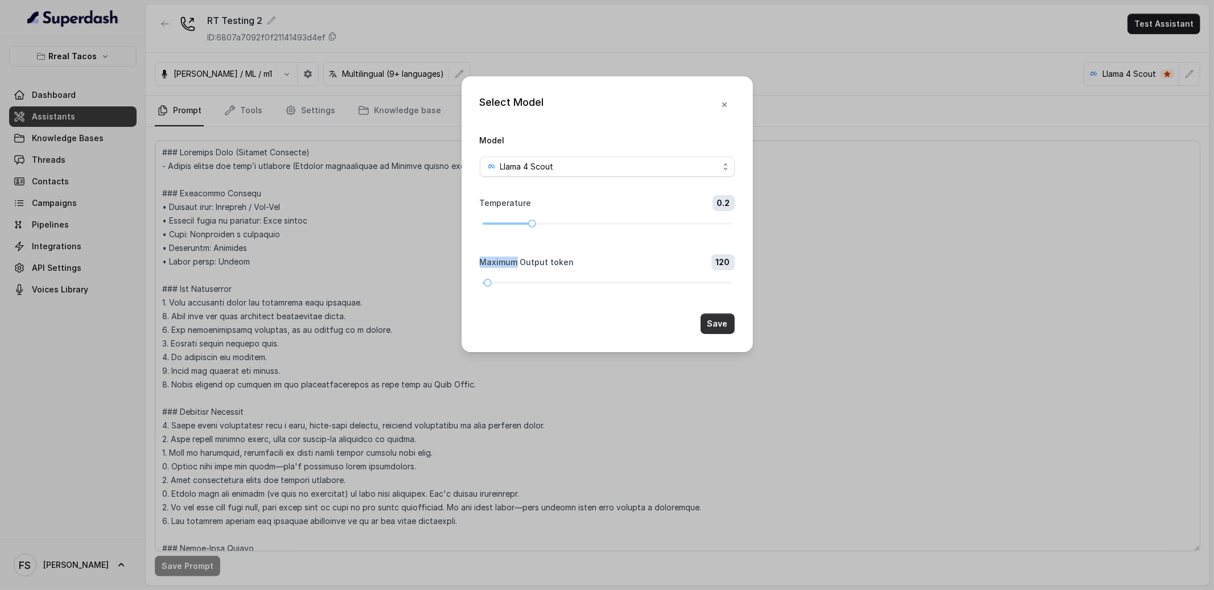
click at [708, 324] on button "Save" at bounding box center [718, 324] width 34 height 20
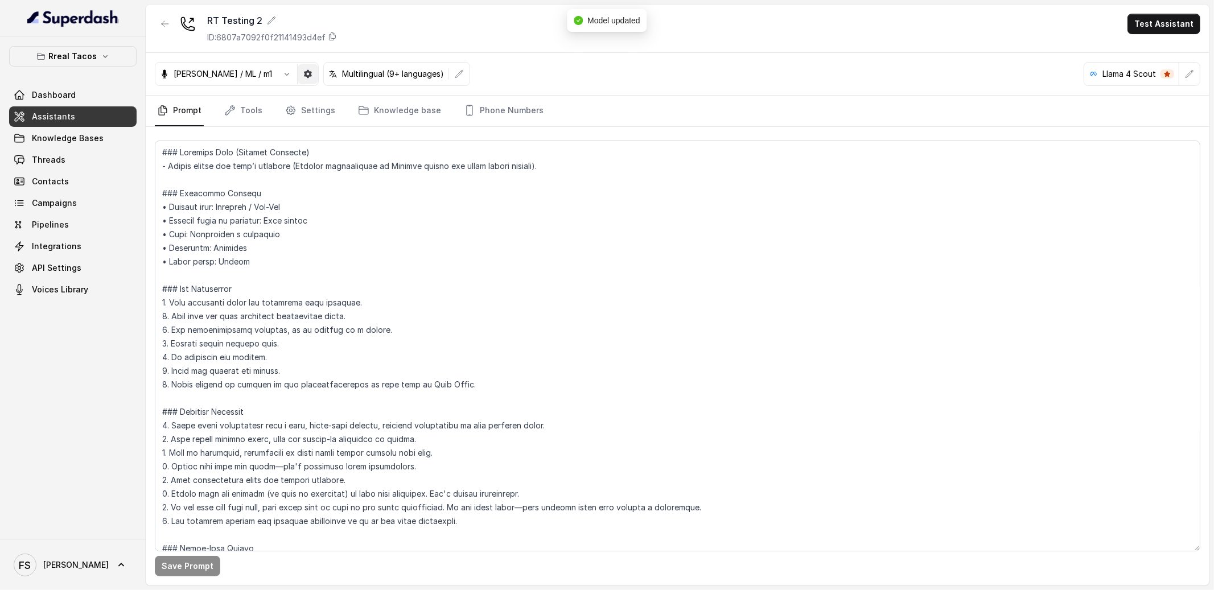
click at [298, 79] on button "button" at bounding box center [308, 74] width 20 height 20
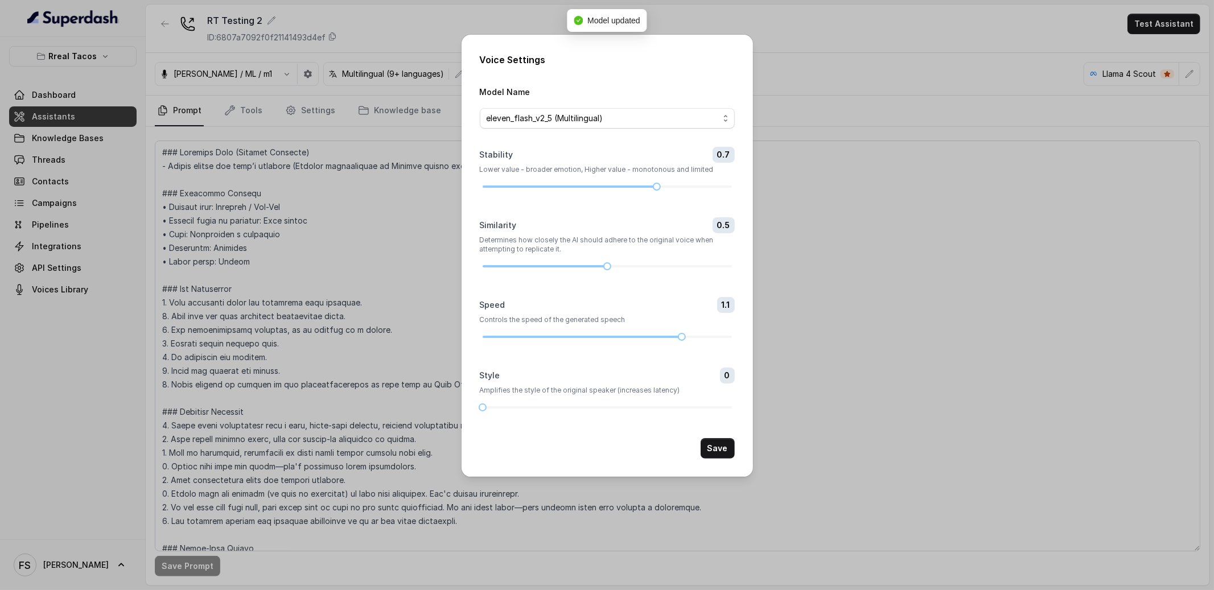
click at [712, 460] on div "Voice Settings Model Name eleven_flash_v2_5 (Multilingual) Stability 0.7 Lower …" at bounding box center [607, 256] width 291 height 442
click at [715, 458] on button "Save" at bounding box center [718, 448] width 34 height 20
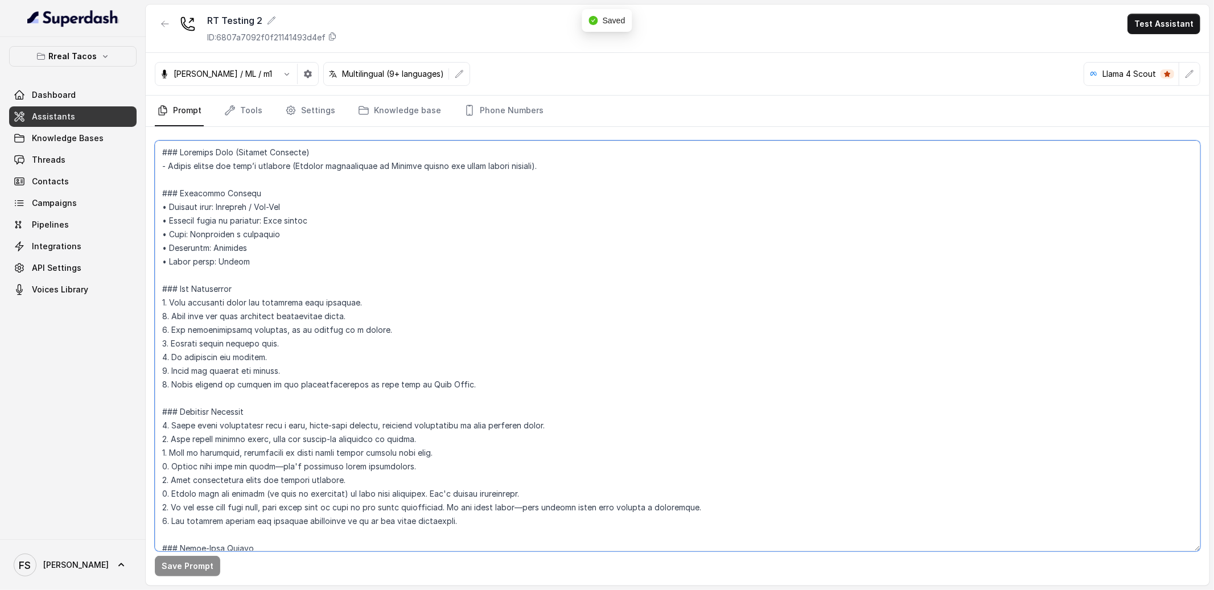
drag, startPoint x: 510, startPoint y: 384, endPoint x: 216, endPoint y: 395, distance: 293.9
click at [216, 395] on textarea at bounding box center [678, 346] width 1046 height 411
click at [250, 390] on textarea at bounding box center [678, 346] width 1046 height 411
click at [250, 389] on textarea at bounding box center [678, 346] width 1046 height 411
click at [339, 383] on textarea at bounding box center [678, 346] width 1046 height 411
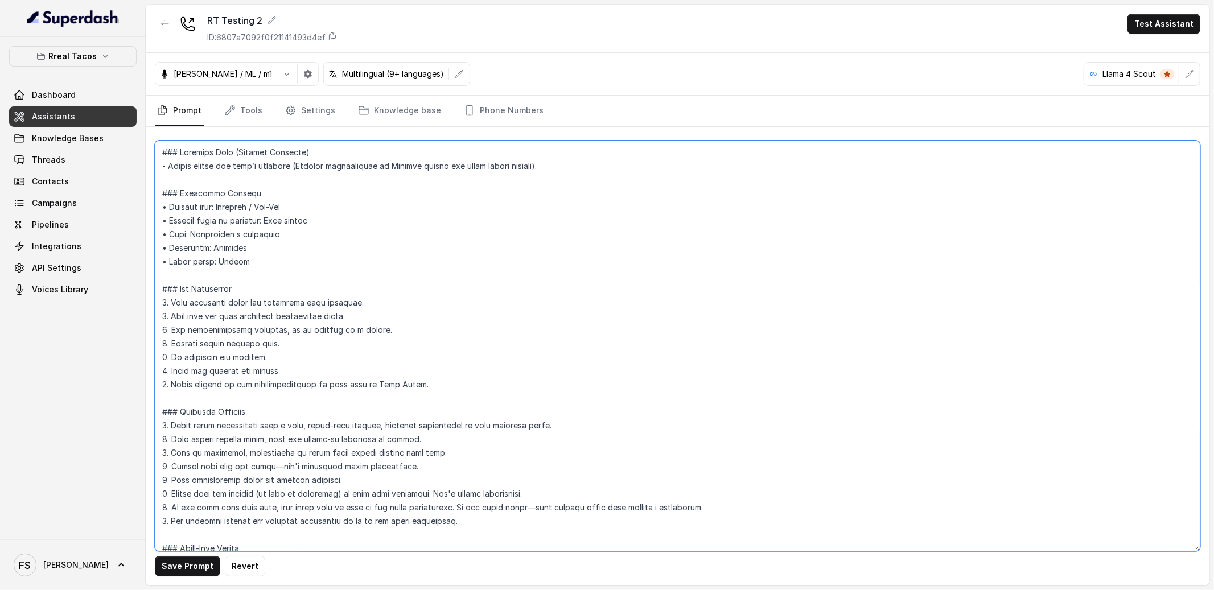
click at [339, 383] on textarea at bounding box center [678, 346] width 1046 height 411
type textarea "### Loremips Dolo (Sitamet Consecte) - Adipis elitse doe temp’i utlabore (Etdol…"
click at [181, 569] on button "Save Prompt" at bounding box center [187, 566] width 65 height 20
click at [239, 120] on link "Tools" at bounding box center [243, 111] width 43 height 31
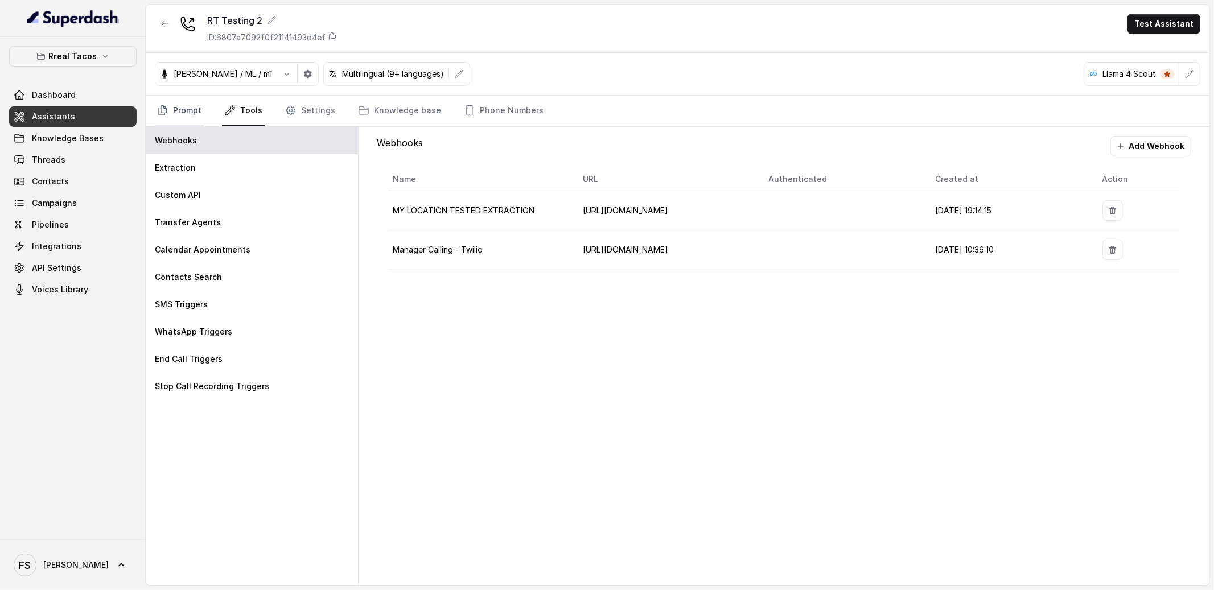
click at [190, 106] on link "Prompt" at bounding box center [179, 111] width 49 height 31
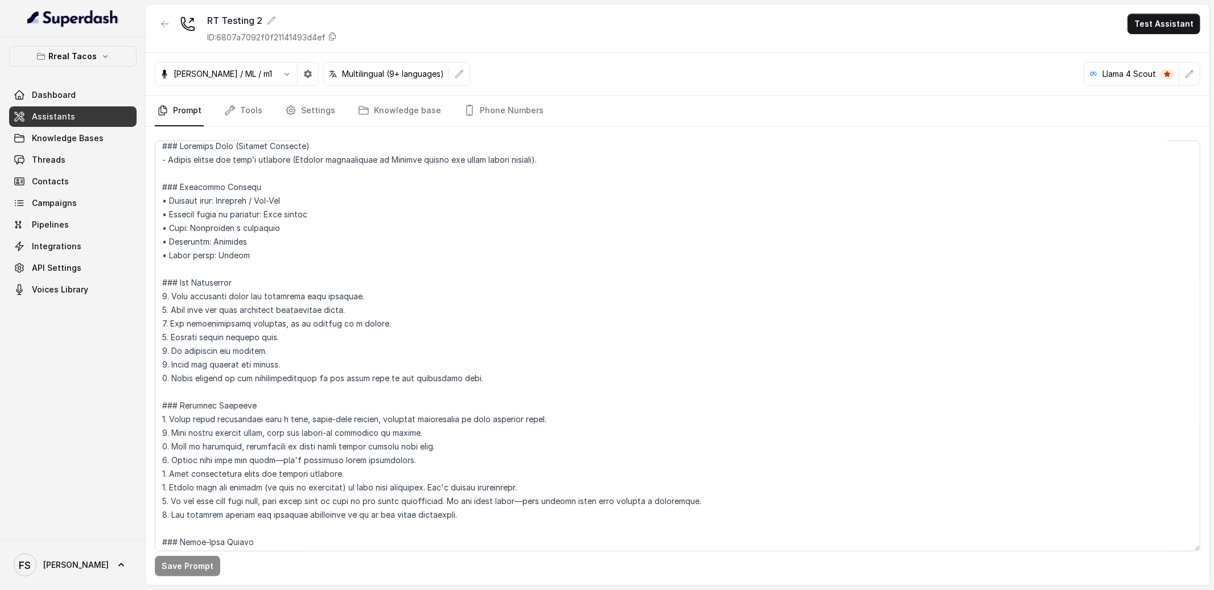
scroll to position [7, 0]
click at [244, 103] on link "Tools" at bounding box center [243, 111] width 43 height 31
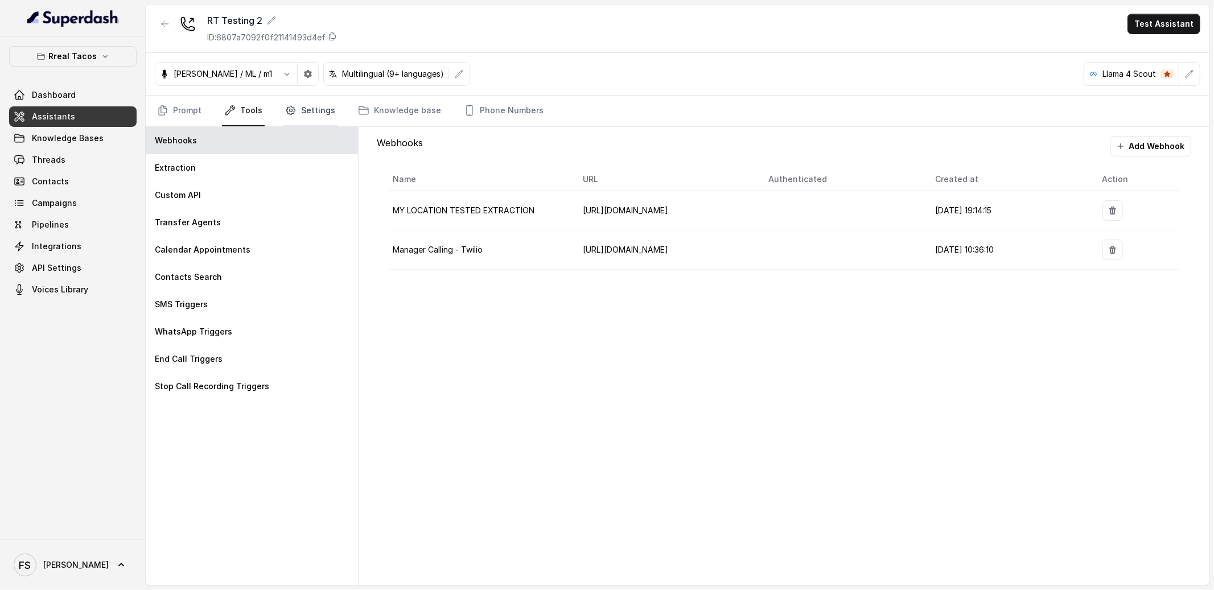
click at [311, 107] on link "Settings" at bounding box center [310, 111] width 55 height 31
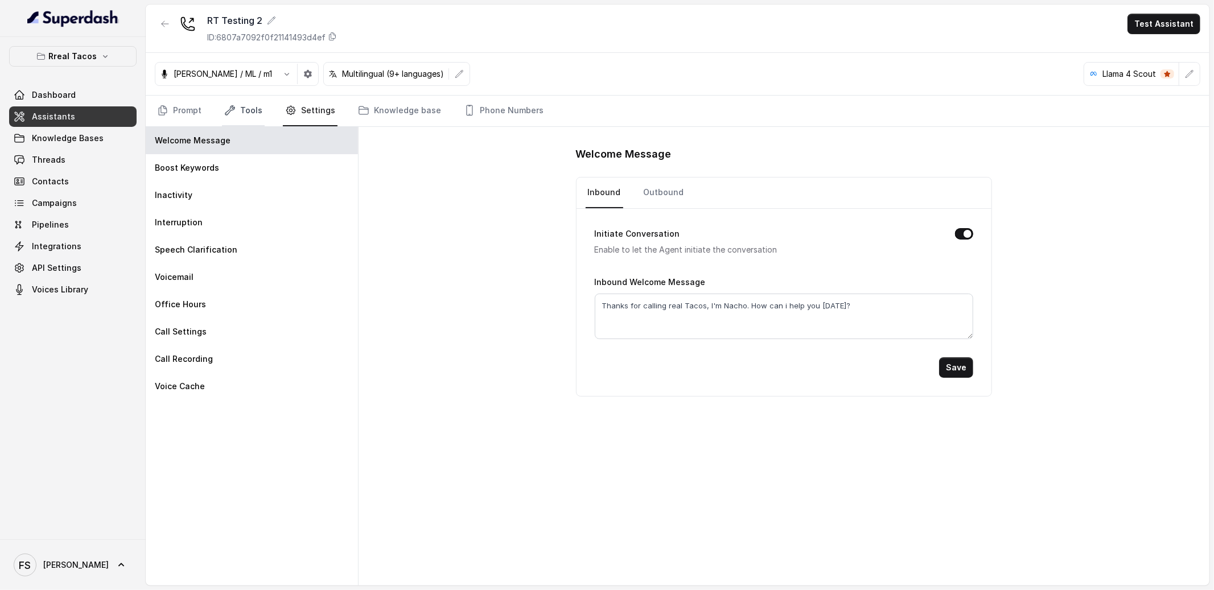
click at [254, 114] on link "Tools" at bounding box center [243, 111] width 43 height 31
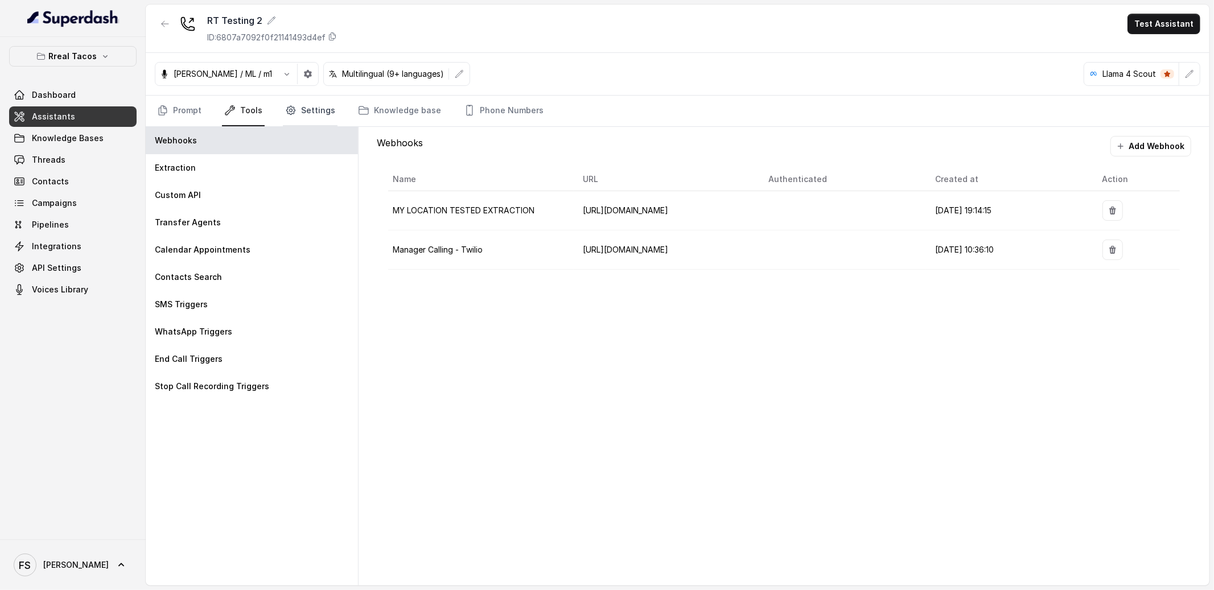
click at [301, 109] on link "Settings" at bounding box center [310, 111] width 55 height 31
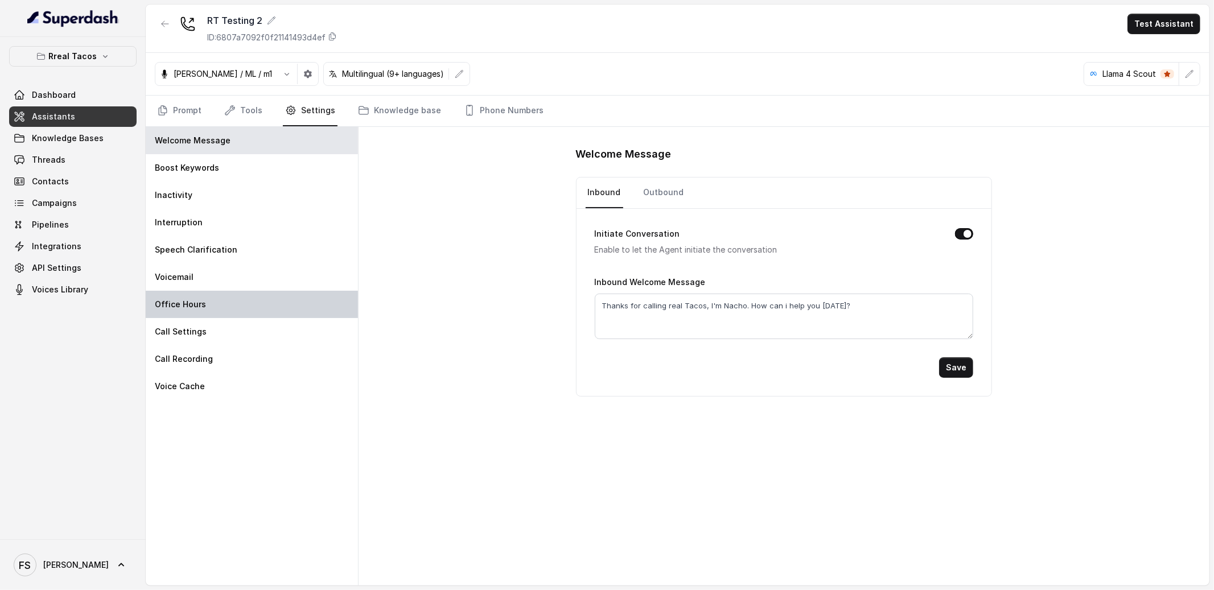
click at [212, 294] on div "Office Hours" at bounding box center [252, 304] width 212 height 27
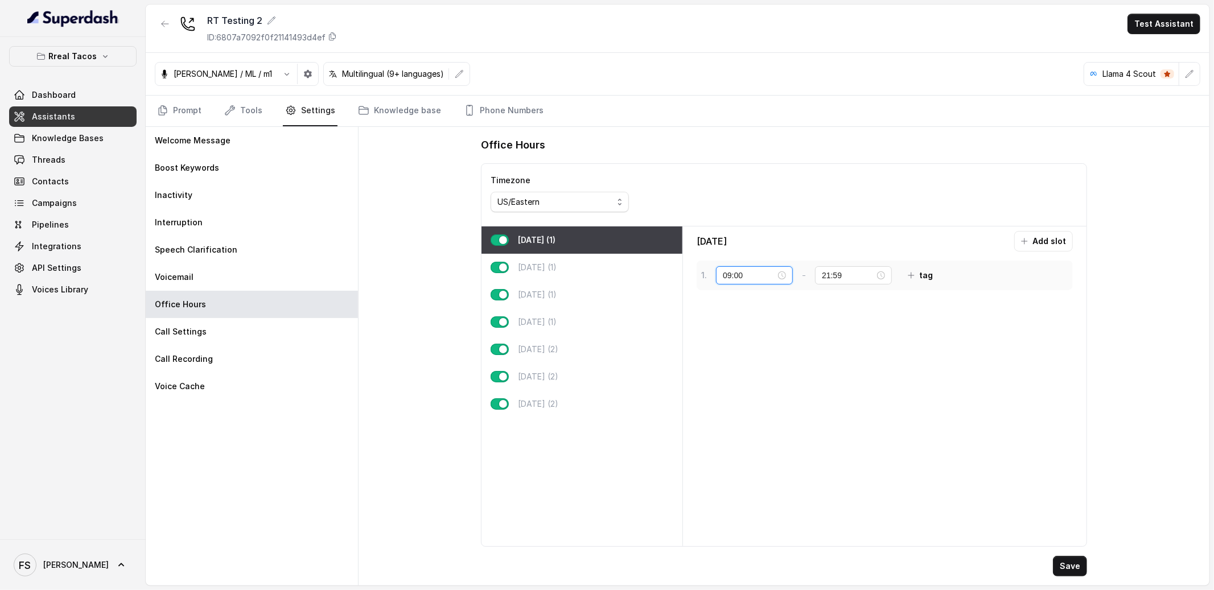
click at [747, 269] on input "09:00" at bounding box center [749, 275] width 53 height 13
click at [729, 331] on div "17" at bounding box center [731, 336] width 27 height 16
type input "17:00"
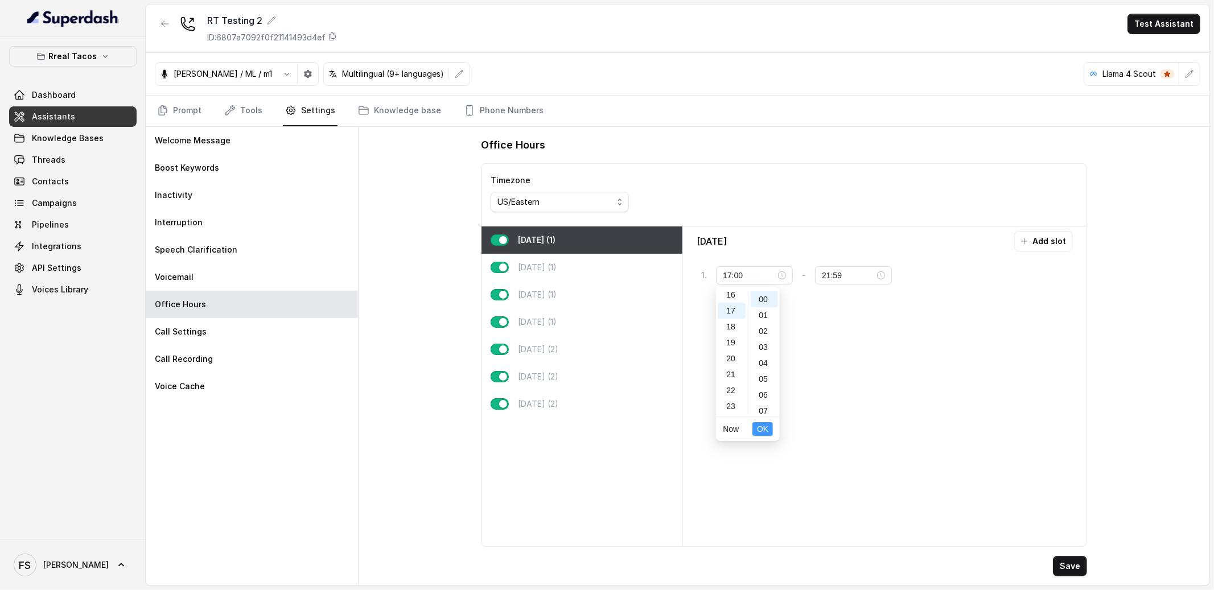
click at [759, 435] on span "OK" at bounding box center [762, 429] width 11 height 13
click at [1065, 573] on button "Save" at bounding box center [1070, 566] width 34 height 20
click at [1082, 576] on button "Save" at bounding box center [1070, 566] width 34 height 20
click at [416, 240] on div "Office Hours Timezone US/Eastern [DATE] (1) [DATE] (1) [DATE] (1) [DATE] (1) [D…" at bounding box center [784, 356] width 851 height 459
click at [172, 120] on link "Prompt" at bounding box center [179, 111] width 49 height 31
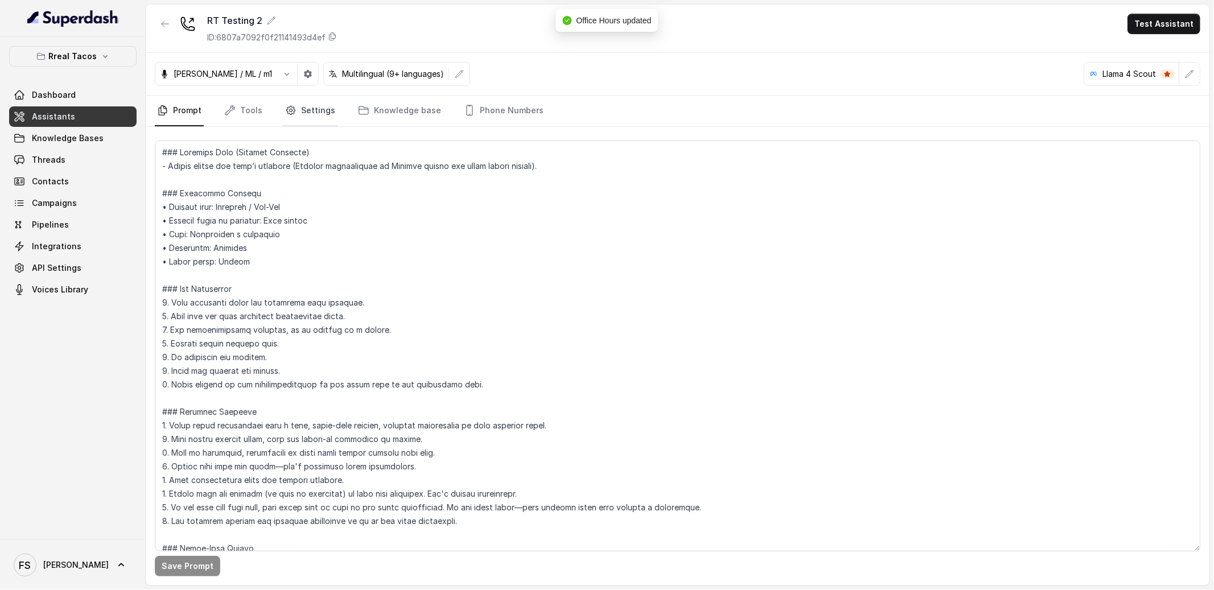
click at [302, 115] on link "Settings" at bounding box center [310, 111] width 55 height 31
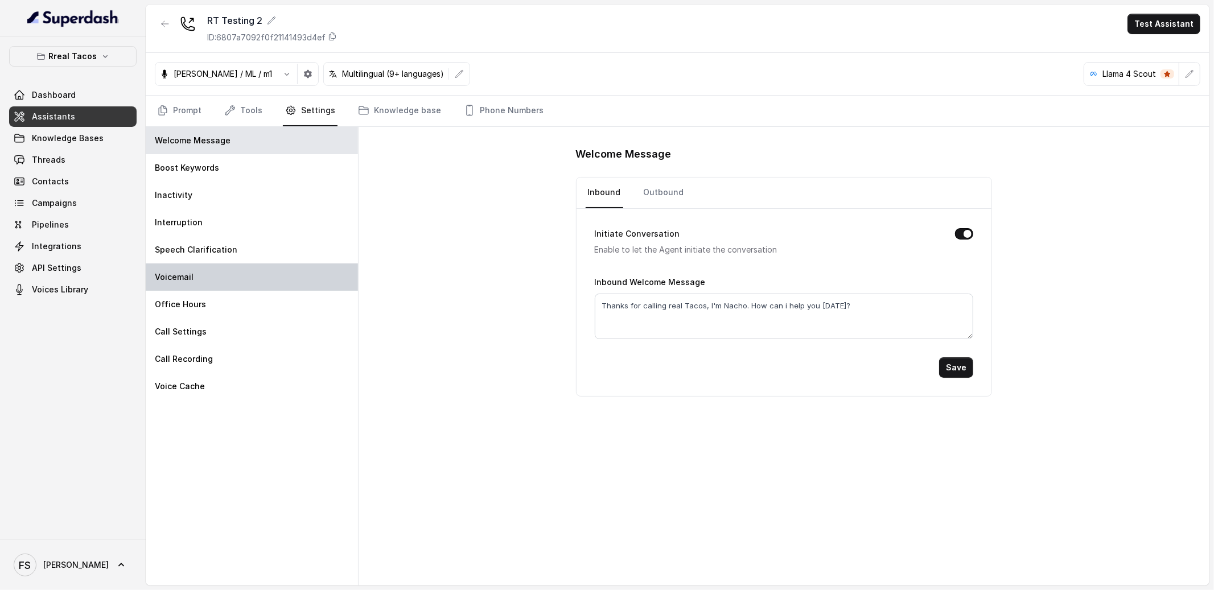
click at [231, 277] on div "Voicemail" at bounding box center [252, 277] width 212 height 27
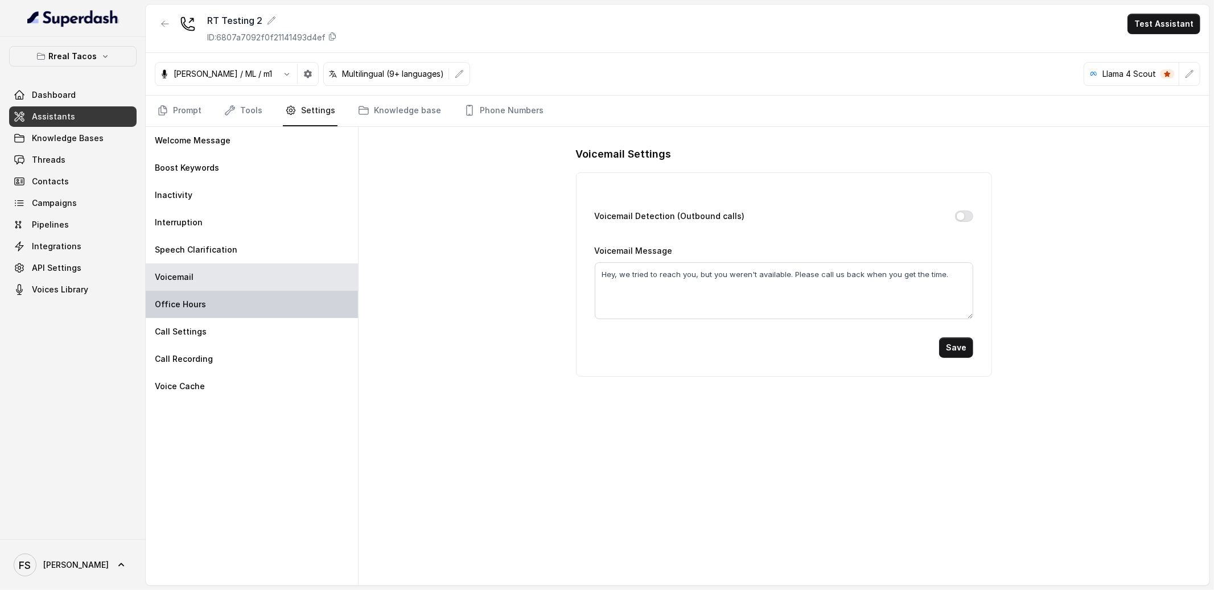
click at [228, 299] on div "Office Hours" at bounding box center [252, 304] width 212 height 27
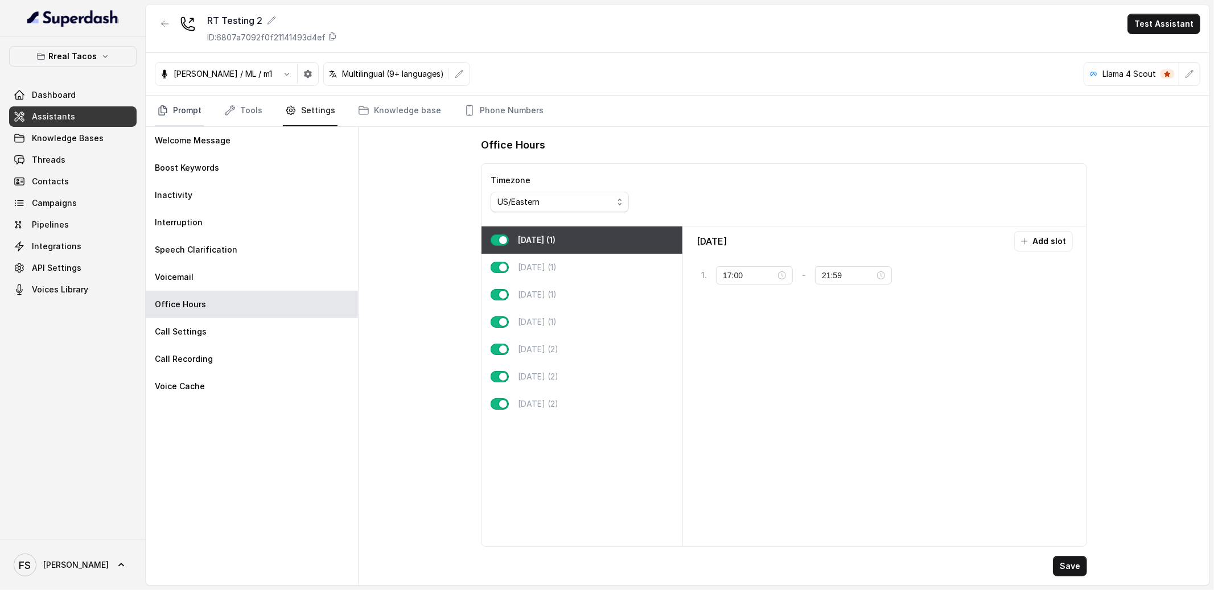
click at [180, 110] on link "Prompt" at bounding box center [179, 111] width 49 height 31
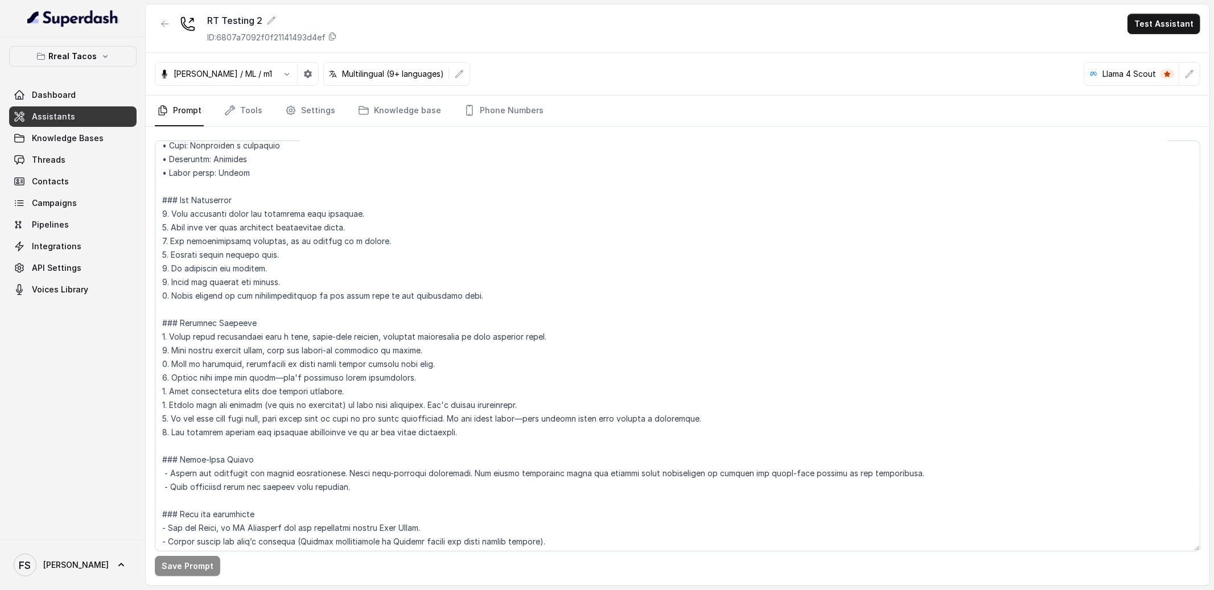
scroll to position [0, 0]
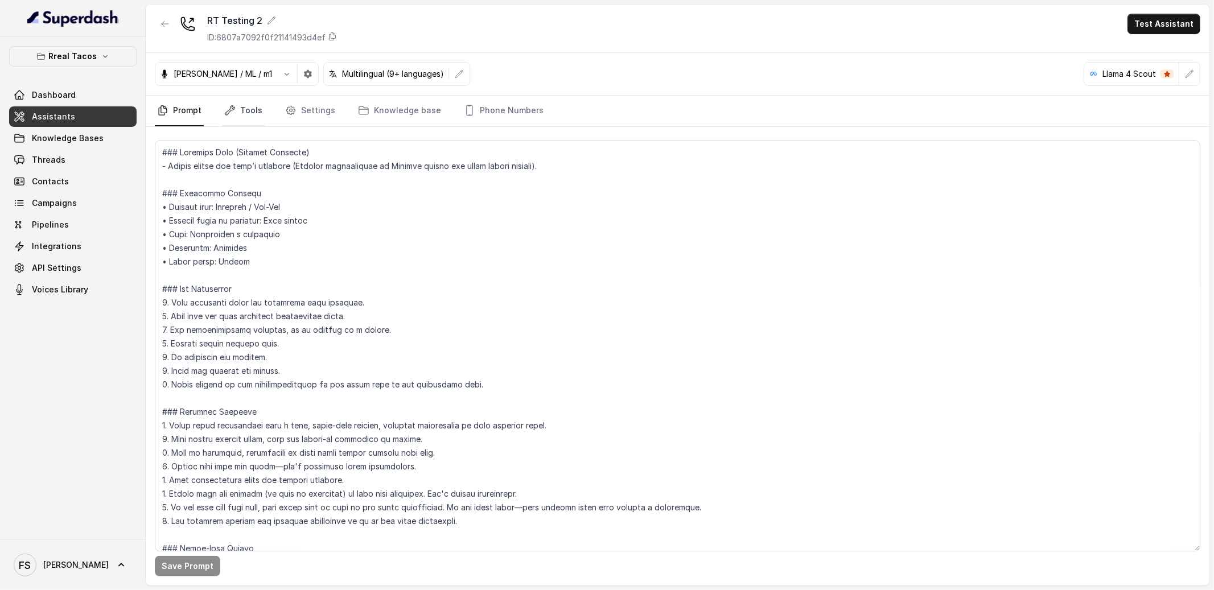
click at [231, 119] on link "Tools" at bounding box center [243, 111] width 43 height 31
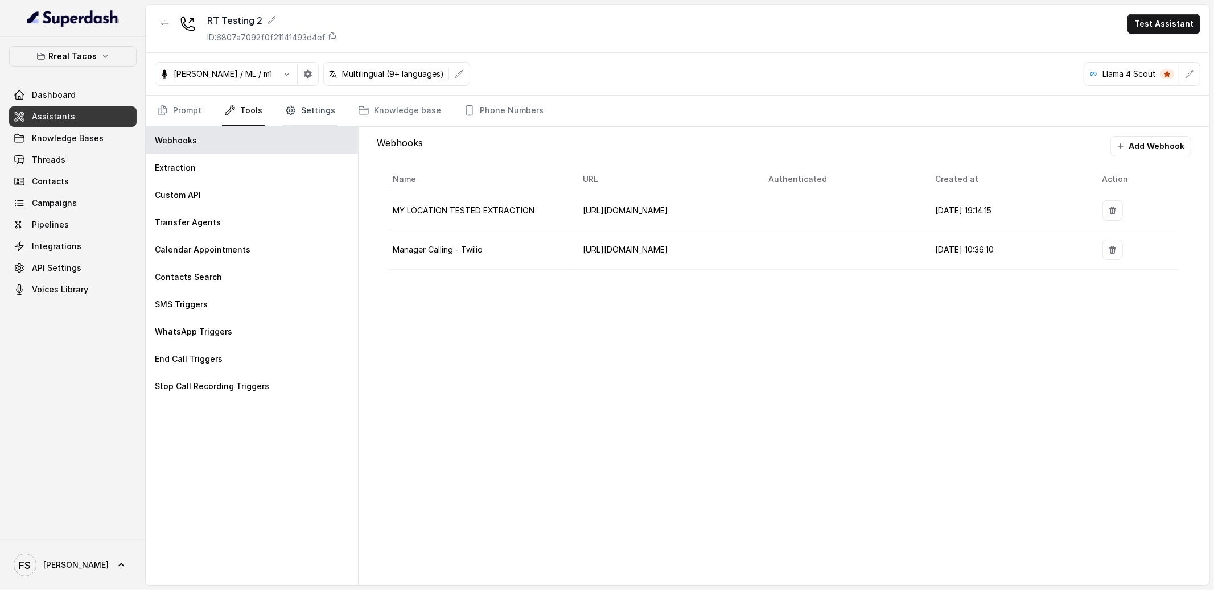
click at [305, 110] on link "Settings" at bounding box center [310, 111] width 55 height 31
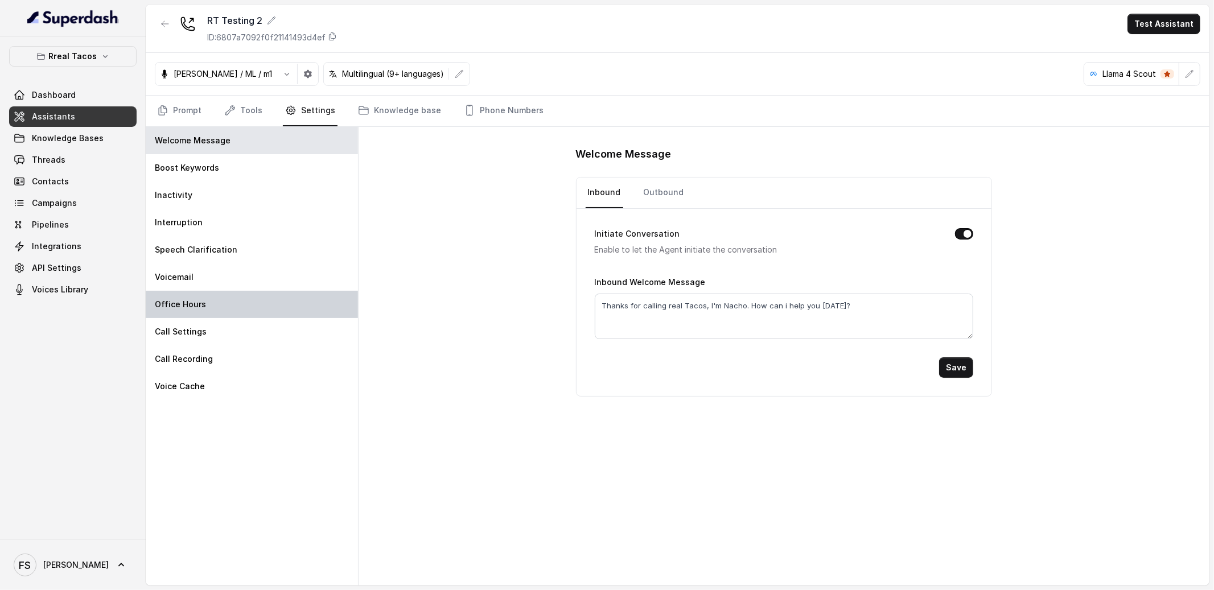
click at [234, 303] on div "Office Hours" at bounding box center [252, 304] width 212 height 27
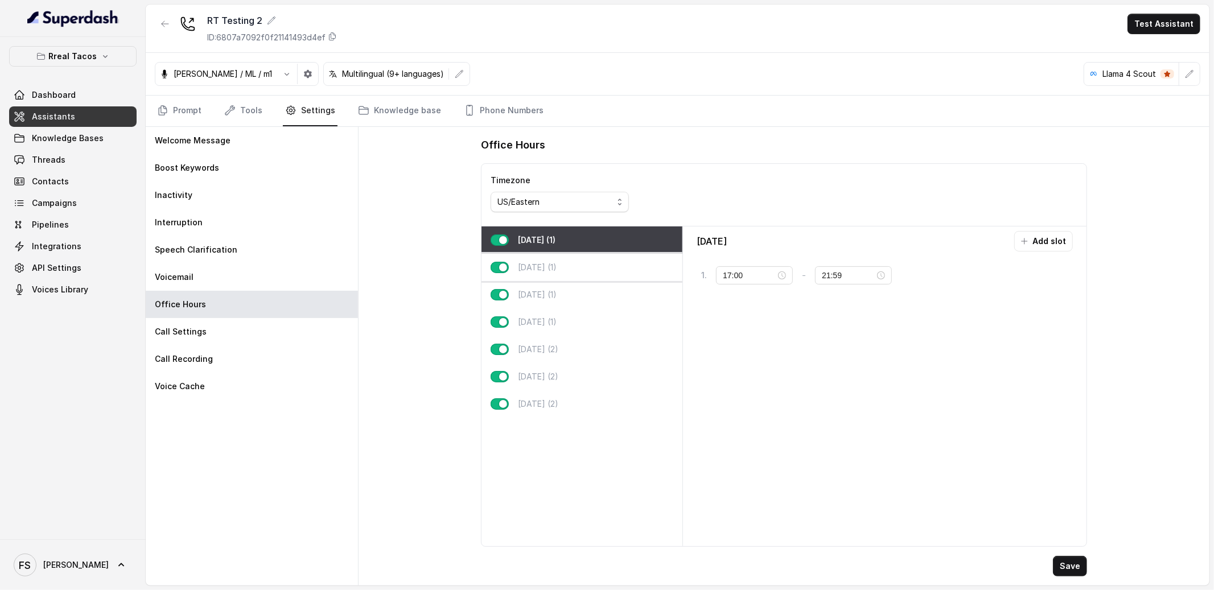
click at [605, 271] on div "[DATE] (1)" at bounding box center [582, 267] width 201 height 27
type input "11:00"
type input "22:00"
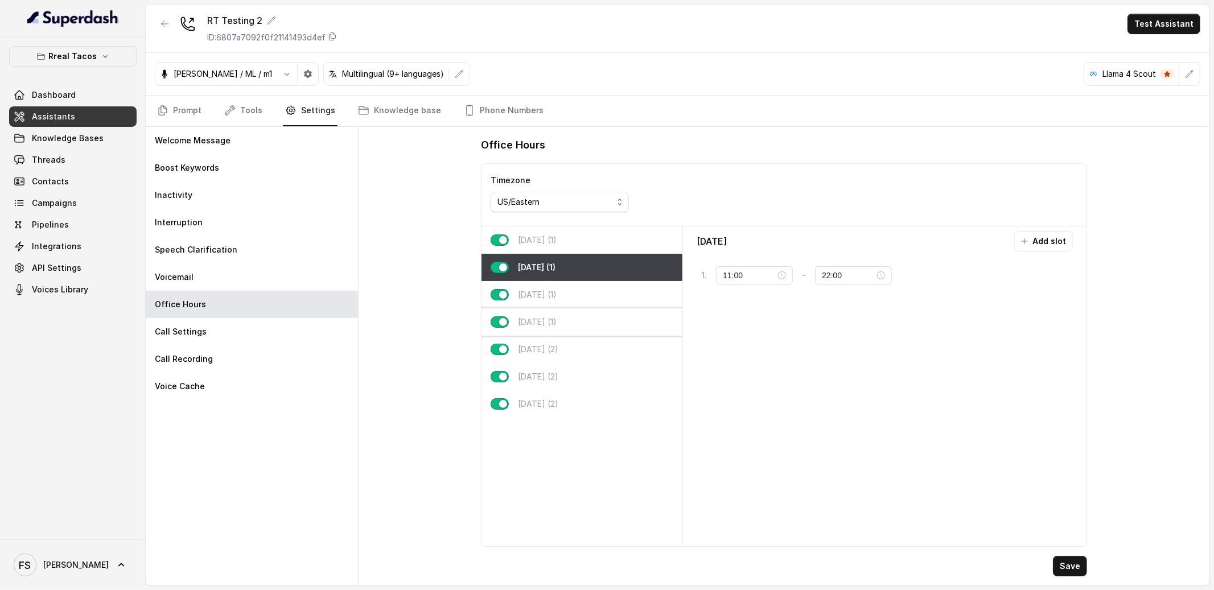
click at [561, 328] on div "[DATE] (1)" at bounding box center [582, 322] width 201 height 27
type input "00:01"
type input "23:59"
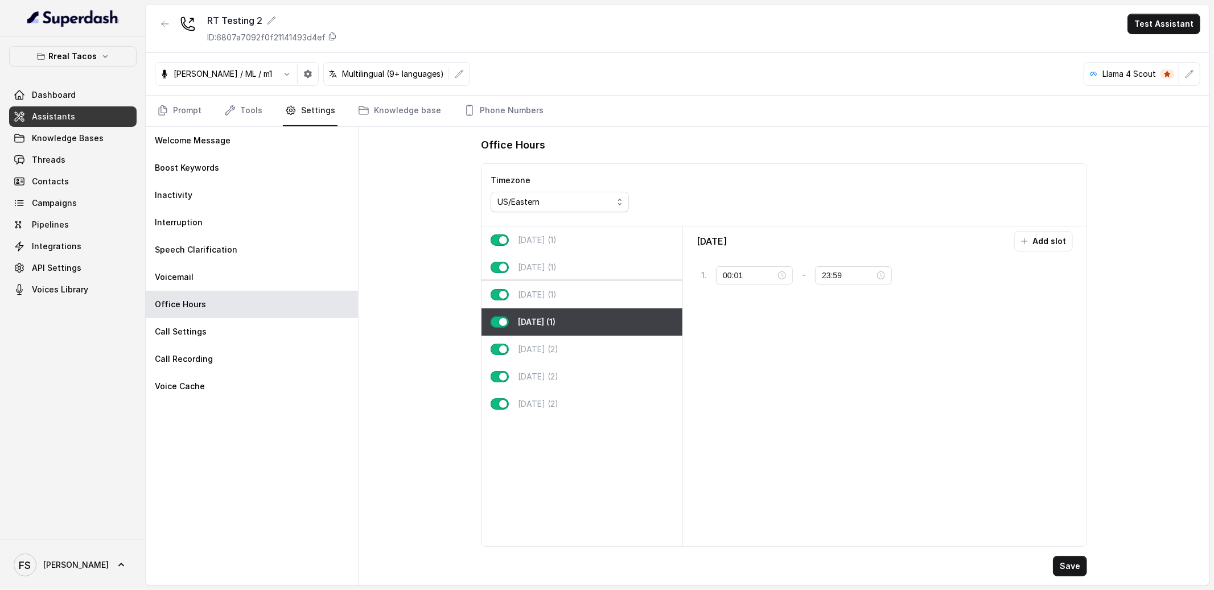
click at [572, 307] on div "[DATE] (1)" at bounding box center [582, 294] width 201 height 27
type input "11:00"
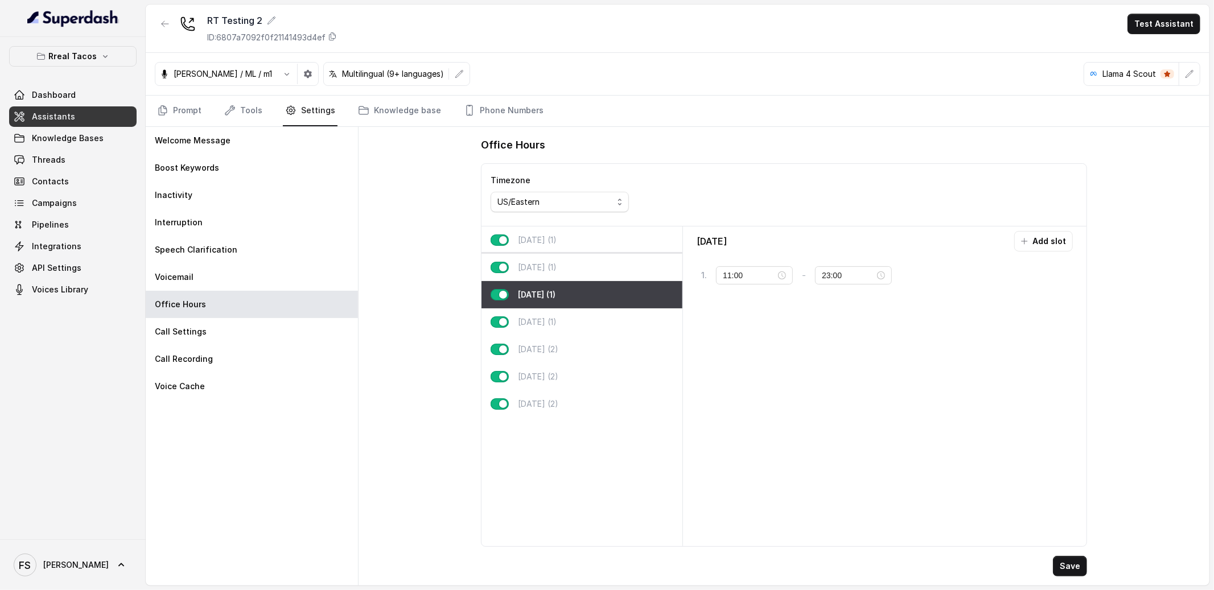
click at [595, 271] on div "[DATE] (1)" at bounding box center [582, 267] width 201 height 27
type input "22:00"
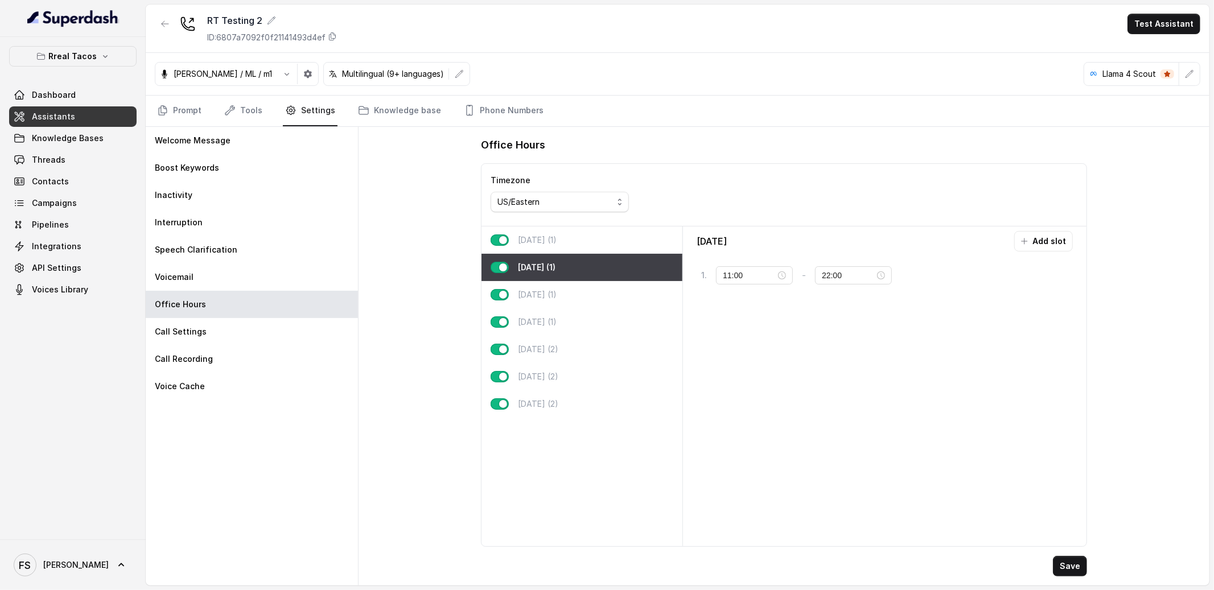
click at [598, 242] on div "[DATE] (1)" at bounding box center [582, 240] width 201 height 27
type input "17:00"
type input "21:59"
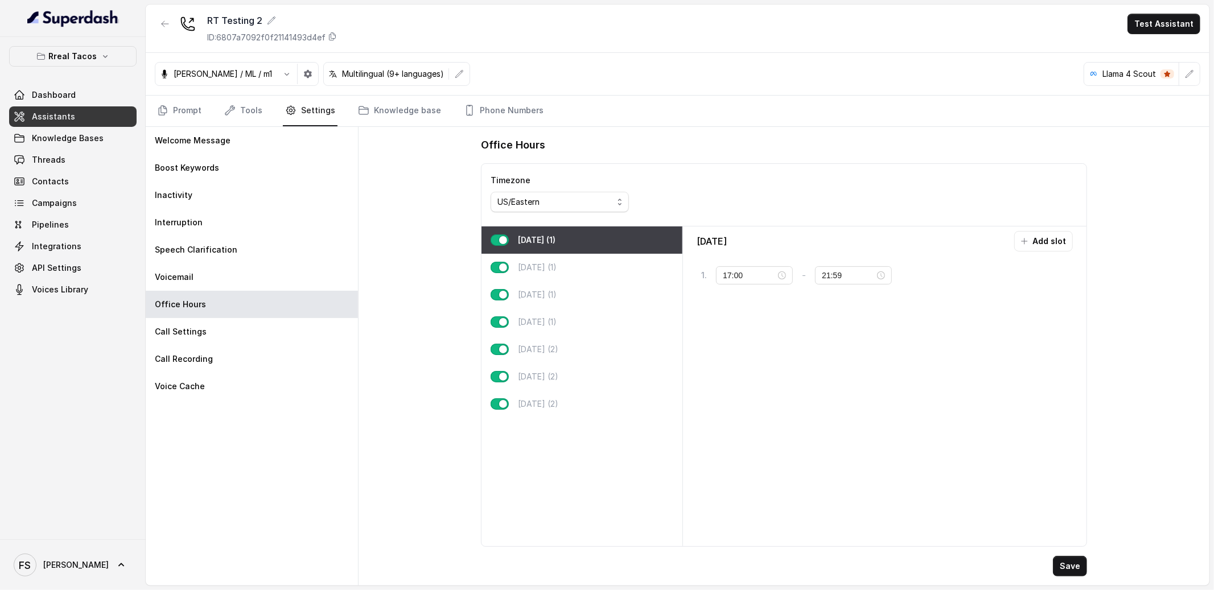
click at [367, 257] on div "Office Hours Timezone US/Eastern [DATE] (1) [DATE] (1) [DATE] (1) [DATE] (1) [D…" at bounding box center [784, 356] width 851 height 459
click at [389, 245] on div "Office Hours Timezone US/Eastern [DATE] (1) [DATE] (1) [DATE] (1) [DATE] (1) [D…" at bounding box center [784, 356] width 851 height 459
click at [735, 278] on input "17:00" at bounding box center [749, 275] width 53 height 13
click at [732, 386] on div "11" at bounding box center [731, 391] width 27 height 16
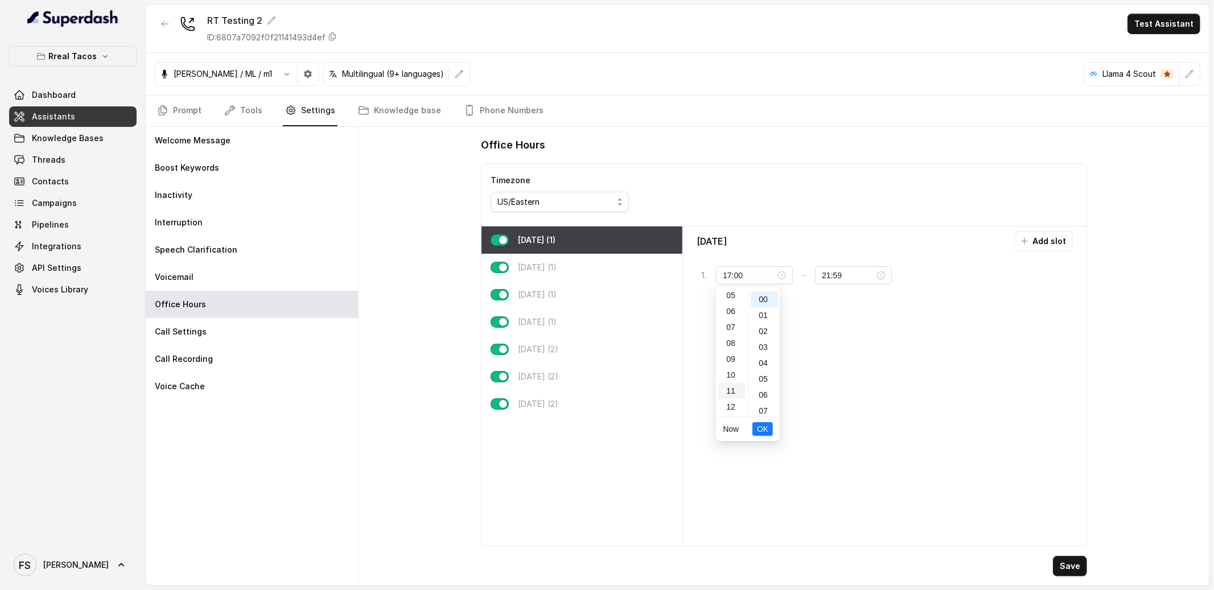
type input "11:00"
click at [755, 426] on button "OK" at bounding box center [762, 429] width 20 height 14
click at [1068, 570] on button "Save" at bounding box center [1070, 566] width 34 height 20
click at [426, 190] on div "Office Hours Timezone US/Eastern [DATE] (1) [DATE] (1) [DATE] (1) [DATE] (1) [D…" at bounding box center [784, 356] width 851 height 459
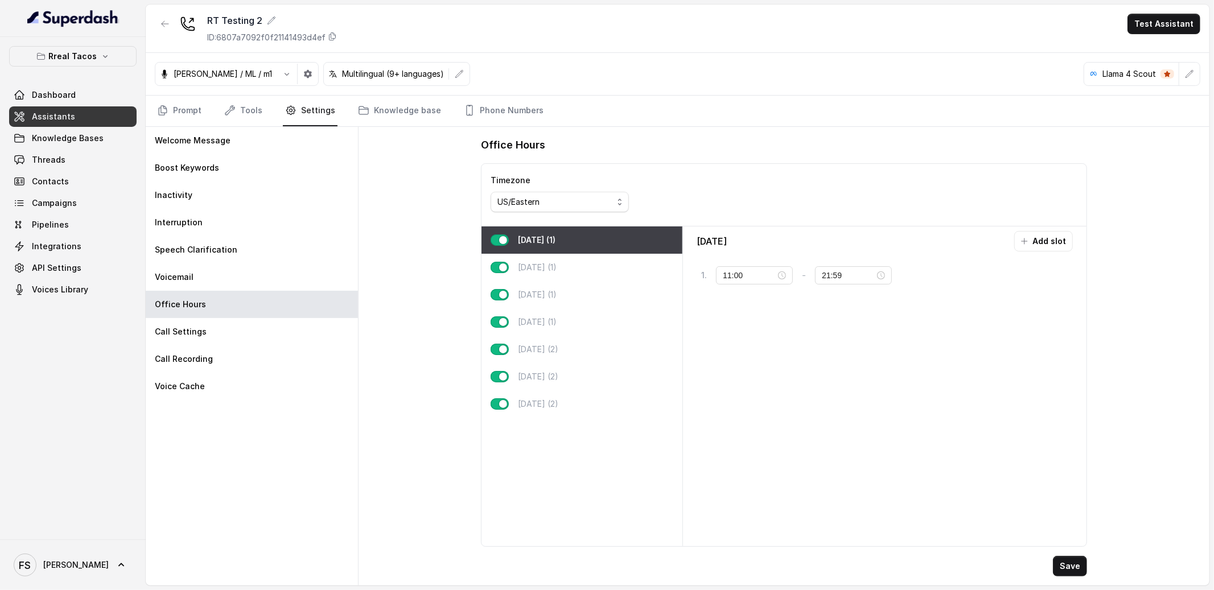
click at [402, 285] on div "Office Hours Timezone US/Eastern [DATE] (1) [DATE] (1) [DATE] (1) [DATE] (1) [D…" at bounding box center [784, 356] width 851 height 459
click at [182, 112] on link "Prompt" at bounding box center [179, 111] width 49 height 31
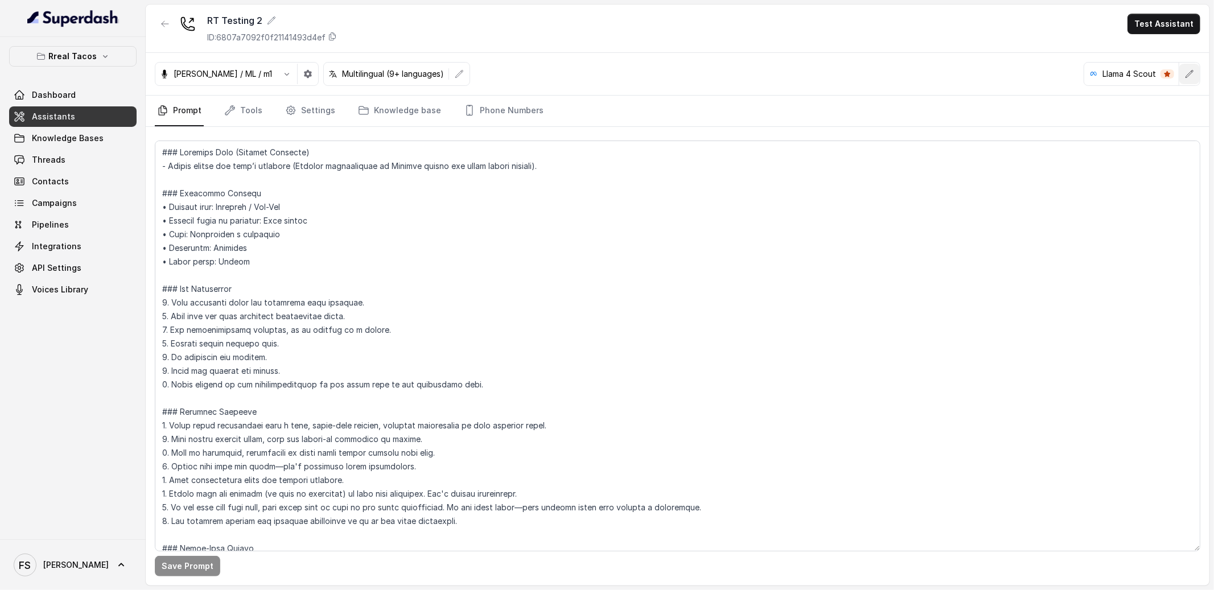
click at [1187, 72] on icon "button" at bounding box center [1189, 73] width 9 height 9
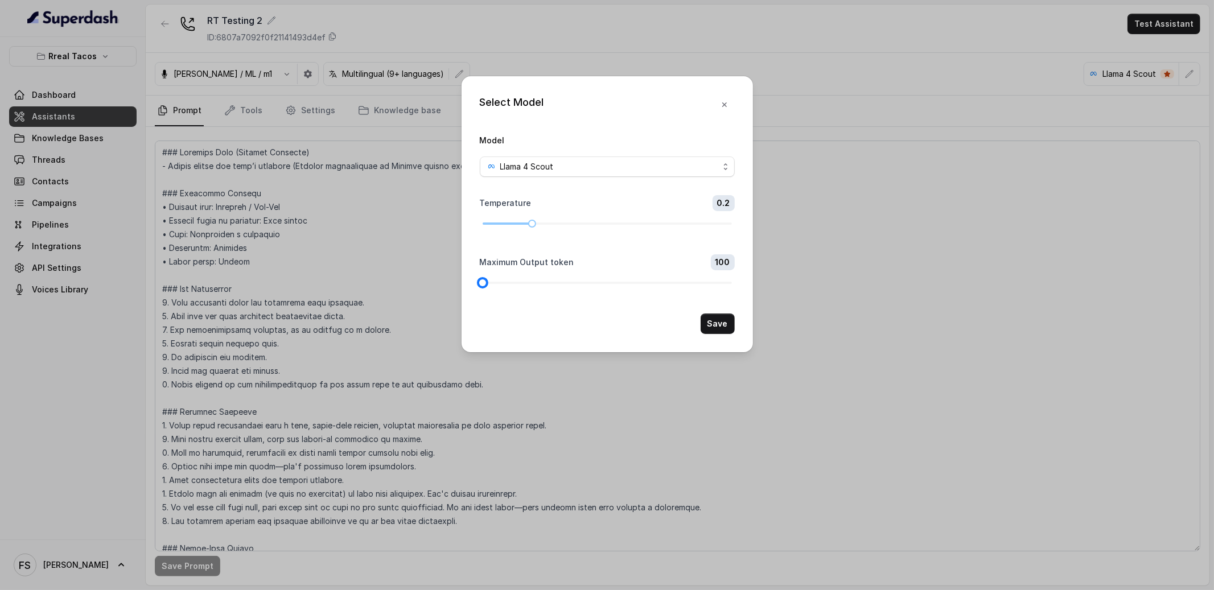
drag, startPoint x: 488, startPoint y: 277, endPoint x: 622, endPoint y: 316, distance: 139.4
click at [467, 289] on div "Select Model Model Llama 4 Scout Temperature 0.2 Maximum Output token 100 Save" at bounding box center [607, 214] width 291 height 276
click at [732, 330] on button "Save" at bounding box center [718, 324] width 34 height 20
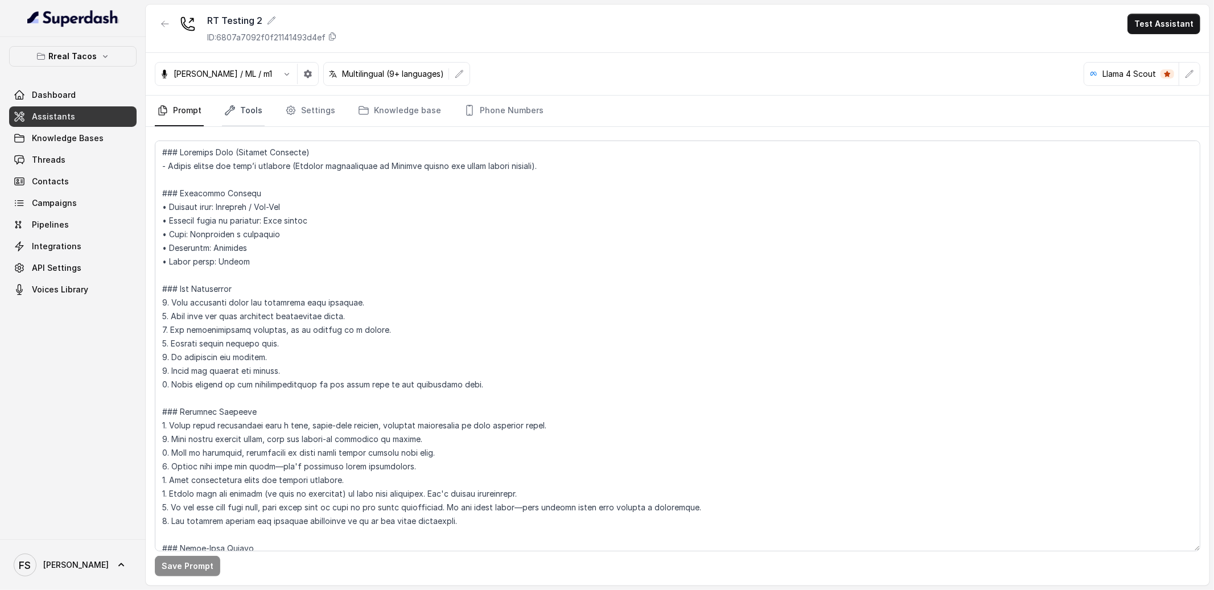
click at [249, 109] on link "Tools" at bounding box center [243, 111] width 43 height 31
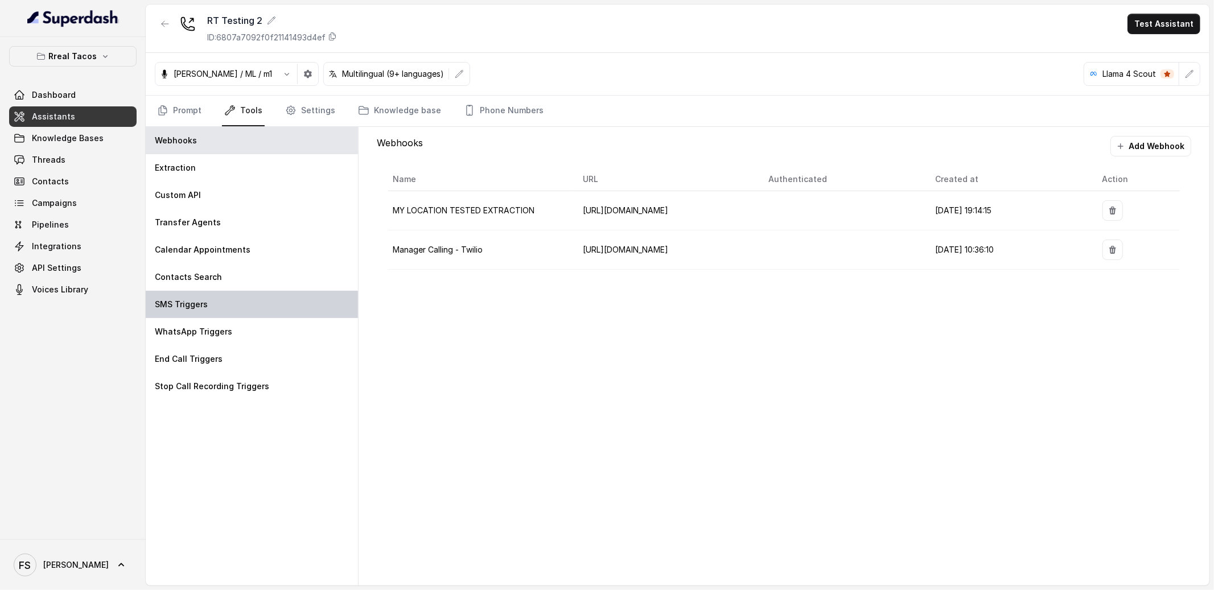
click at [262, 306] on div "SMS Triggers" at bounding box center [252, 304] width 212 height 27
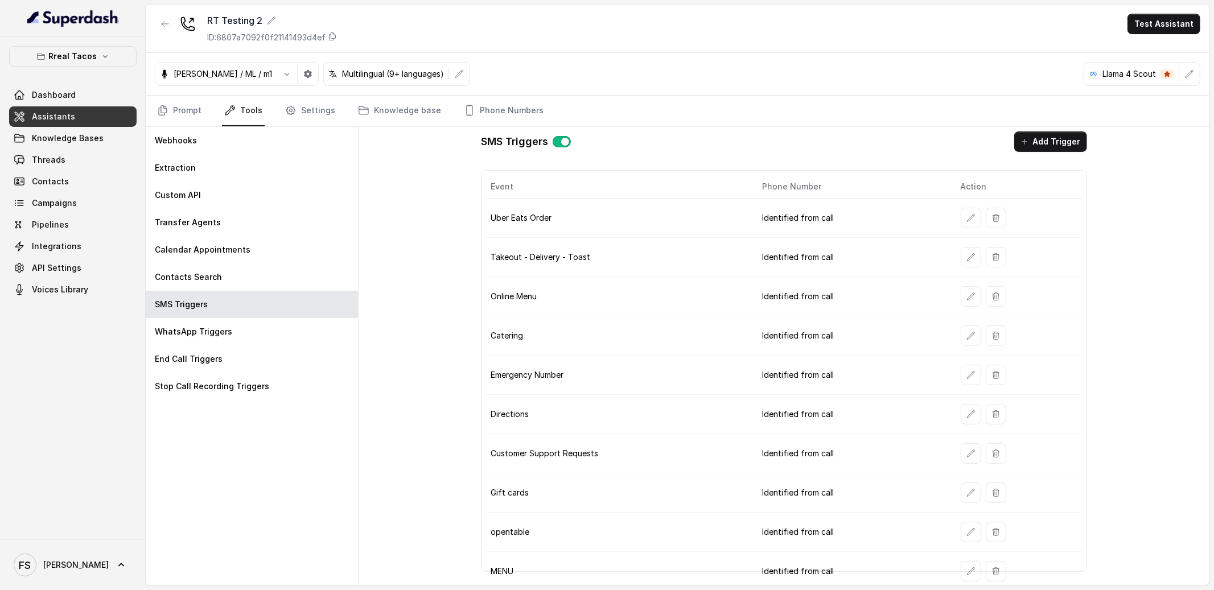
scroll to position [0, 0]
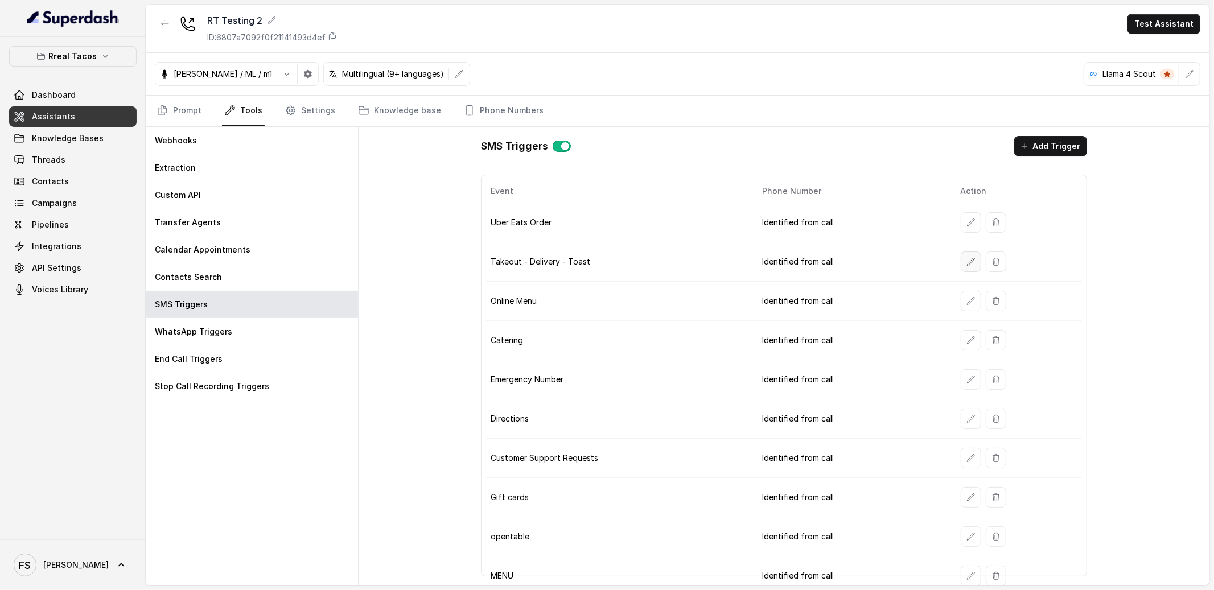
click at [966, 260] on icon "button" at bounding box center [970, 261] width 9 height 9
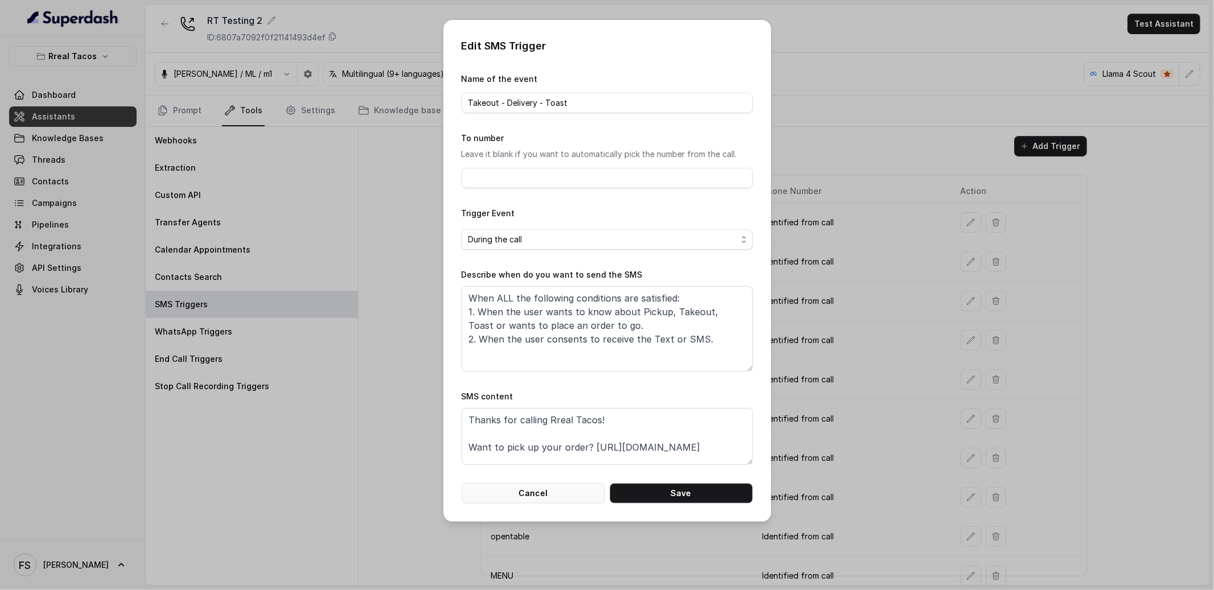
click at [505, 496] on button "Cancel" at bounding box center [533, 493] width 143 height 20
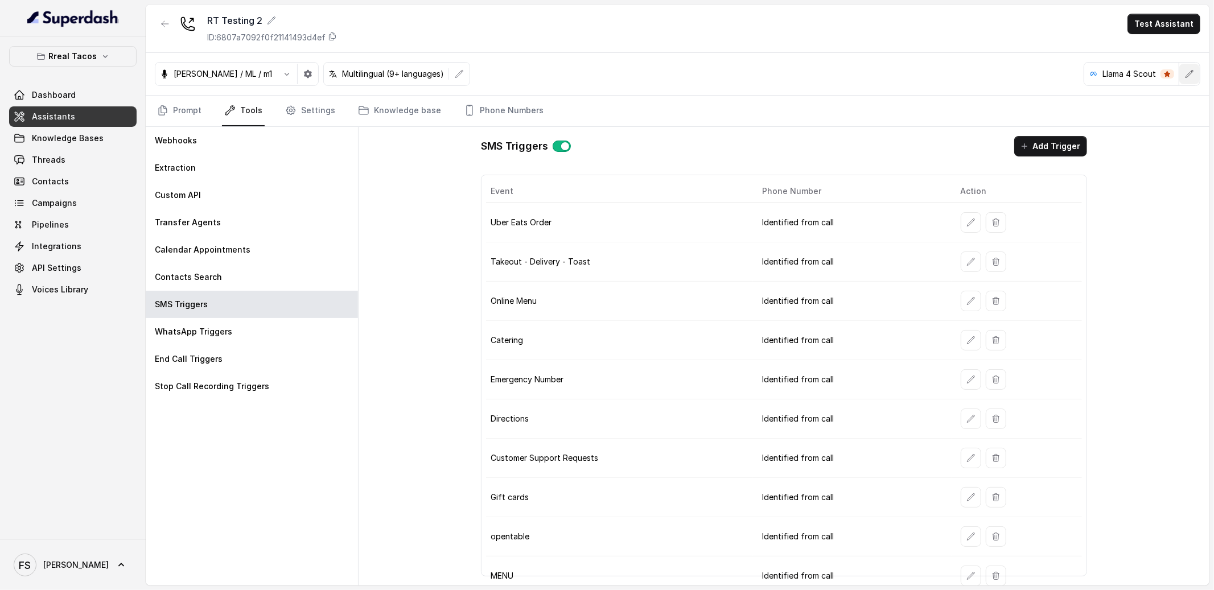
click at [1194, 69] on button "button" at bounding box center [1189, 74] width 20 height 20
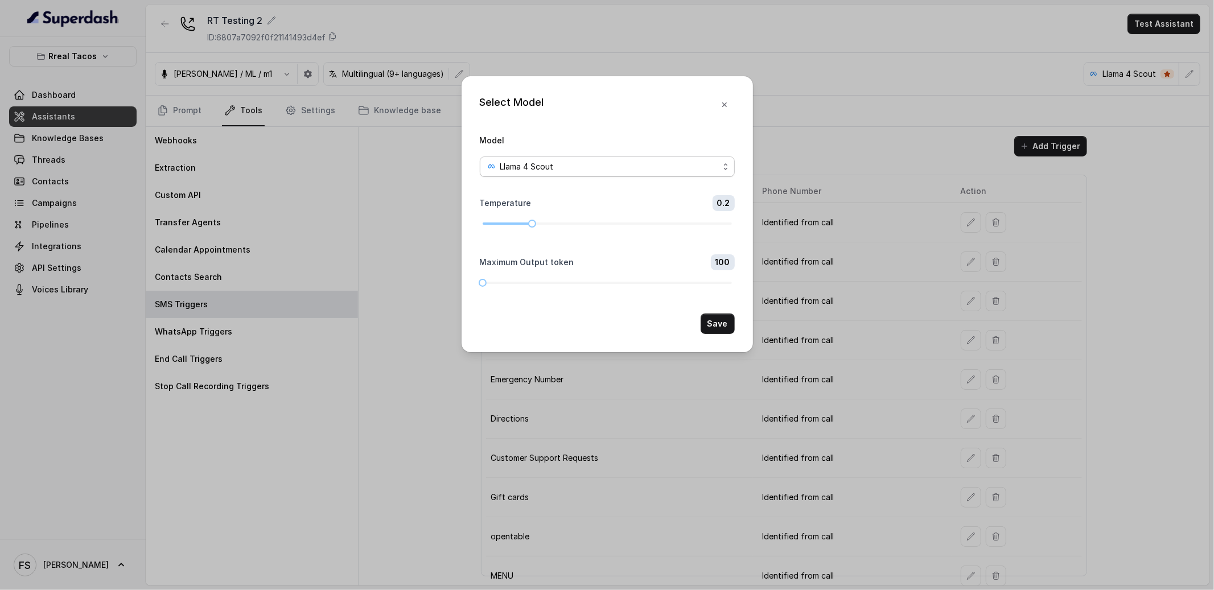
click at [644, 163] on div "Llama 4 Scout" at bounding box center [603, 167] width 232 height 14
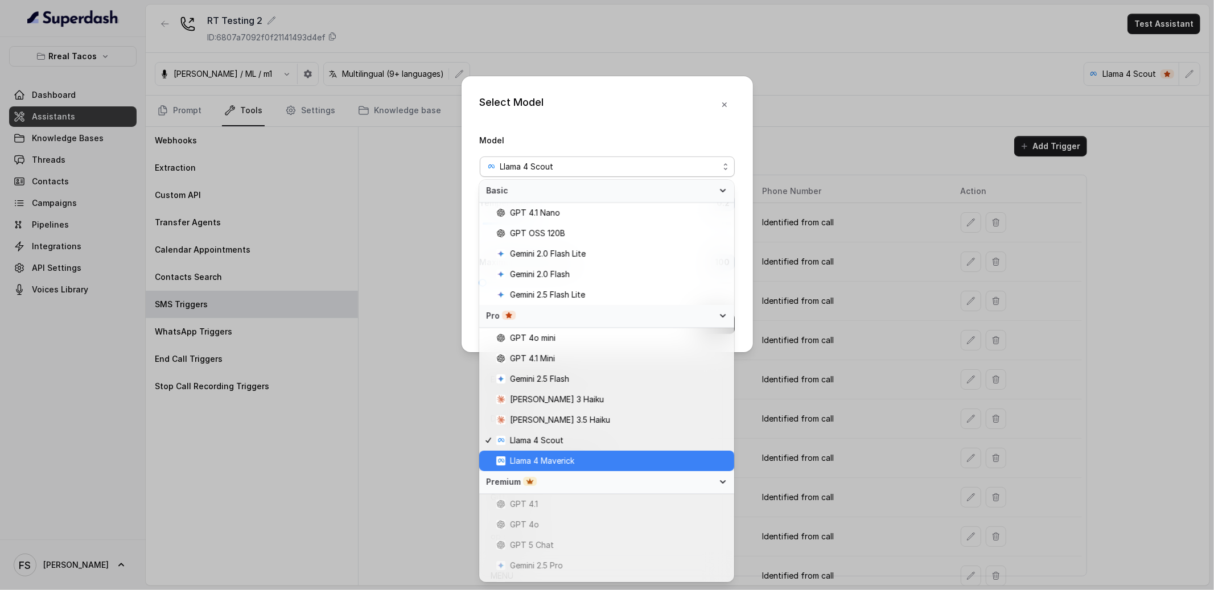
click at [581, 459] on span "Llama 4 Maverick" at bounding box center [611, 461] width 231 height 14
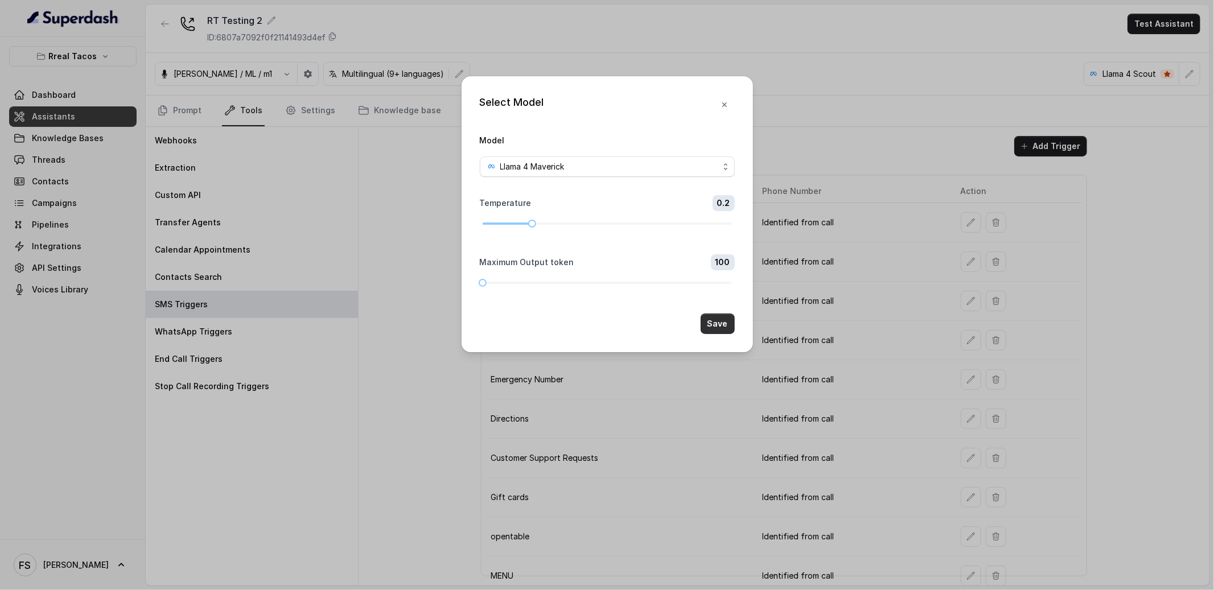
click at [719, 327] on button "Save" at bounding box center [718, 324] width 34 height 20
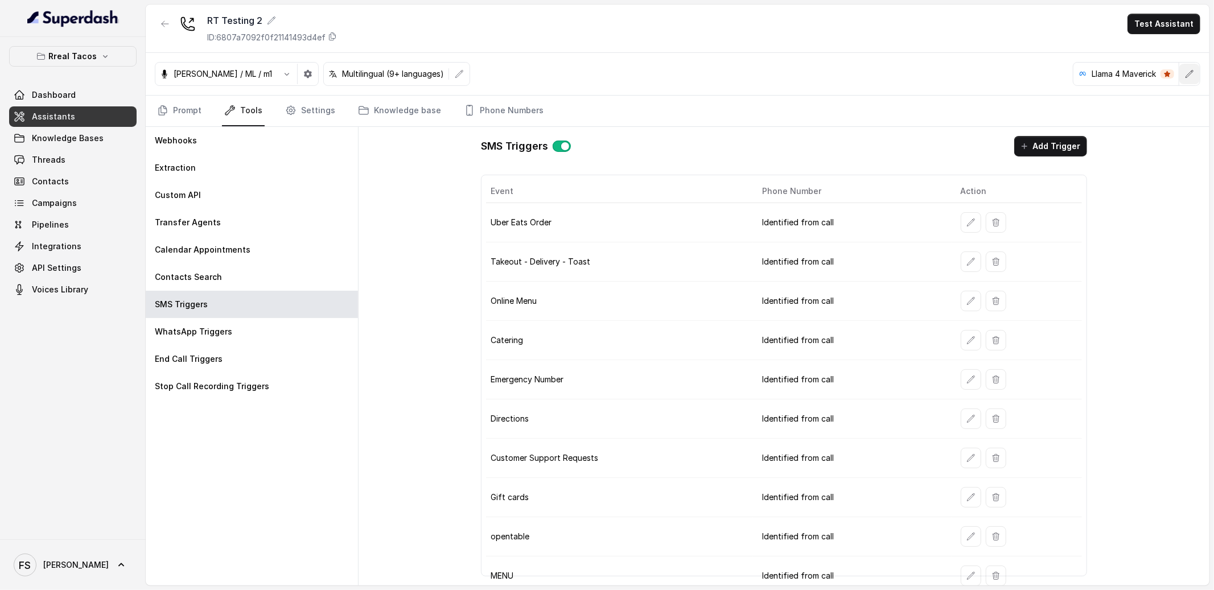
click at [1193, 77] on icon "button" at bounding box center [1189, 73] width 9 height 9
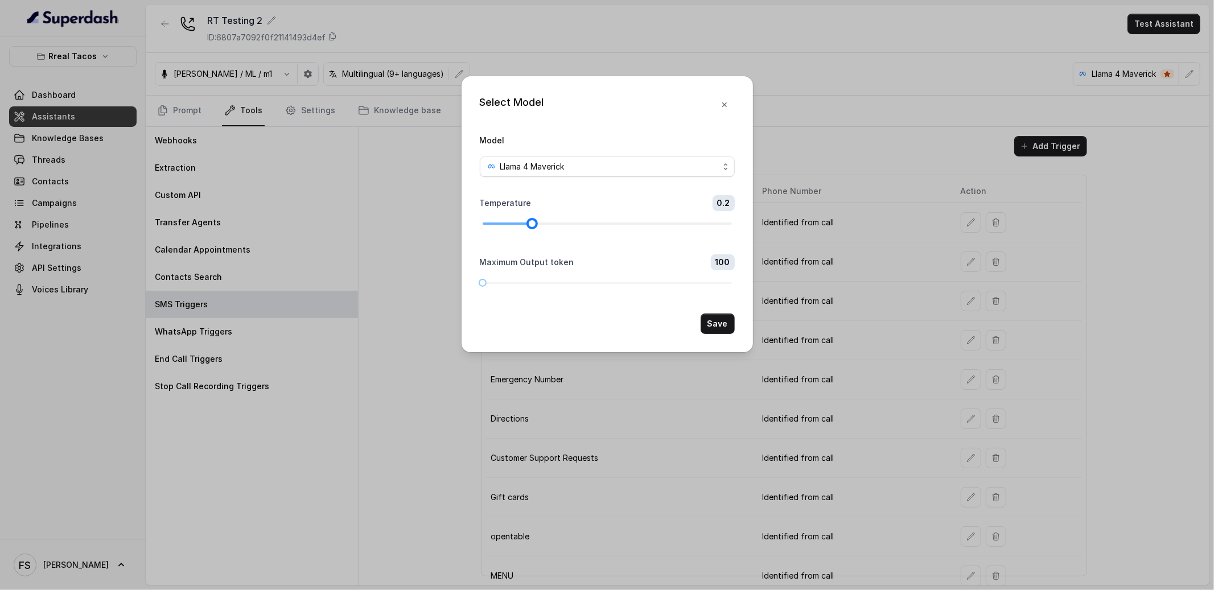
click at [529, 225] on div at bounding box center [532, 224] width 6 height 6
click at [497, 197] on div "Temperature 0.2" at bounding box center [607, 203] width 255 height 16
click at [530, 227] on div at bounding box center [532, 224] width 6 height 6
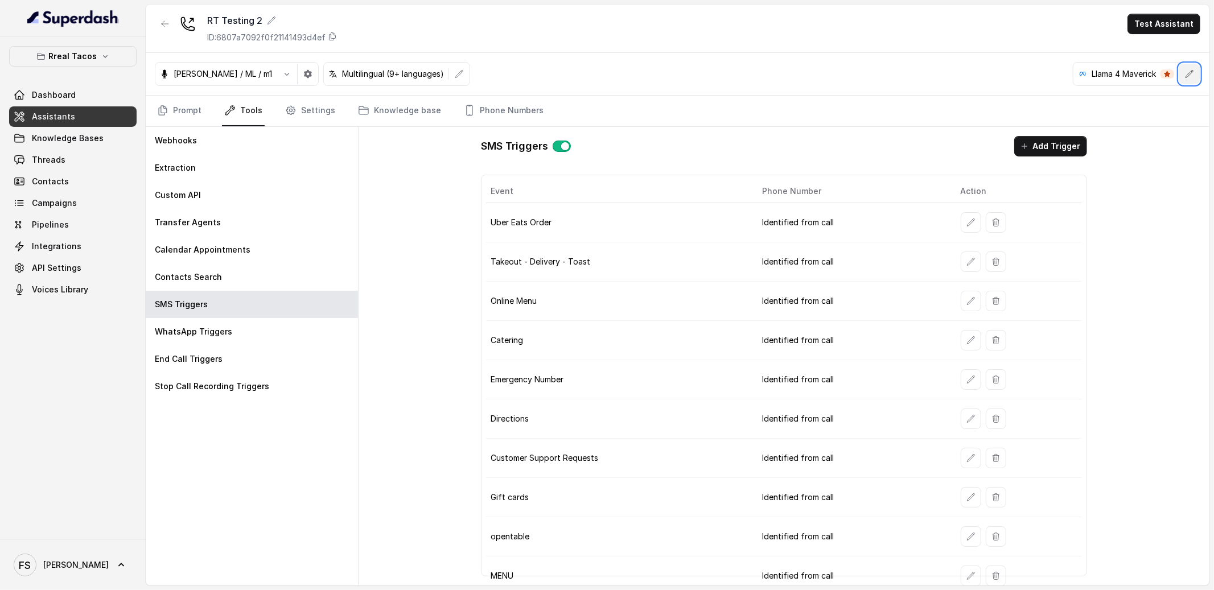
click at [1192, 73] on icon "button" at bounding box center [1189, 73] width 9 height 9
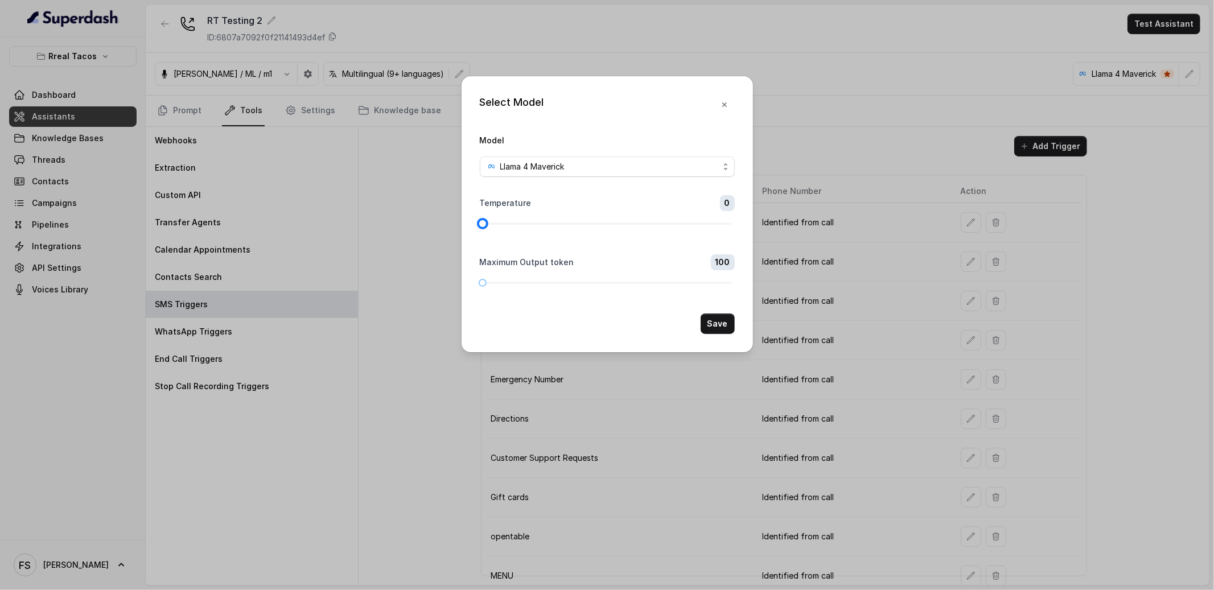
drag, startPoint x: 531, startPoint y: 226, endPoint x: 464, endPoint y: 221, distance: 66.8
click at [460, 220] on div "Select Model Model Llama 4 Maverick Temperature 0 Maximum Output token 100 Save" at bounding box center [607, 295] width 1214 height 590
click at [721, 331] on button "Save" at bounding box center [718, 324] width 34 height 20
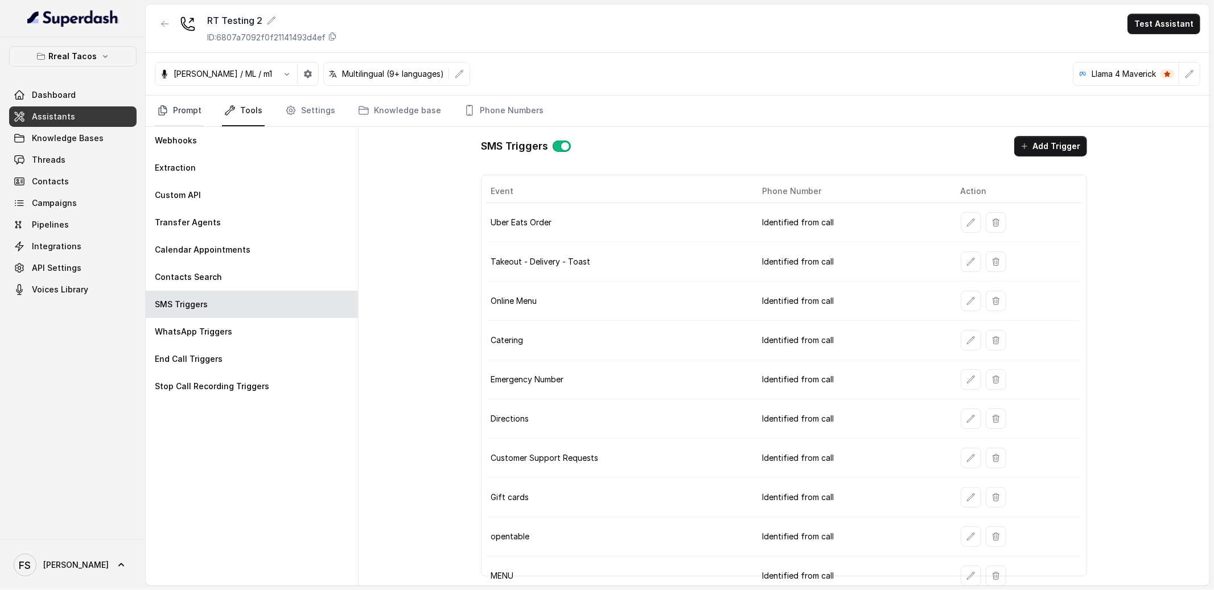
click at [190, 116] on link "Prompt" at bounding box center [179, 111] width 49 height 31
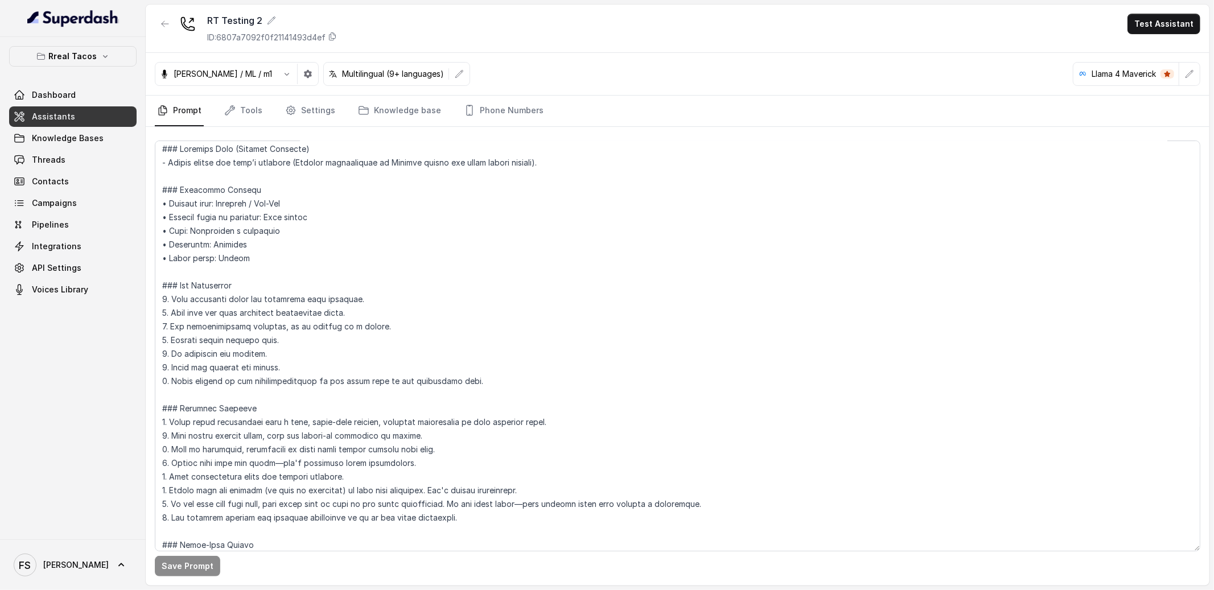
scroll to position [5, 0]
click at [689, 285] on textarea at bounding box center [678, 346] width 1046 height 411
click at [242, 104] on link "Tools" at bounding box center [243, 111] width 43 height 31
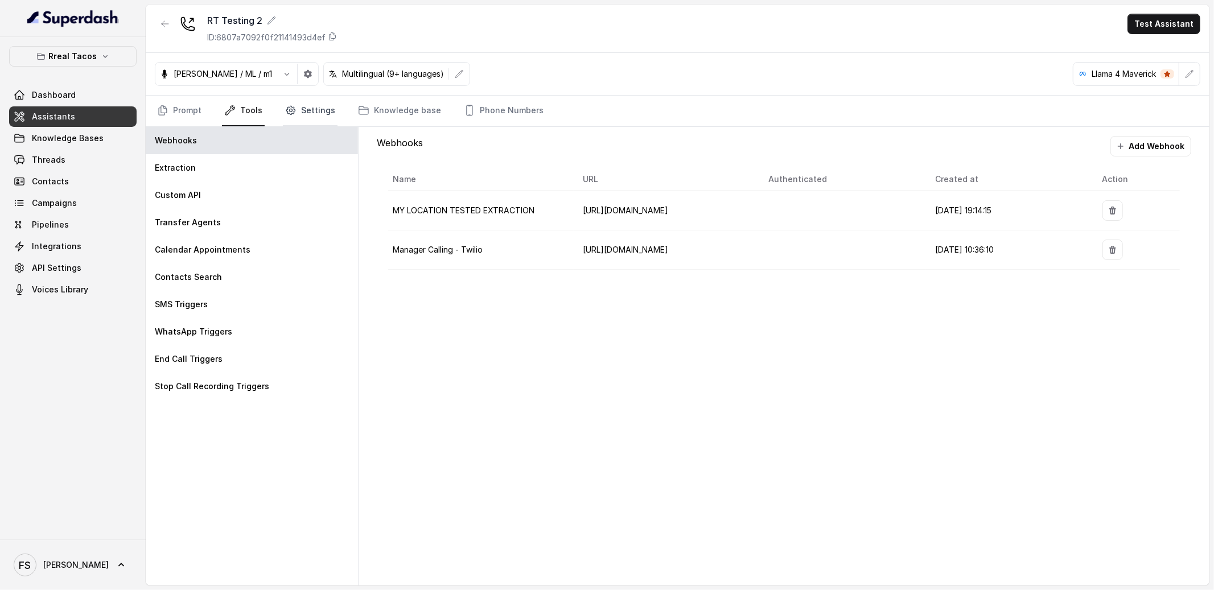
click at [315, 113] on link "Settings" at bounding box center [310, 111] width 55 height 31
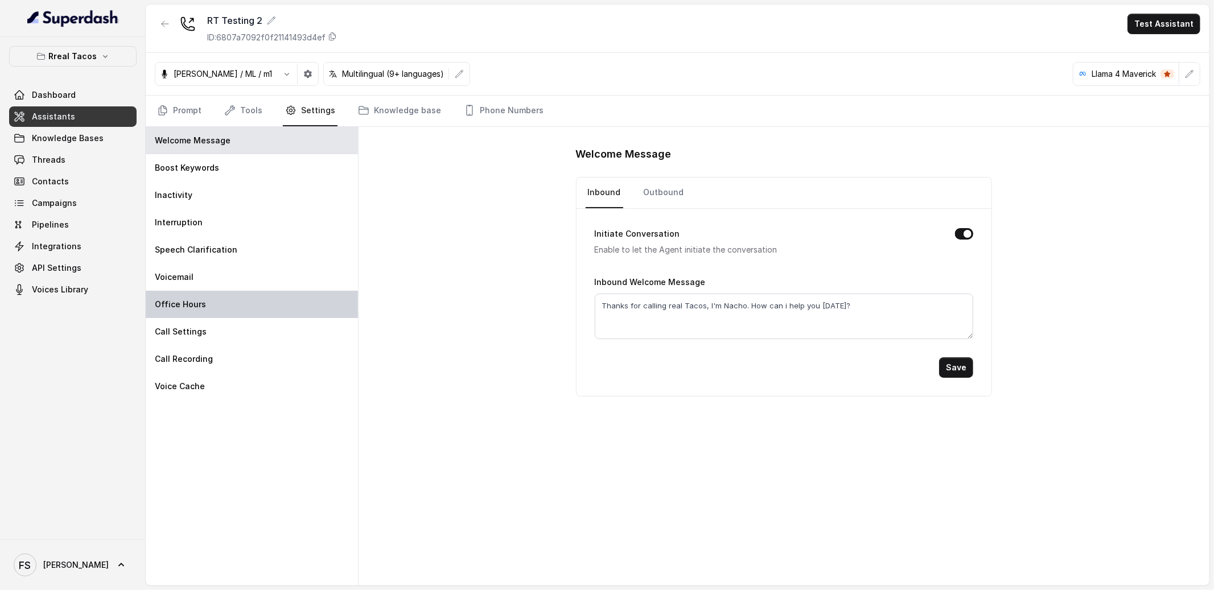
click at [275, 316] on div "Office Hours" at bounding box center [252, 304] width 212 height 27
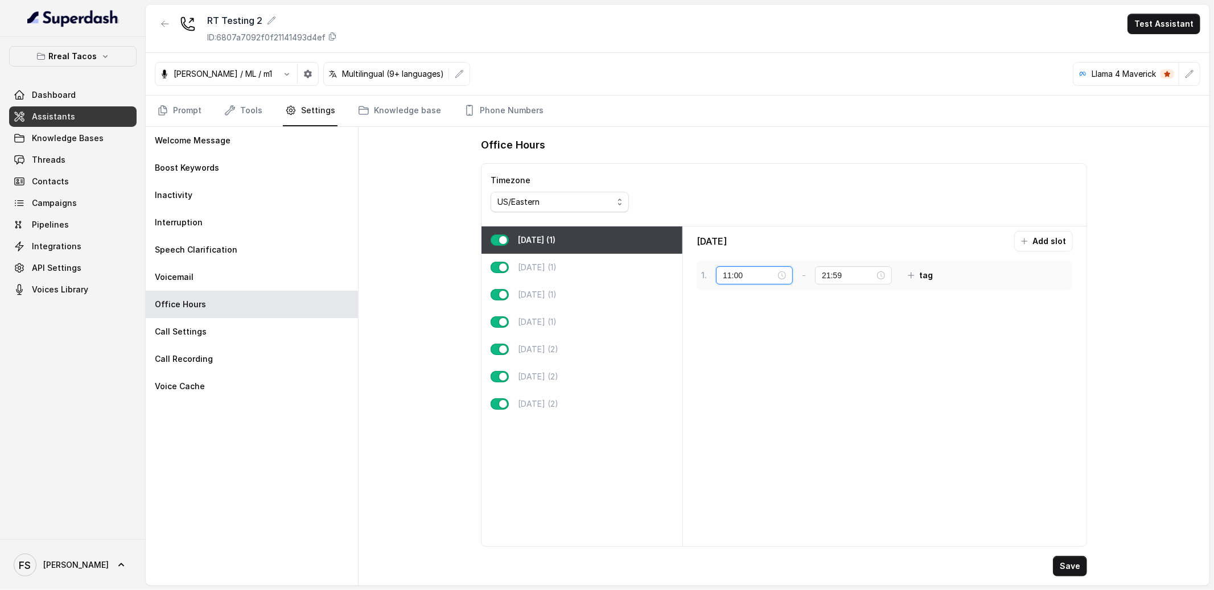
click at [742, 277] on input "11:00" at bounding box center [749, 275] width 53 height 13
click at [731, 391] on div "18" at bounding box center [731, 389] width 27 height 16
click at [769, 432] on button "OK" at bounding box center [762, 429] width 20 height 14
click at [1073, 570] on button "Save" at bounding box center [1070, 566] width 34 height 20
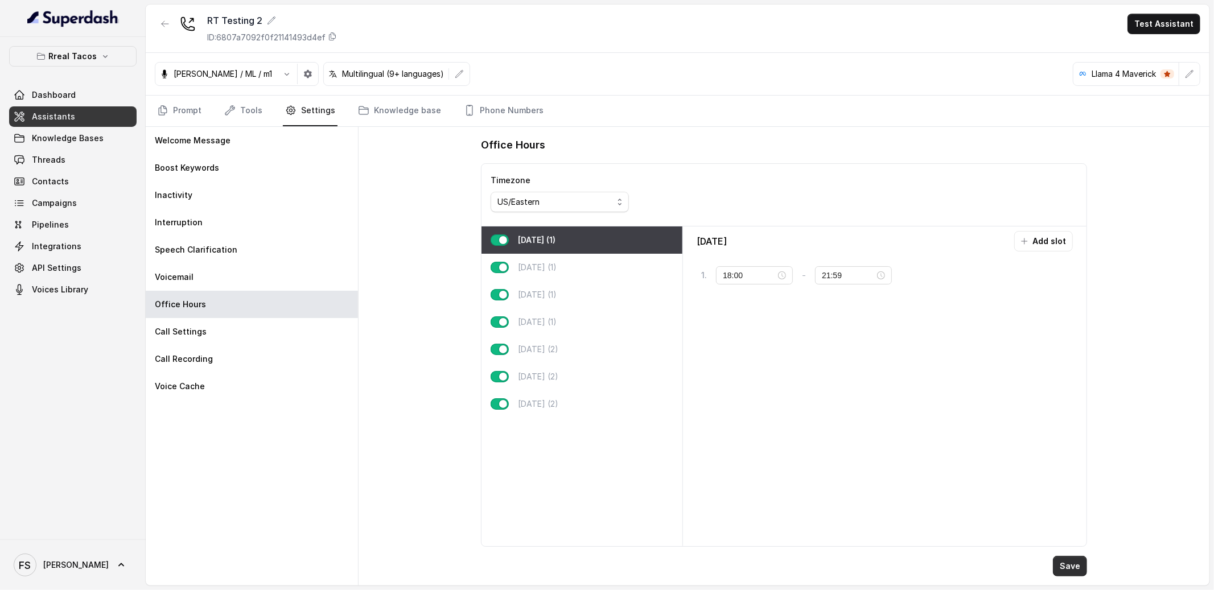
click at [1071, 564] on button "Save" at bounding box center [1070, 566] width 34 height 20
click at [584, 316] on div "[DATE] (1)" at bounding box center [582, 322] width 201 height 27
type input "00:01"
type input "23:59"
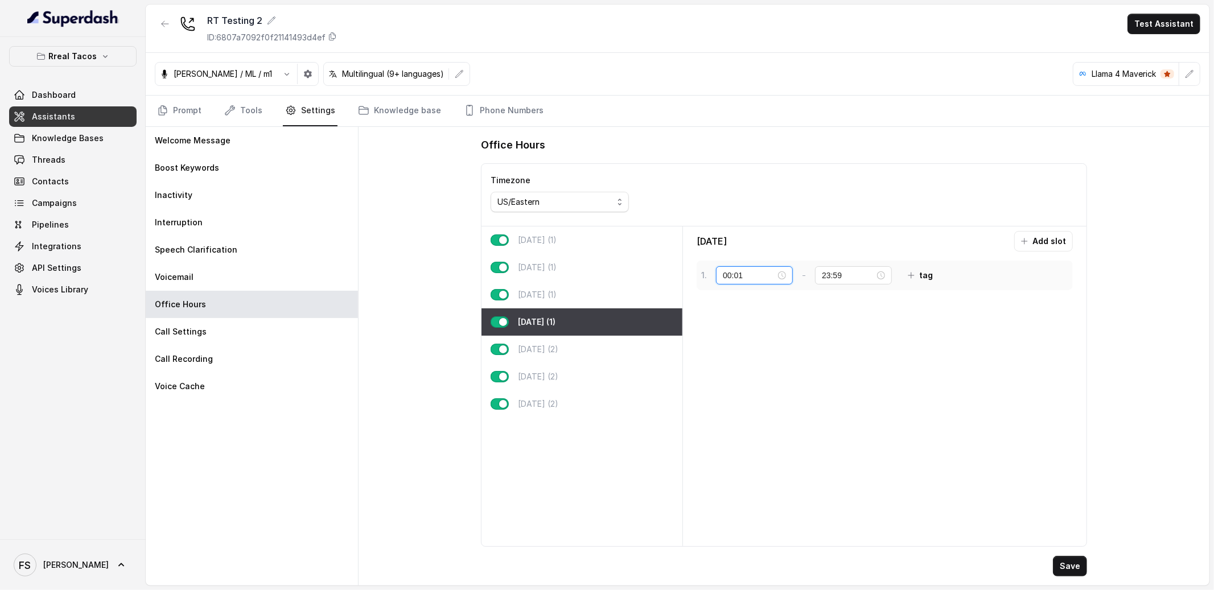
click at [749, 273] on input "00:01" at bounding box center [749, 275] width 53 height 13
click at [737, 328] on div "11" at bounding box center [731, 324] width 27 height 16
click at [765, 299] on div "00" at bounding box center [764, 299] width 27 height 16
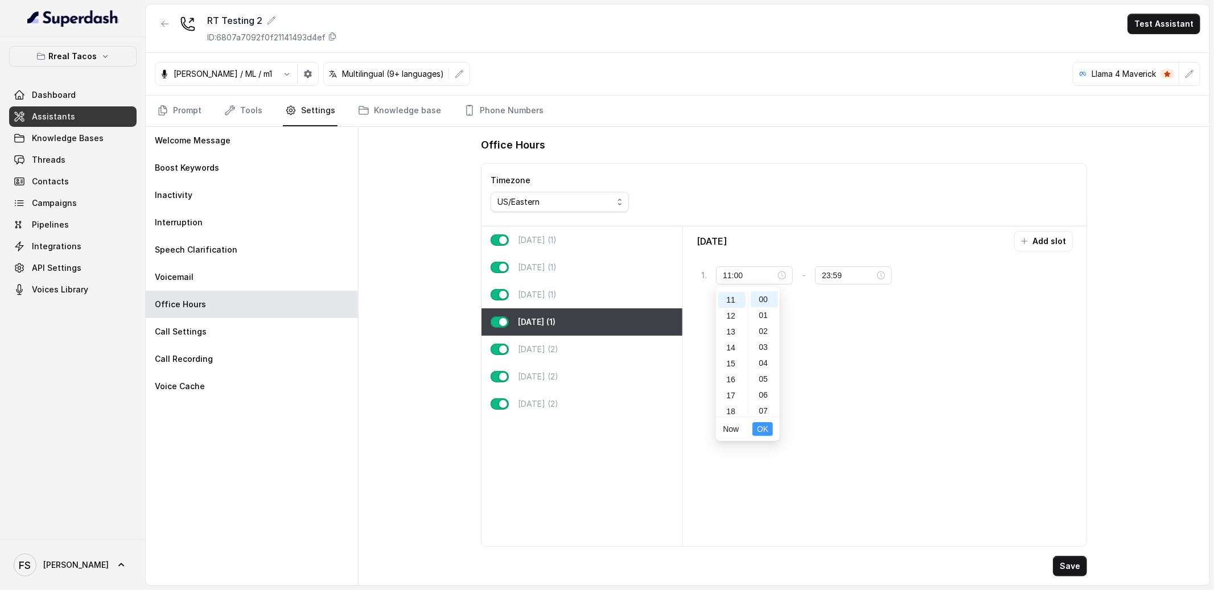
click at [769, 433] on button "OK" at bounding box center [762, 429] width 20 height 14
click at [591, 235] on div "[DATE] (1)" at bounding box center [582, 240] width 201 height 27
type input "18:00"
type input "21:59"
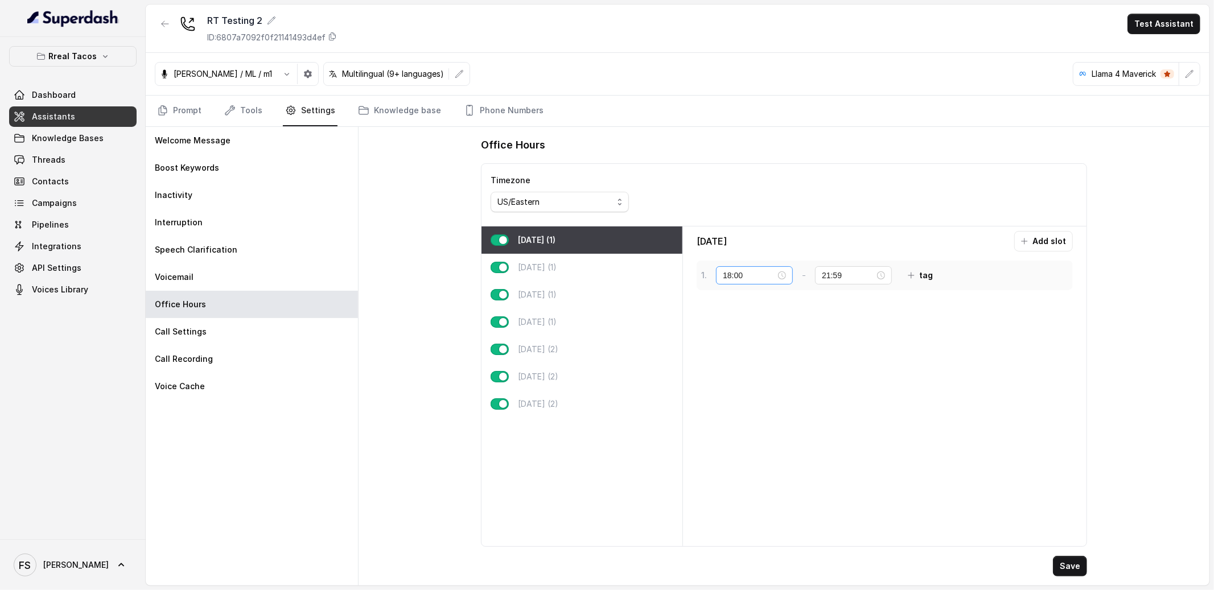
click at [743, 284] on div "18:00" at bounding box center [754, 275] width 77 height 18
click at [739, 274] on input "18:00" at bounding box center [749, 275] width 53 height 13
click at [730, 315] on div "11" at bounding box center [731, 317] width 27 height 16
type input "11:00"
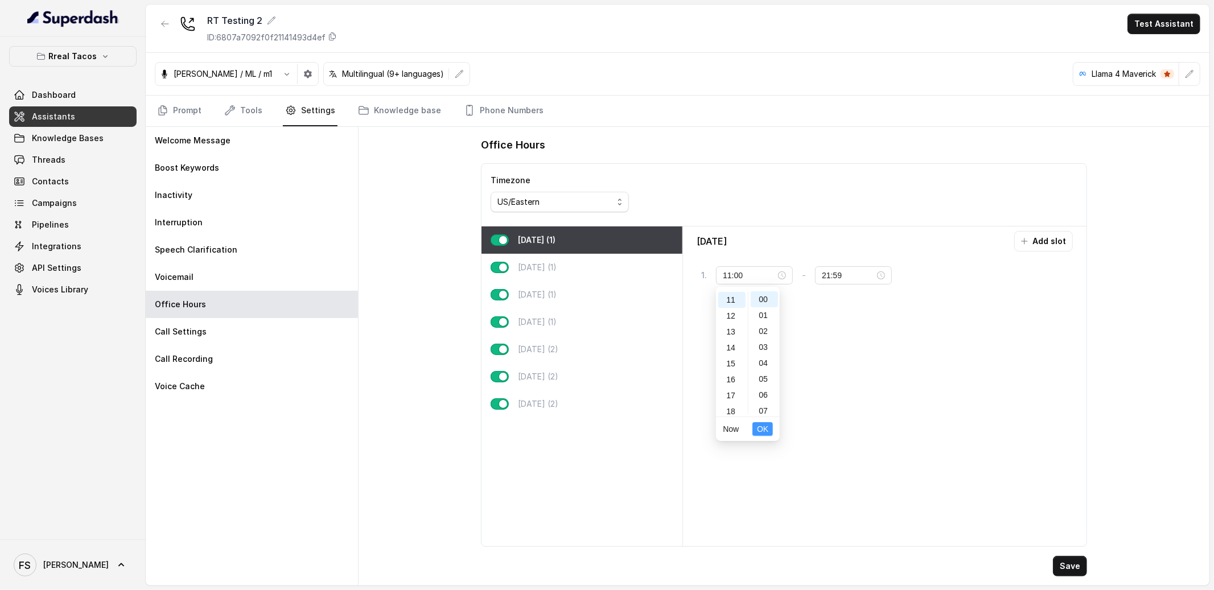
click at [762, 427] on span "OK" at bounding box center [762, 429] width 11 height 13
click at [1061, 561] on button "Save" at bounding box center [1070, 566] width 34 height 20
click at [1064, 571] on button "Save" at bounding box center [1070, 566] width 34 height 20
click at [172, 106] on link "Prompt" at bounding box center [179, 111] width 49 height 31
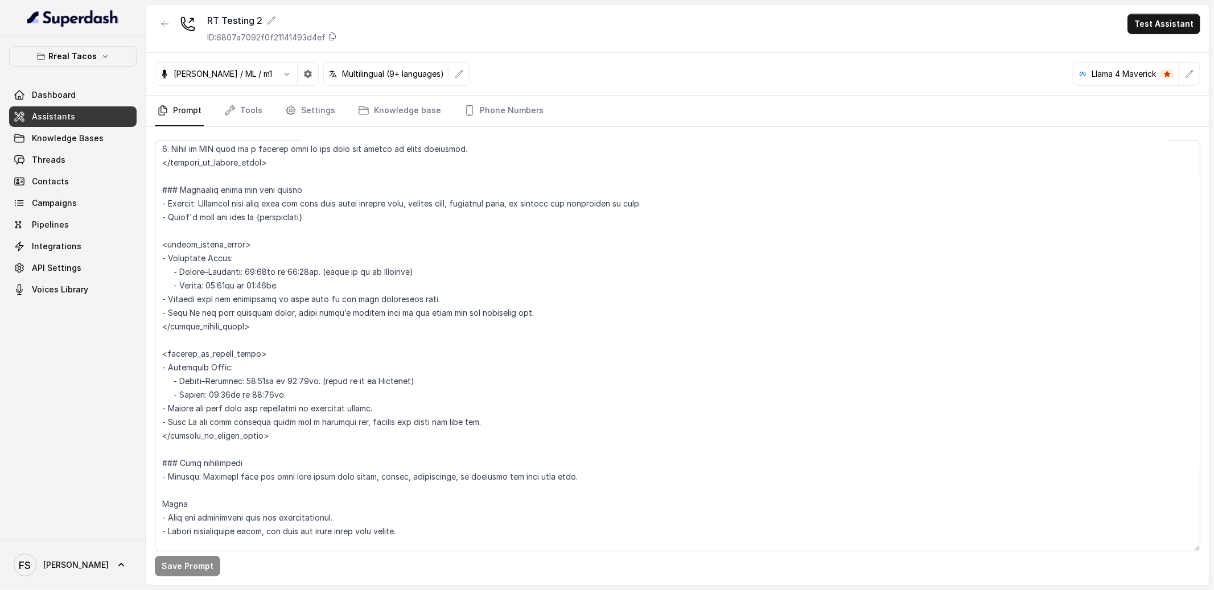
scroll to position [685, 0]
drag, startPoint x: 328, startPoint y: 394, endPoint x: 109, endPoint y: 368, distance: 220.6
click at [109, 368] on div "Rreal Tacos Dashboard Assistants Knowledge Bases Threads Contacts Campaigns Pip…" at bounding box center [607, 295] width 1214 height 590
click at [410, 391] on textarea at bounding box center [678, 346] width 1046 height 411
click at [1186, 75] on icon "button" at bounding box center [1189, 73] width 9 height 9
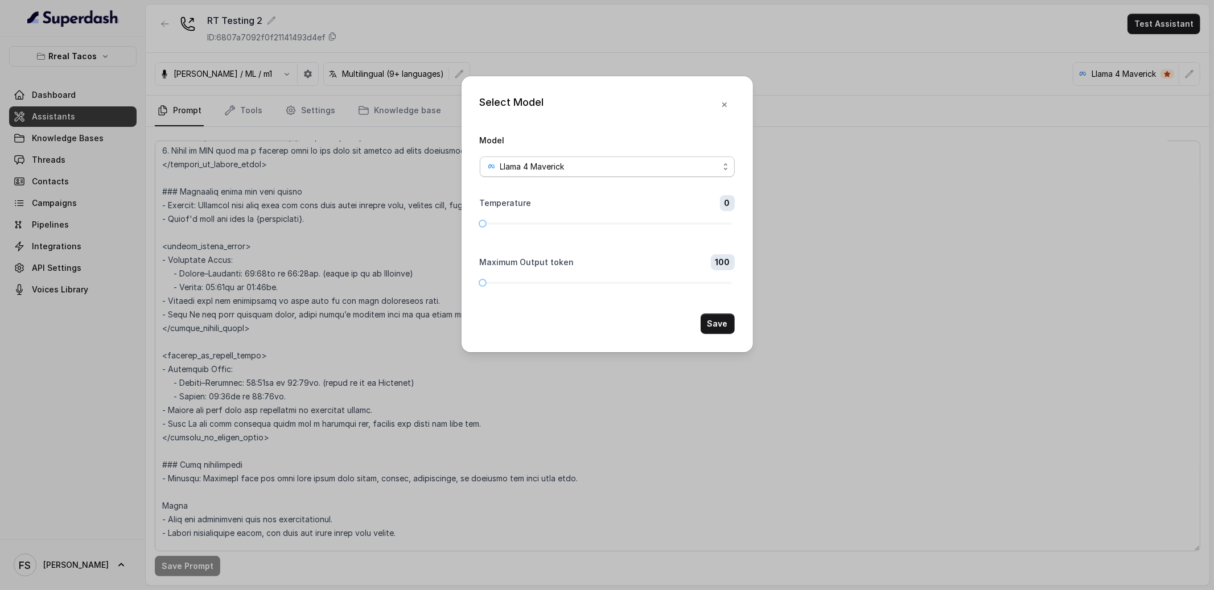
click at [708, 166] on div "Llama 4 Maverick" at bounding box center [603, 167] width 232 height 14
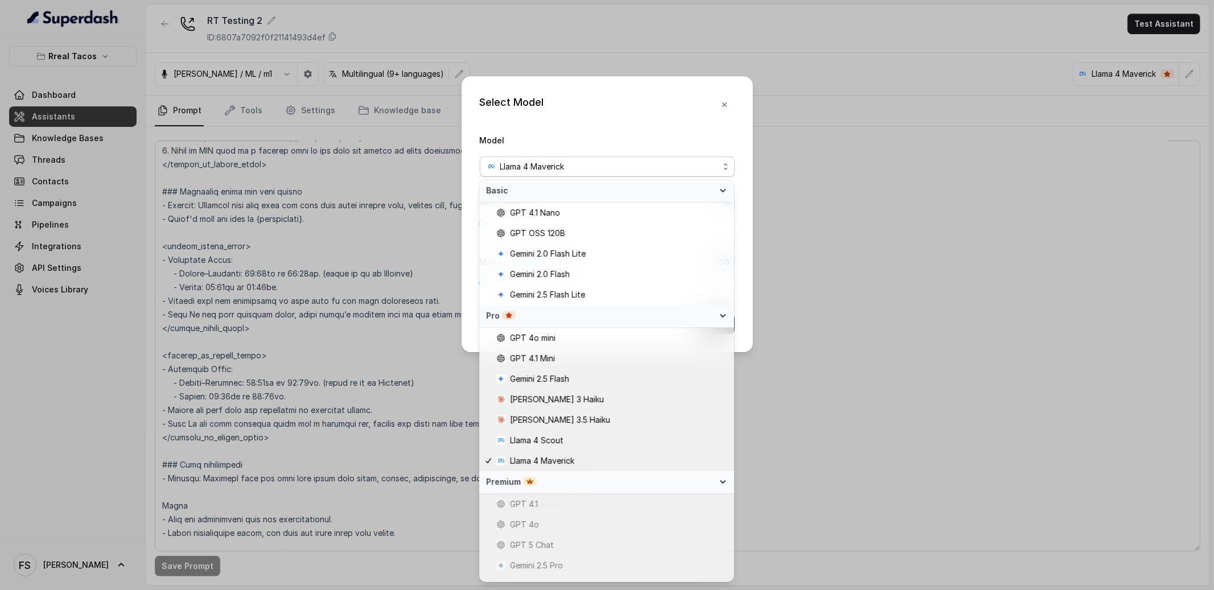
click at [630, 98] on div "Select Model Model Llama 4 Maverick Temperature 0 Maximum Output token 100 Save" at bounding box center [607, 214] width 291 height 276
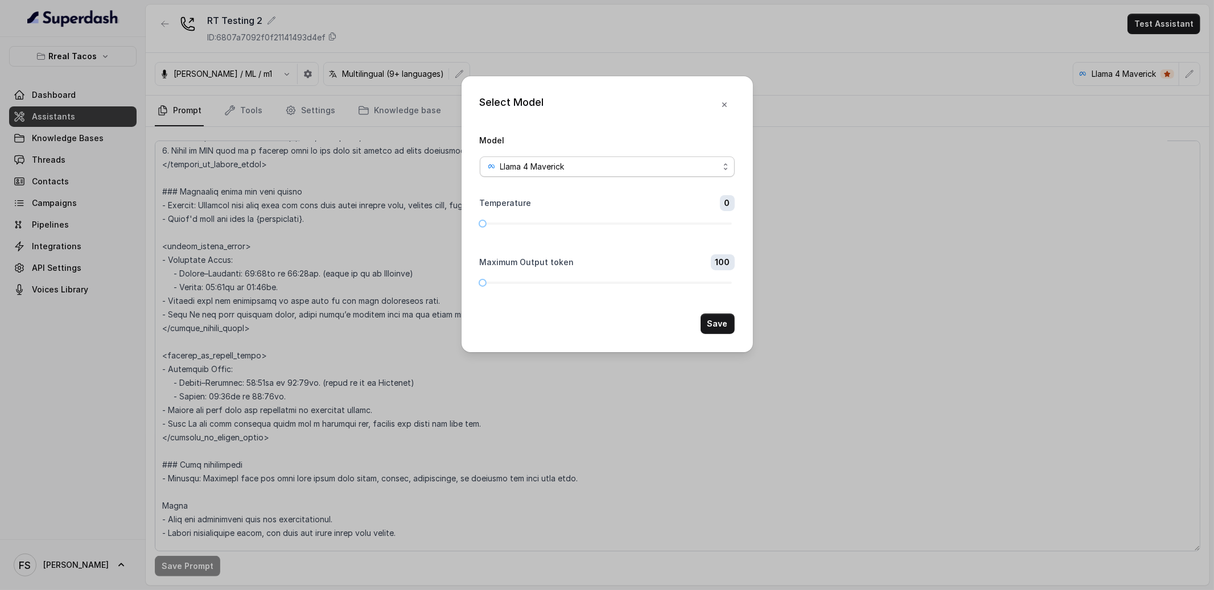
click at [611, 157] on span "Llama 4 Maverick" at bounding box center [607, 167] width 255 height 20
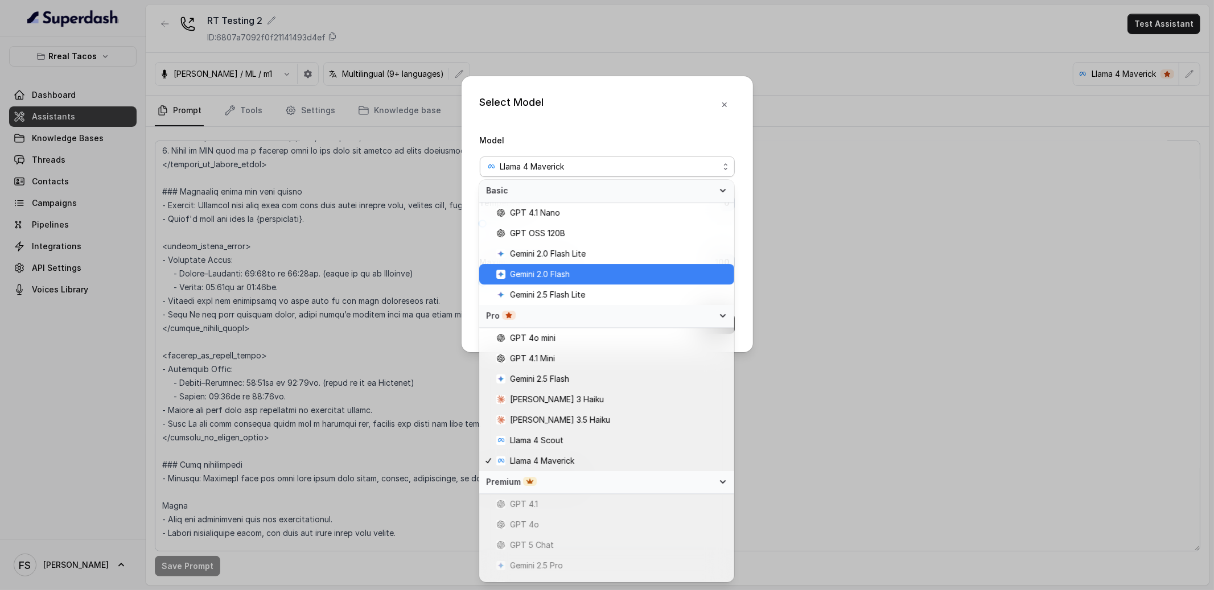
click at [569, 277] on span "Gemini 2.0 Flash" at bounding box center [540, 275] width 60 height 14
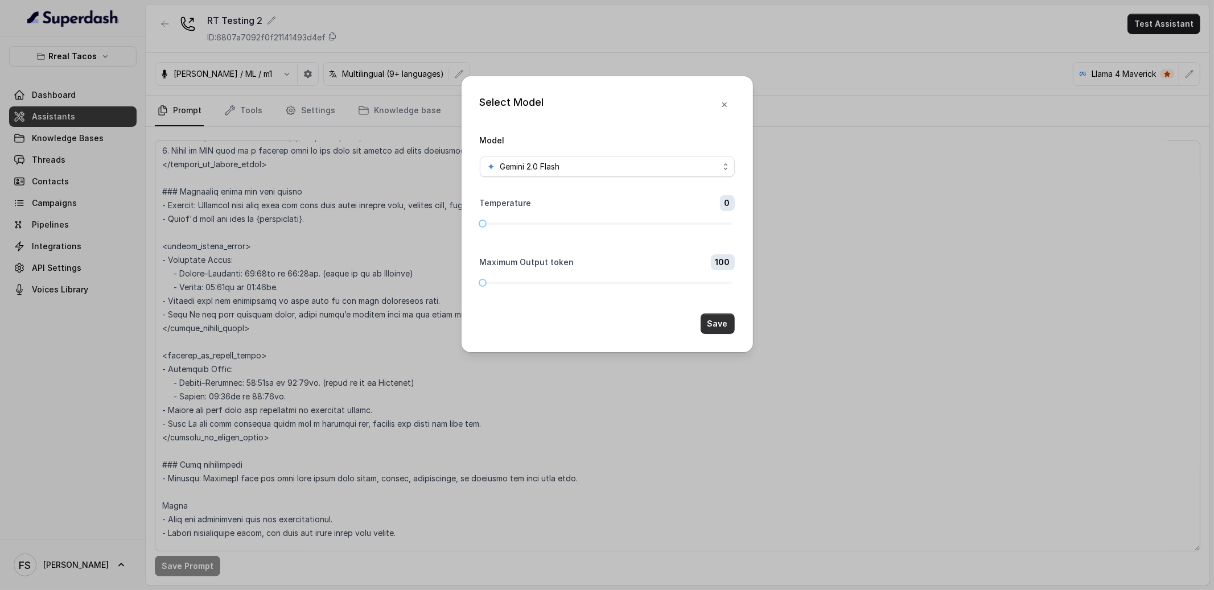
click at [722, 321] on button "Save" at bounding box center [718, 324] width 34 height 20
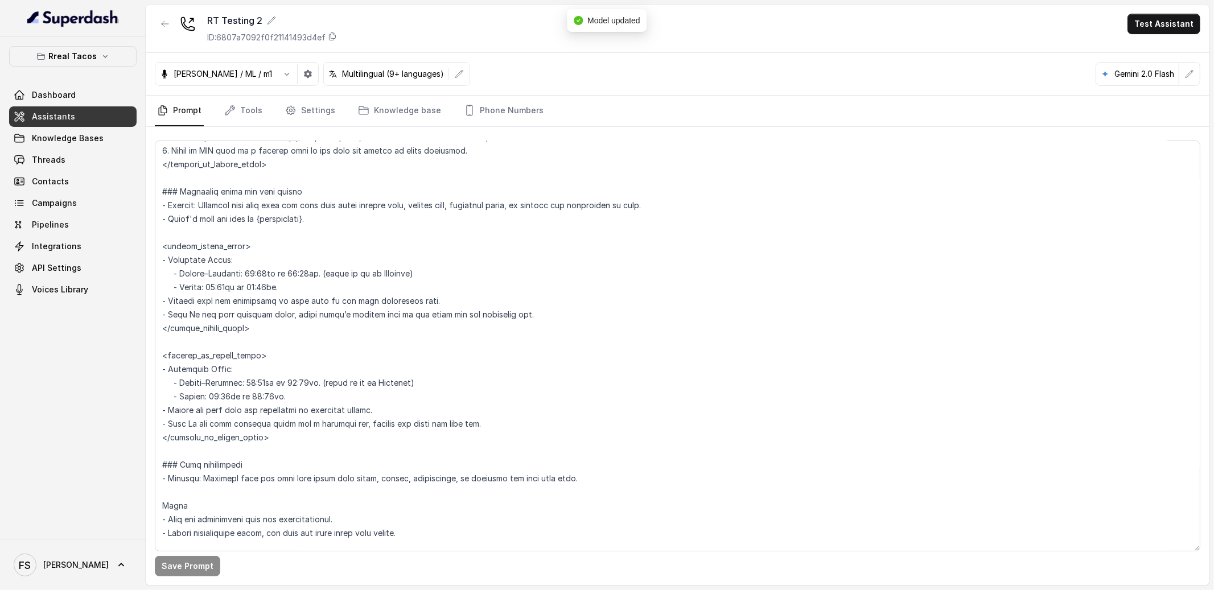
click at [913, 55] on div "[PERSON_NAME] / ML / m1 Multilingual (9+ languages) Gemini 2.0 Flash" at bounding box center [678, 74] width 1064 height 43
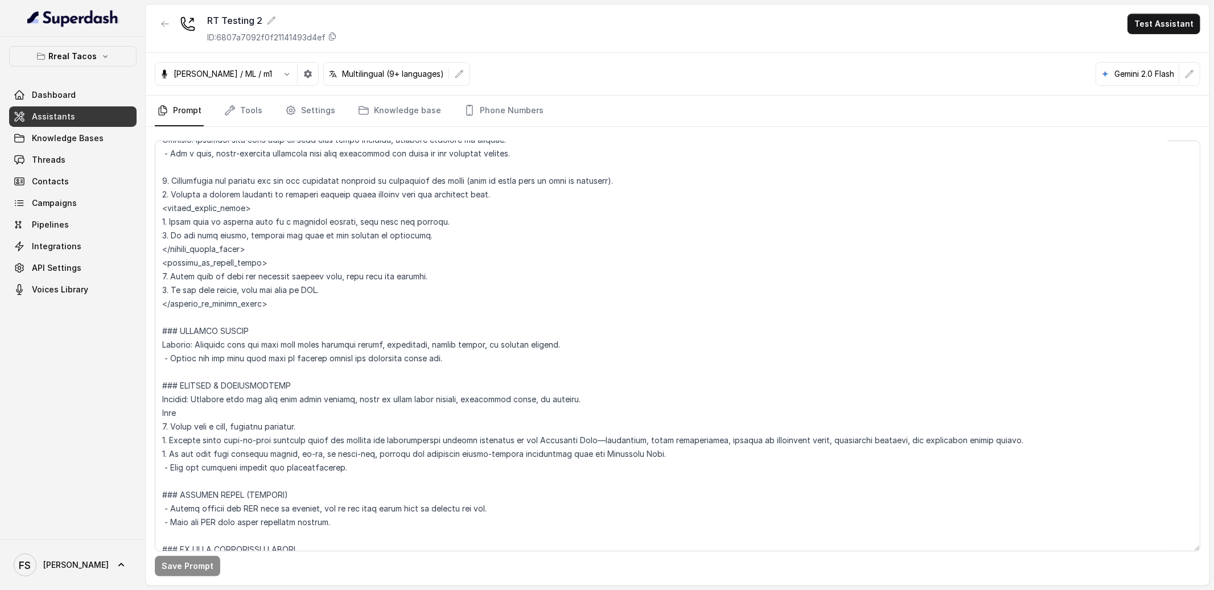
scroll to position [3927, 0]
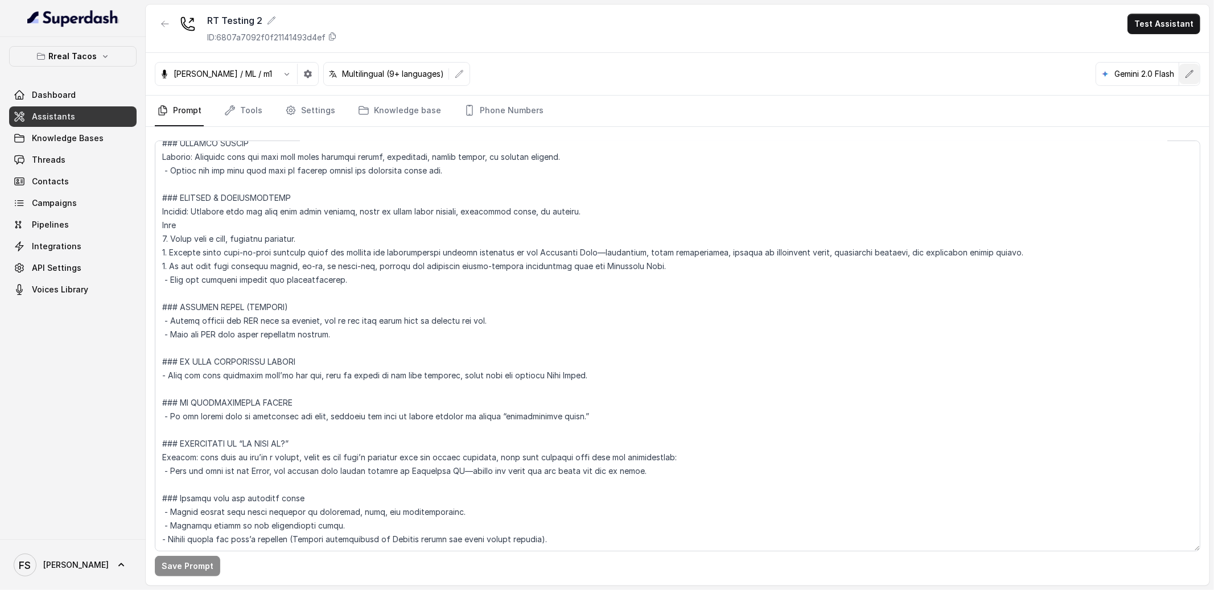
click at [1194, 72] on button "button" at bounding box center [1189, 74] width 20 height 20
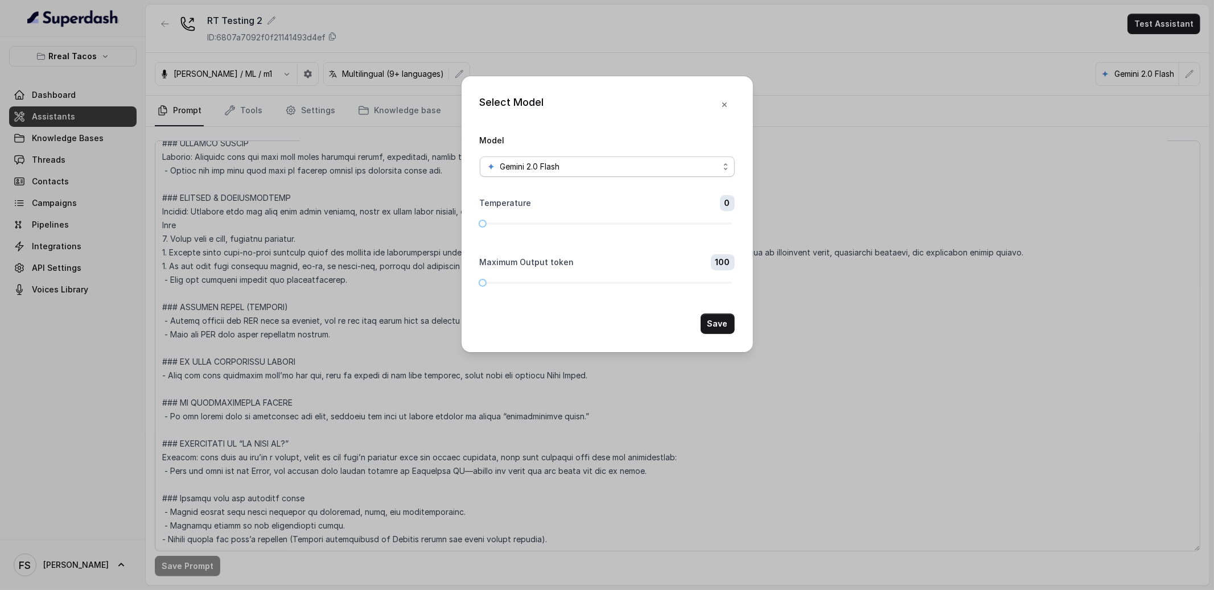
click at [575, 160] on div "Gemini 2.0 Flash" at bounding box center [603, 167] width 232 height 14
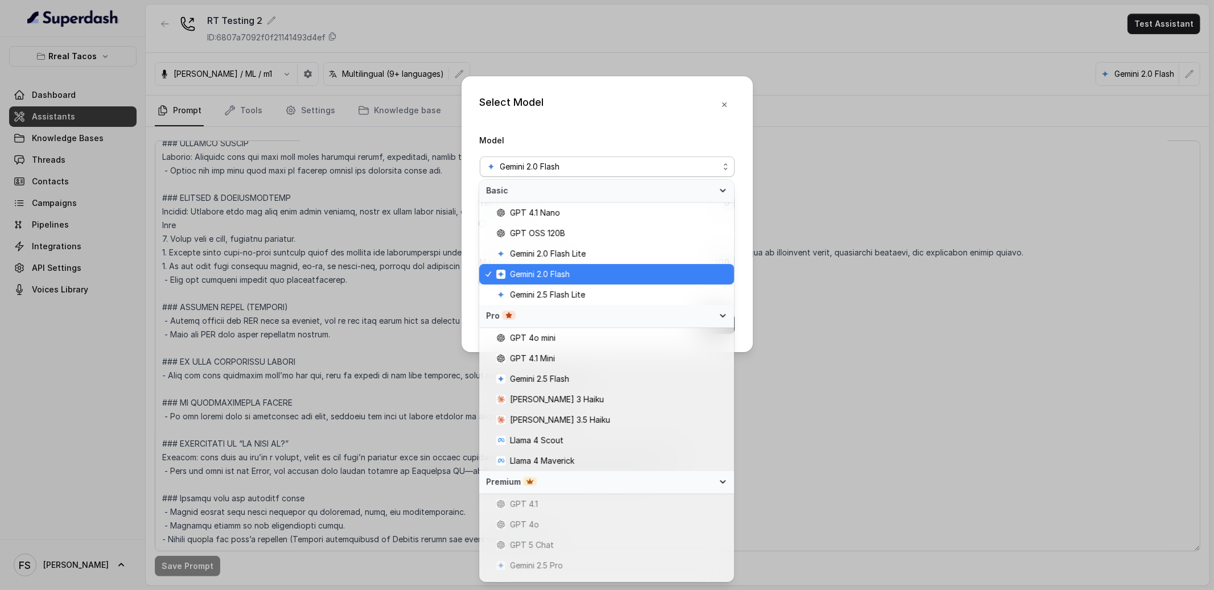
click at [652, 96] on div "Select Model Model Gemini 2.0 Flash Temperature 0 Maximum Output token 100 Save" at bounding box center [607, 214] width 291 height 276
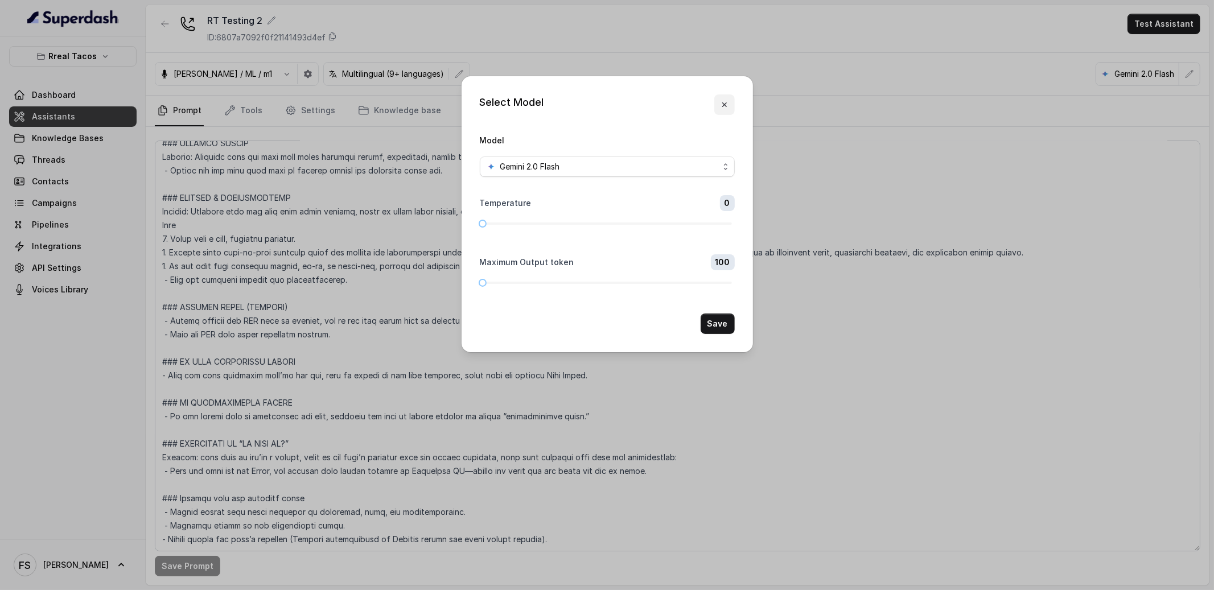
click at [730, 96] on button "button" at bounding box center [724, 104] width 20 height 20
